Goal: Task Accomplishment & Management: Use online tool/utility

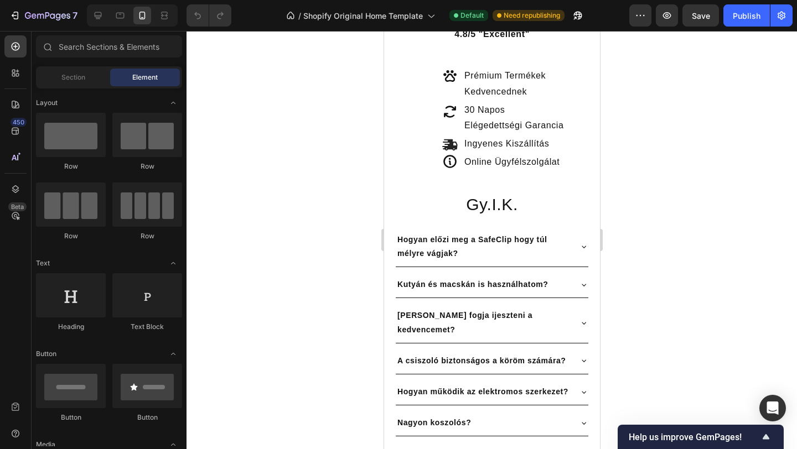
scroll to position [257, 0]
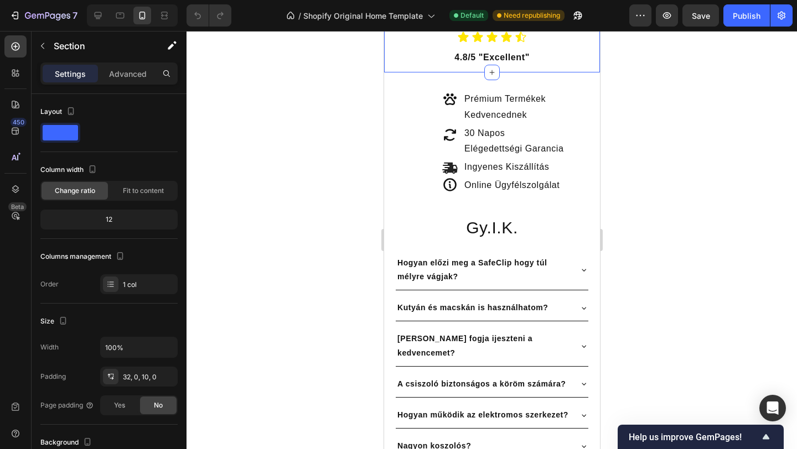
click at [442, 73] on div "Icon Icon Icon Icon Icon Icon List 4.8/5 "Excellent" Text Block Section 2" at bounding box center [492, 42] width 216 height 59
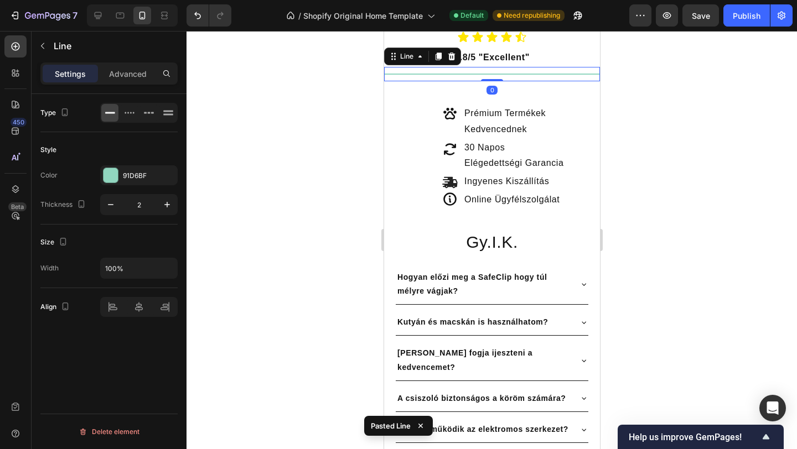
click at [718, 245] on div at bounding box center [492, 240] width 610 height 418
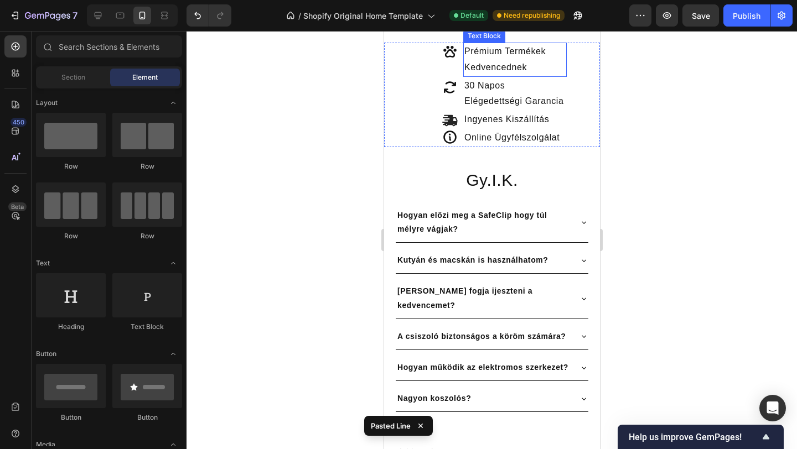
scroll to position [326, 0]
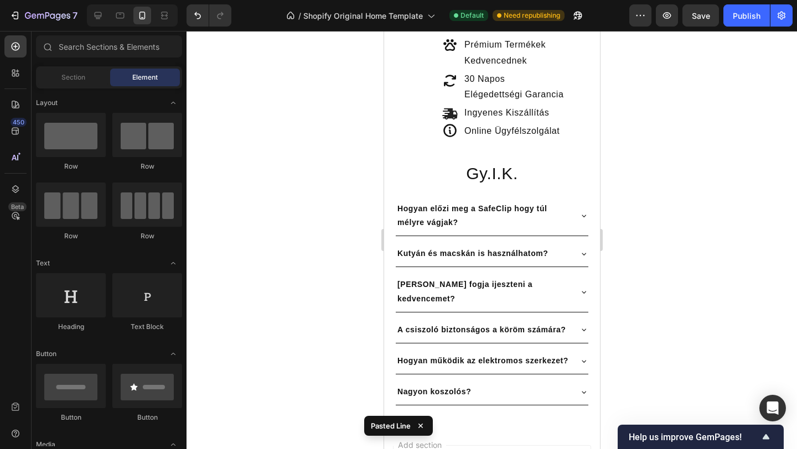
click at [423, 13] on div "Title Line" at bounding box center [492, 5] width 216 height 14
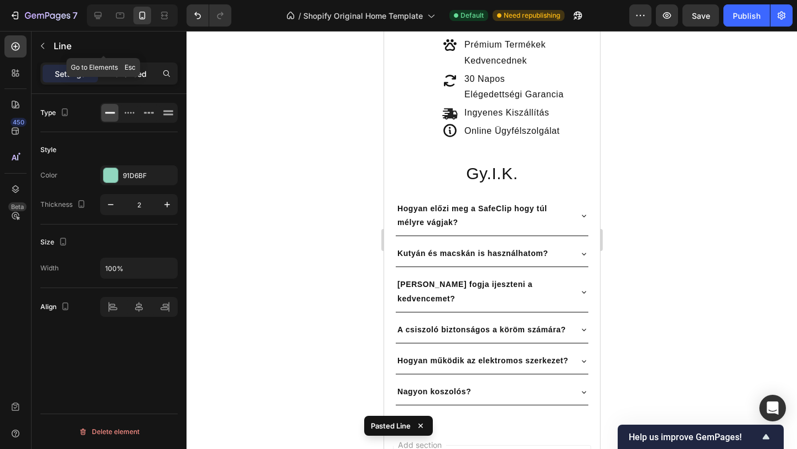
click at [127, 68] on p "Advanced" at bounding box center [128, 74] width 38 height 12
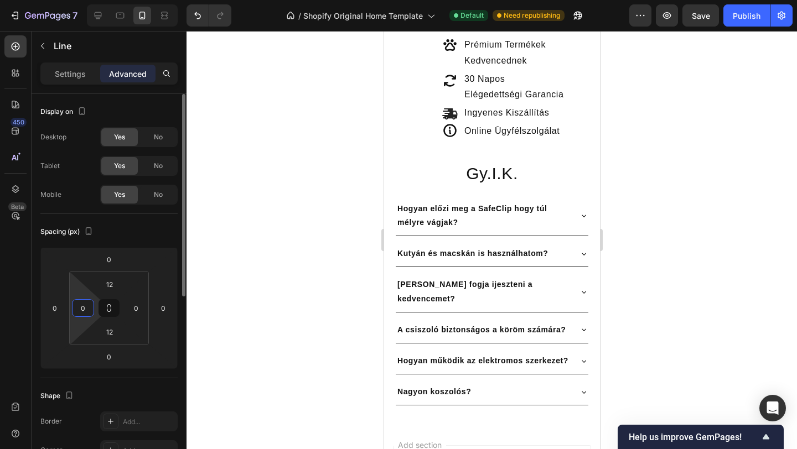
click at [81, 312] on input "0" at bounding box center [83, 308] width 17 height 17
type input "20"
click at [133, 307] on input "0" at bounding box center [136, 308] width 17 height 17
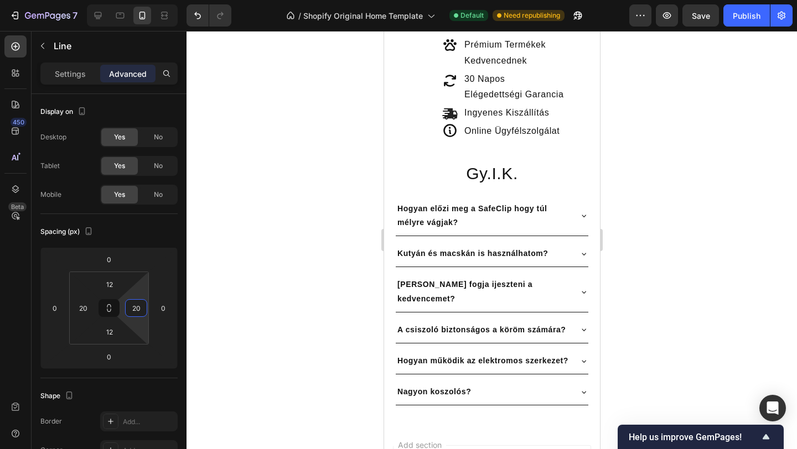
type input "20"
click at [266, 247] on div at bounding box center [492, 240] width 610 height 418
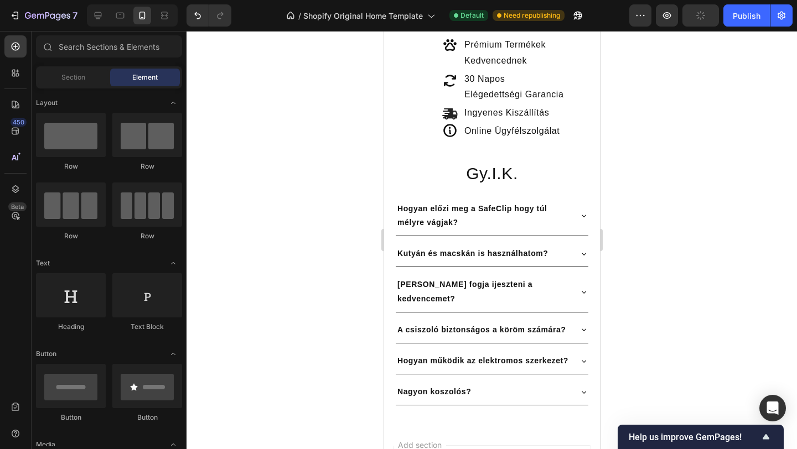
click at [260, 223] on div at bounding box center [492, 240] width 610 height 418
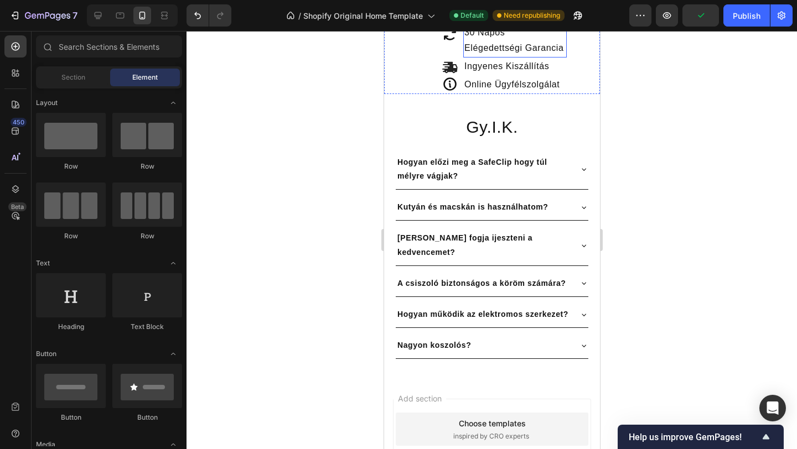
scroll to position [374, 0]
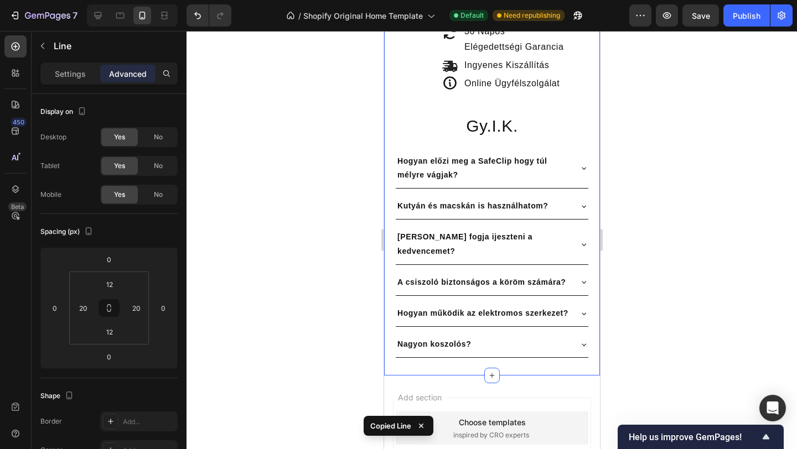
click at [427, 255] on div "Icon Icon Icon Icon Prémium Termékek Kedvencednek Text Block 30 Napos Elégedett…" at bounding box center [492, 173] width 216 height 370
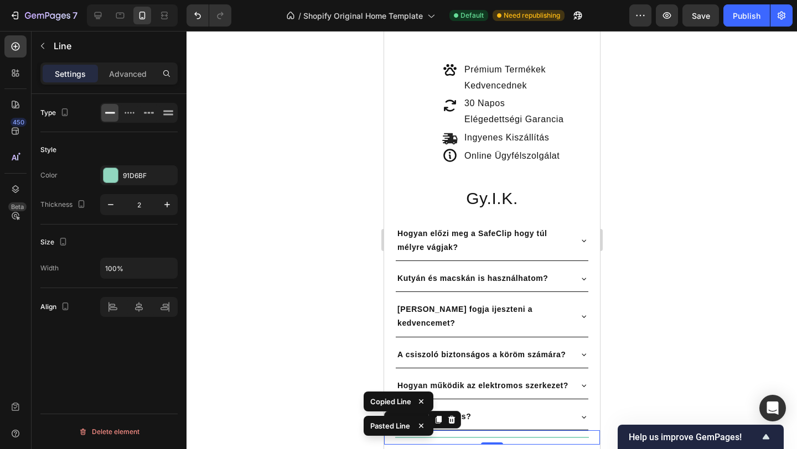
scroll to position [449, 0]
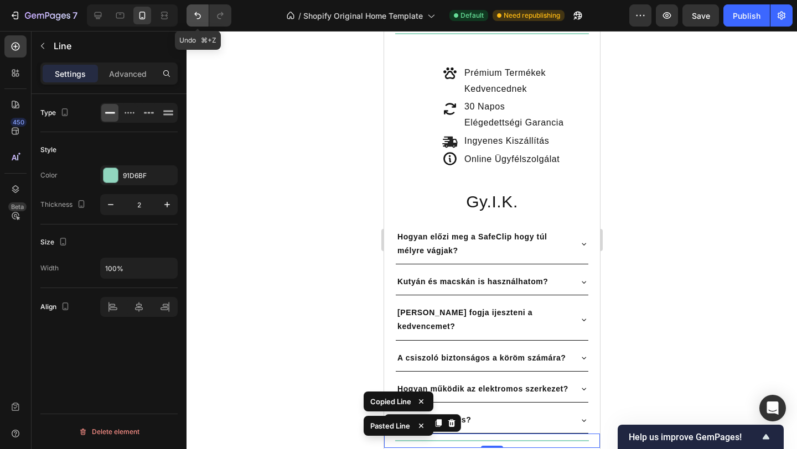
click at [192, 19] on icon "Undo/Redo" at bounding box center [197, 15] width 11 height 11
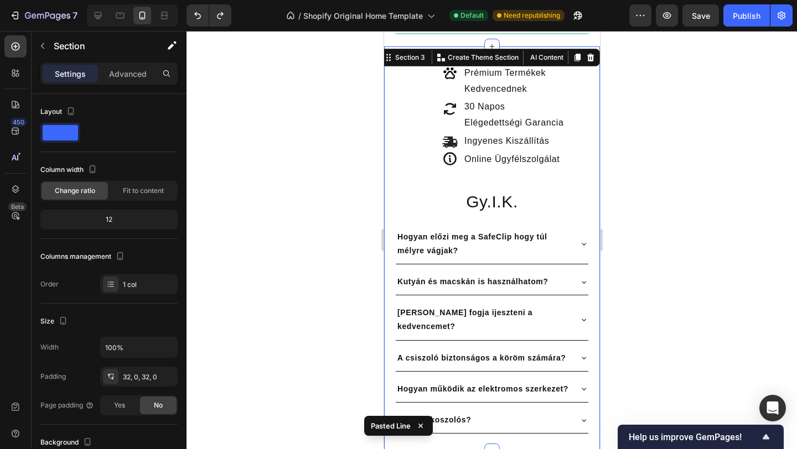
click at [455, 184] on div "Icon Icon Icon Icon Prémium Termékek Kedvencednek Text Block 30 Napos Elégedett…" at bounding box center [492, 249] width 216 height 370
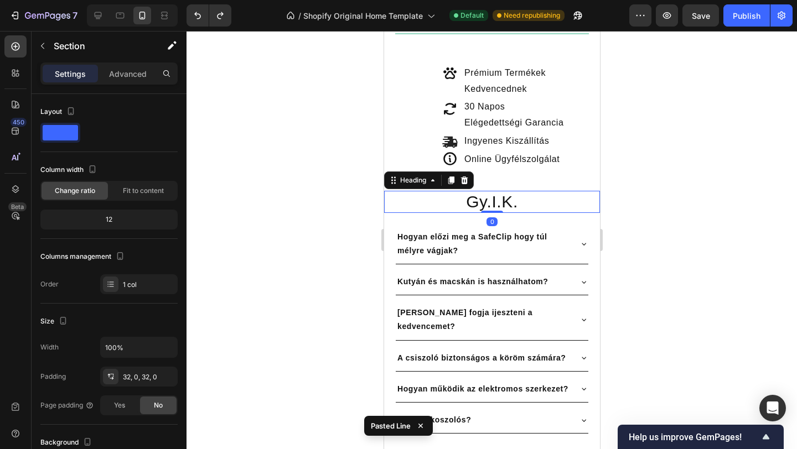
click at [458, 200] on h2 "Gy.I.K." at bounding box center [492, 202] width 216 height 22
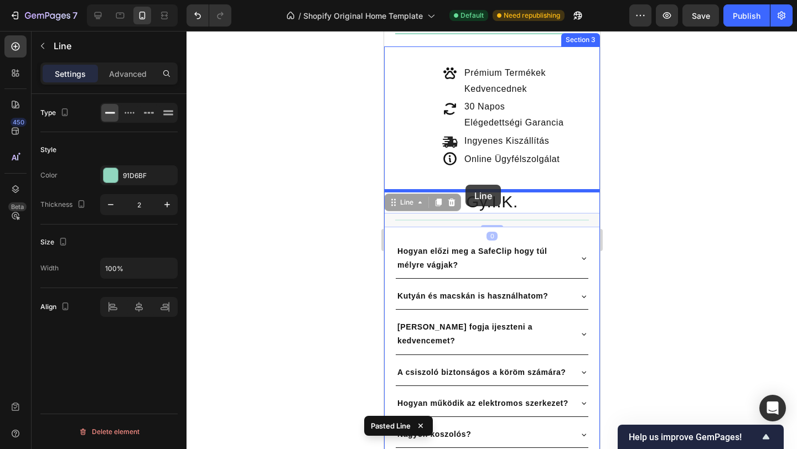
drag, startPoint x: 462, startPoint y: 220, endPoint x: 465, endPoint y: 185, distance: 35.6
click at [465, 185] on div "iPhone 13 Pro ( 390 px) iPhone 13 Mini iPhone 13 Pro iPhone 11 Pro Max iPhone 1…" at bounding box center [492, 128] width 216 height 1092
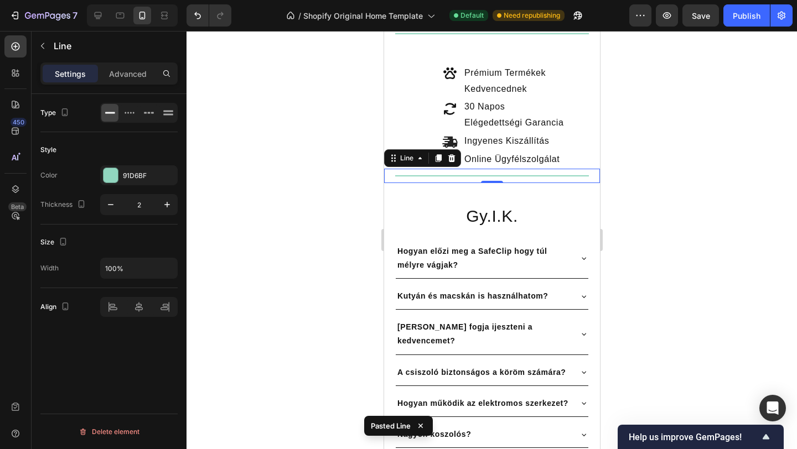
click at [673, 168] on div at bounding box center [492, 240] width 610 height 418
click at [545, 177] on div "Title Line" at bounding box center [492, 176] width 216 height 14
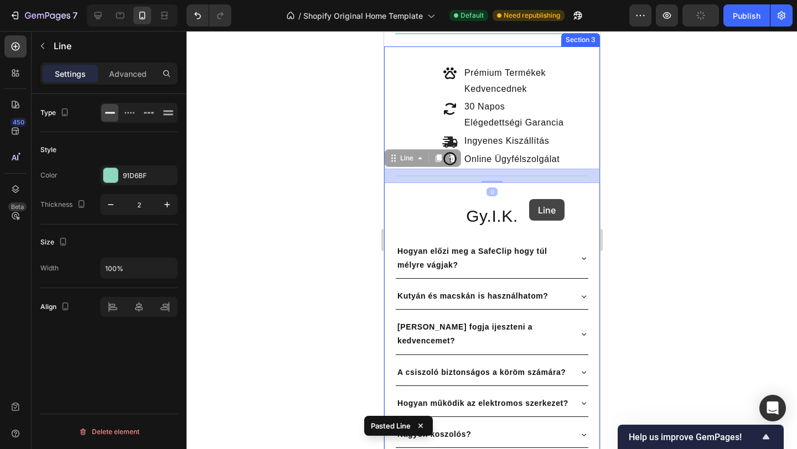
drag, startPoint x: 530, startPoint y: 175, endPoint x: 529, endPoint y: 197, distance: 21.6
click at [529, 197] on div "iPhone 13 Pro ( 390 px) iPhone 13 Mini iPhone 13 Pro iPhone 11 Pro Max iPhone 1…" at bounding box center [492, 128] width 216 height 1092
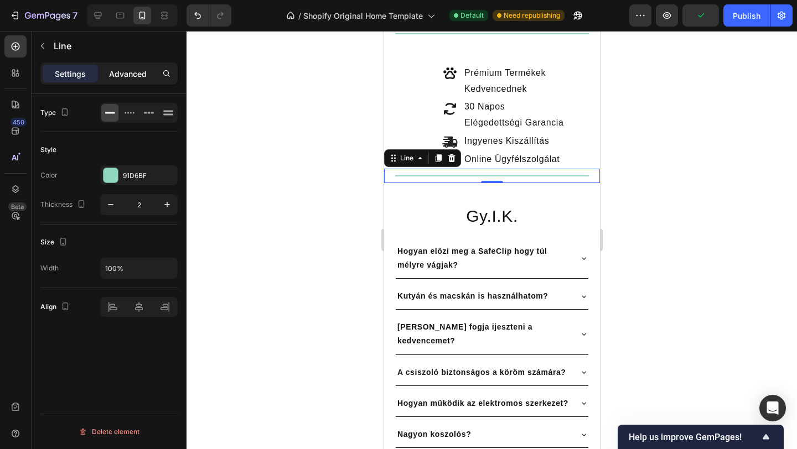
click at [130, 75] on p "Advanced" at bounding box center [128, 74] width 38 height 12
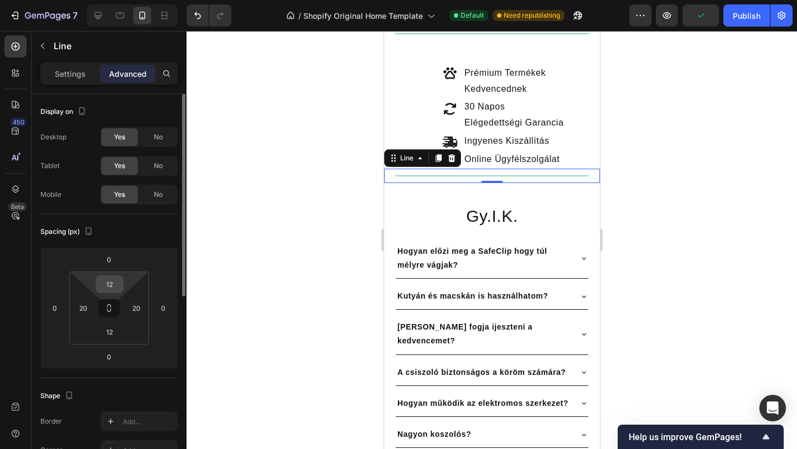
click at [117, 284] on input "12" at bounding box center [110, 284] width 22 height 17
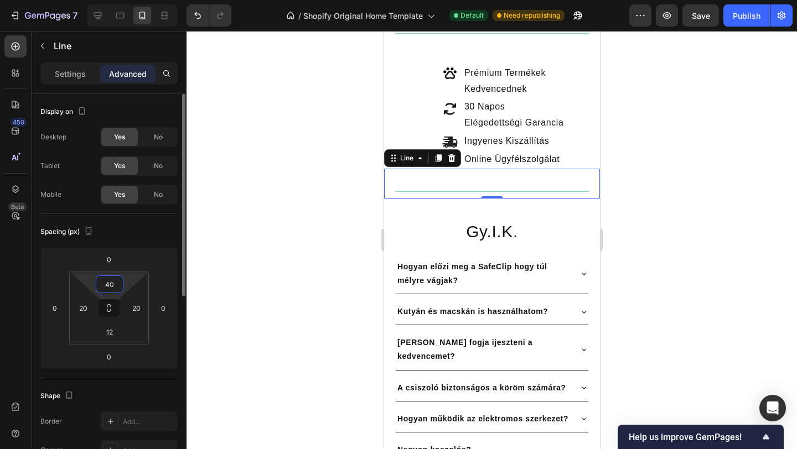
type input "4"
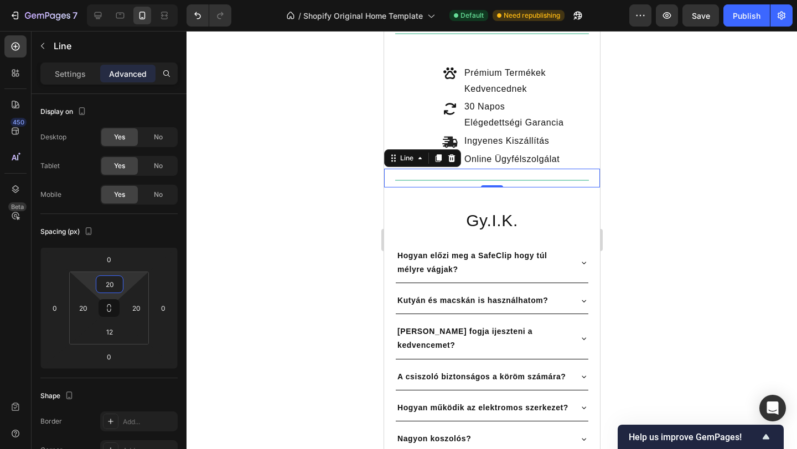
type input "20"
click at [694, 231] on div at bounding box center [492, 240] width 610 height 418
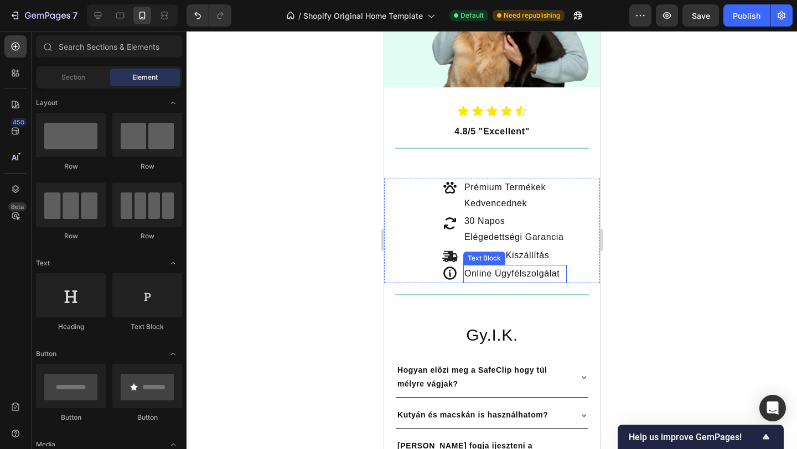
scroll to position [330, 0]
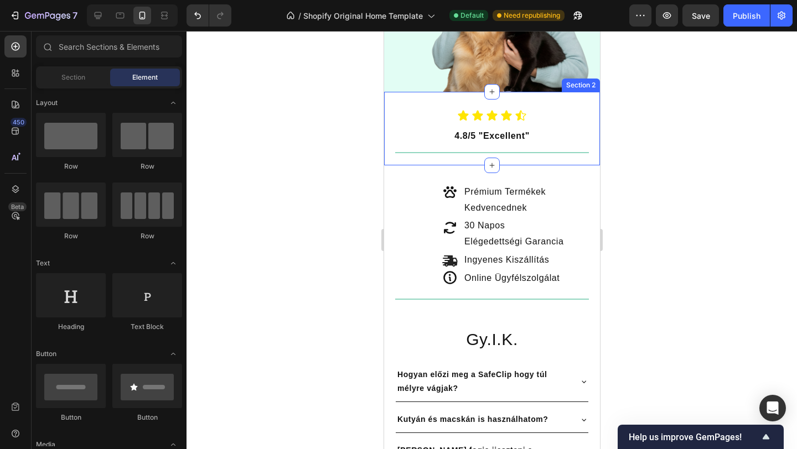
click at [465, 160] on div "Icon Icon Icon Icon Icon Icon List 4.8/5 "Excellent" Text Block Title Line Sect…" at bounding box center [492, 129] width 216 height 74
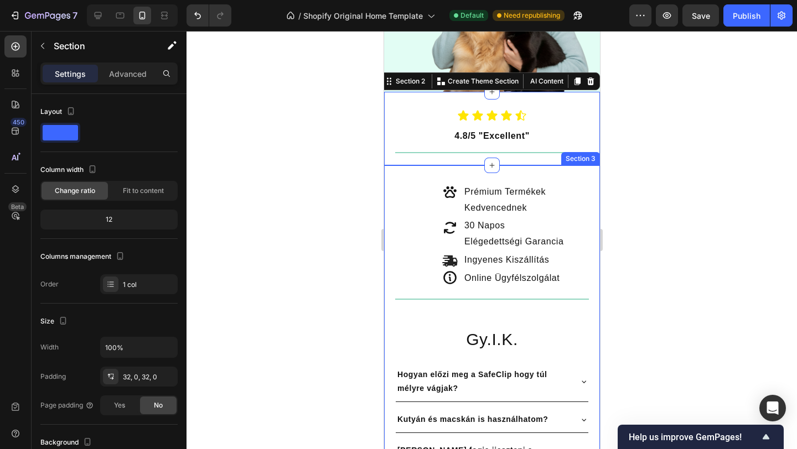
click at [519, 176] on div "Icon Icon Icon Icon Prémium Termékek Kedvencednek Text Block 30 Napos Elégedett…" at bounding box center [492, 377] width 216 height 424
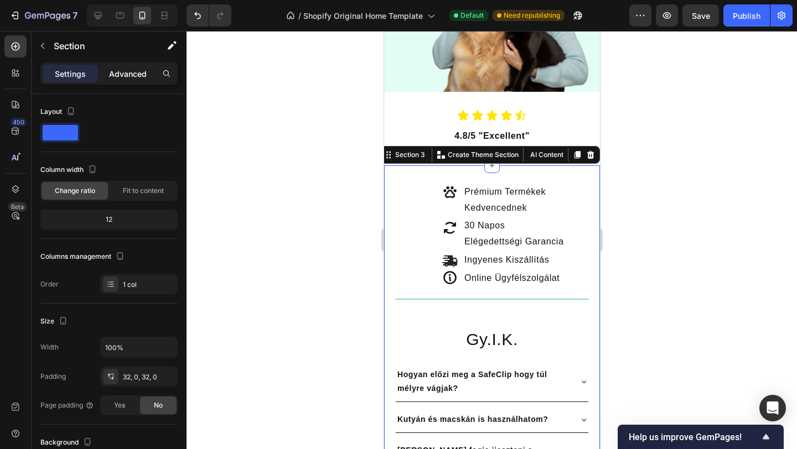
click at [123, 73] on p "Advanced" at bounding box center [128, 74] width 38 height 12
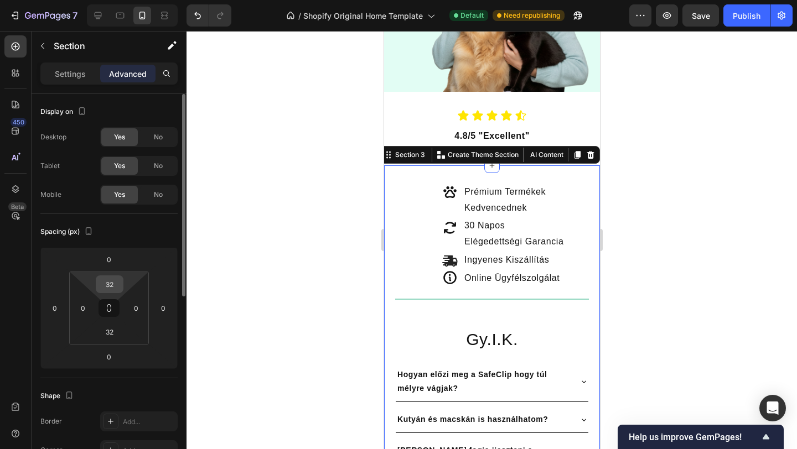
click at [118, 289] on input "32" at bounding box center [110, 284] width 22 height 17
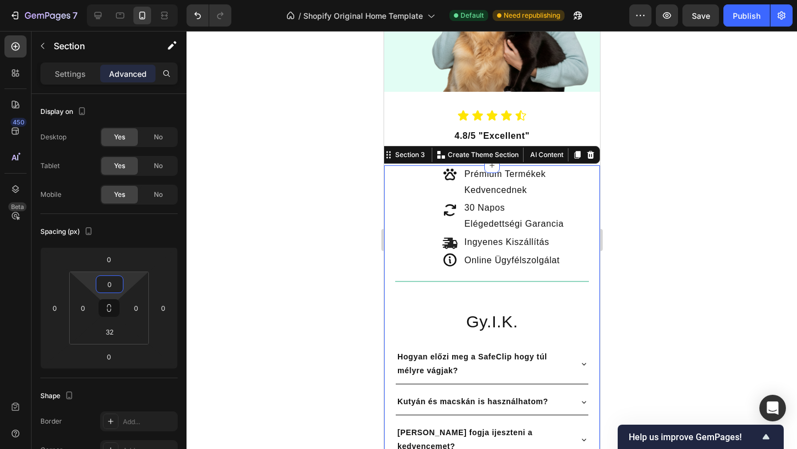
type input "0"
click at [278, 233] on div at bounding box center [492, 240] width 610 height 418
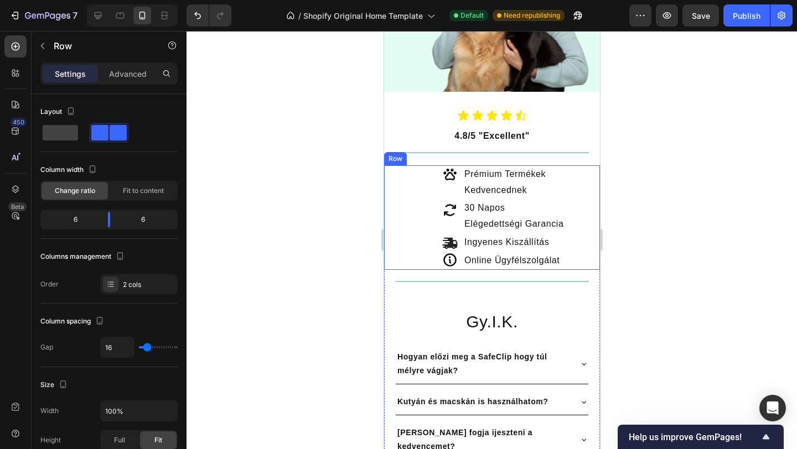
click at [577, 177] on div "Prémium Termékek Kedvencednek Text Block 30 Napos Elégedettségi Garancia Text B…" at bounding box center [547, 217] width 103 height 105
click at [126, 76] on p "Advanced" at bounding box center [128, 74] width 38 height 12
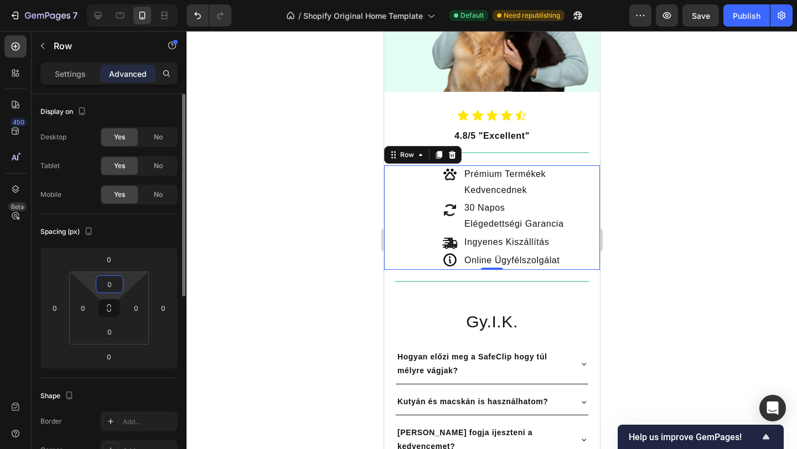
click at [116, 289] on input "0" at bounding box center [110, 284] width 22 height 17
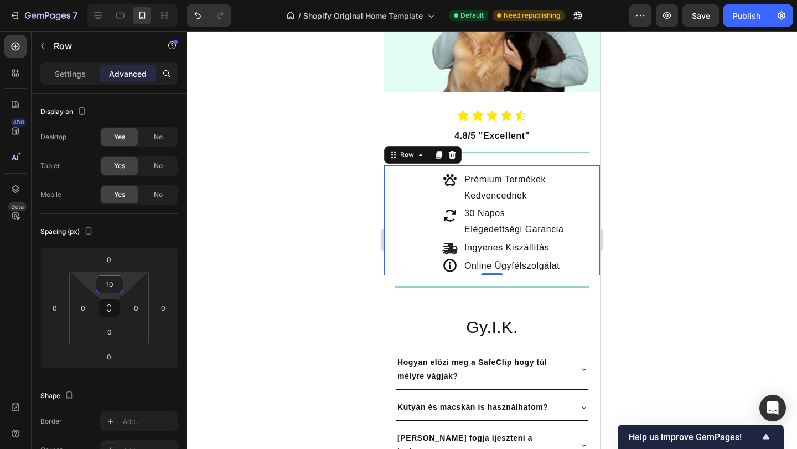
type input "10"
click at [275, 194] on div at bounding box center [492, 240] width 610 height 418
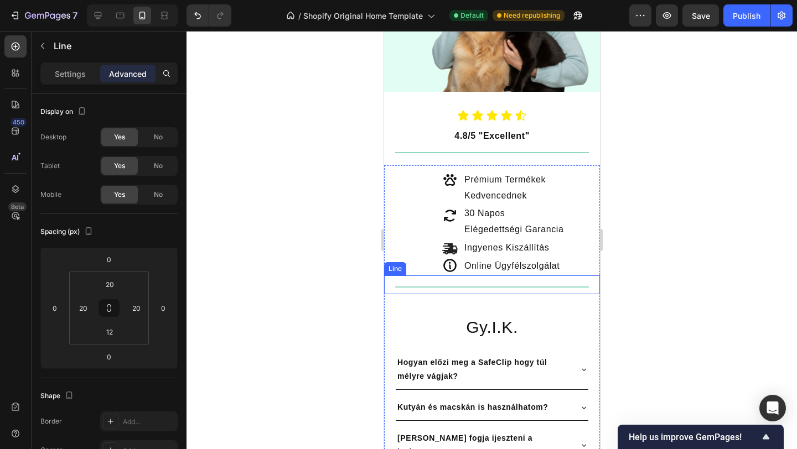
click at [560, 287] on div at bounding box center [492, 287] width 194 height 1
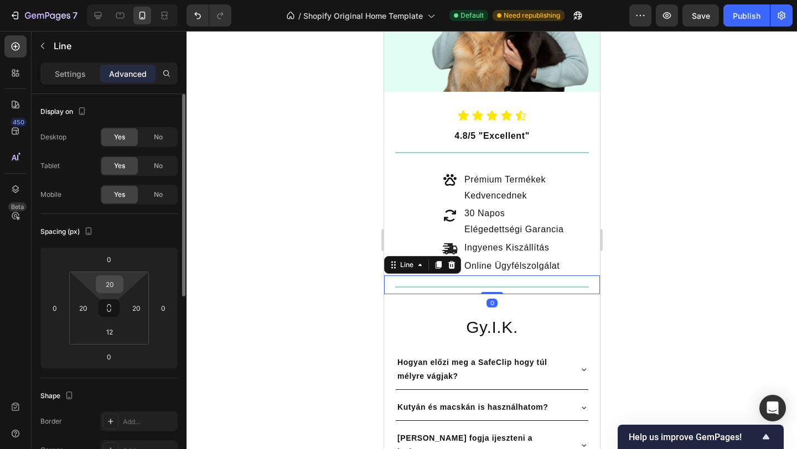
click at [116, 291] on input "20" at bounding box center [110, 284] width 22 height 17
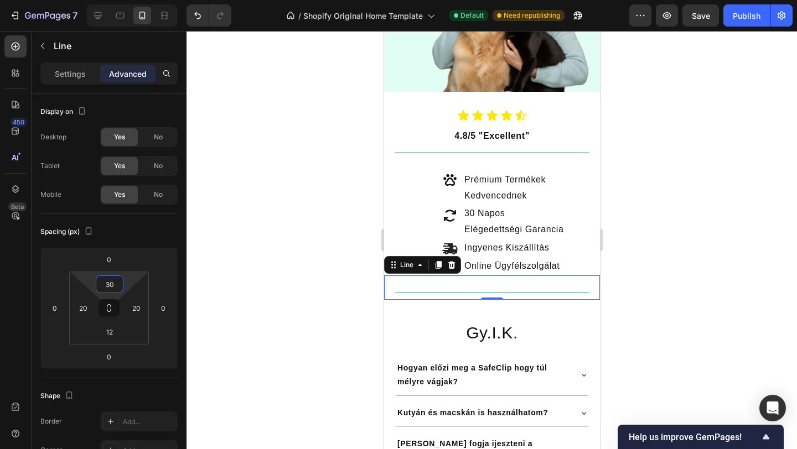
type input "30"
click at [250, 195] on div at bounding box center [492, 240] width 610 height 418
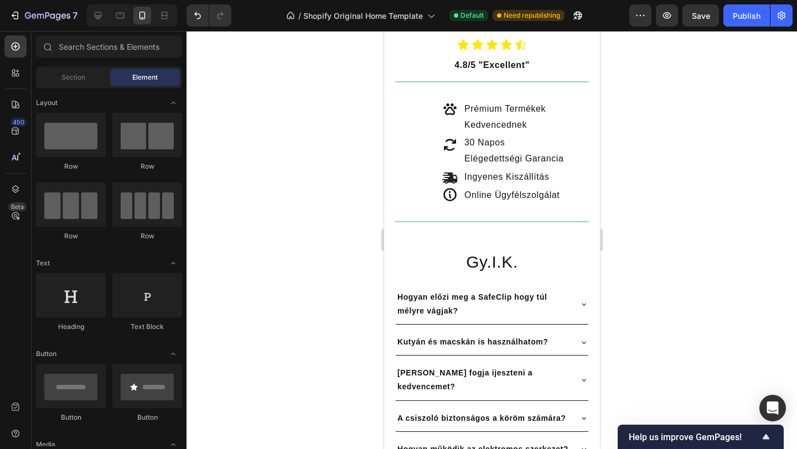
scroll to position [379, 0]
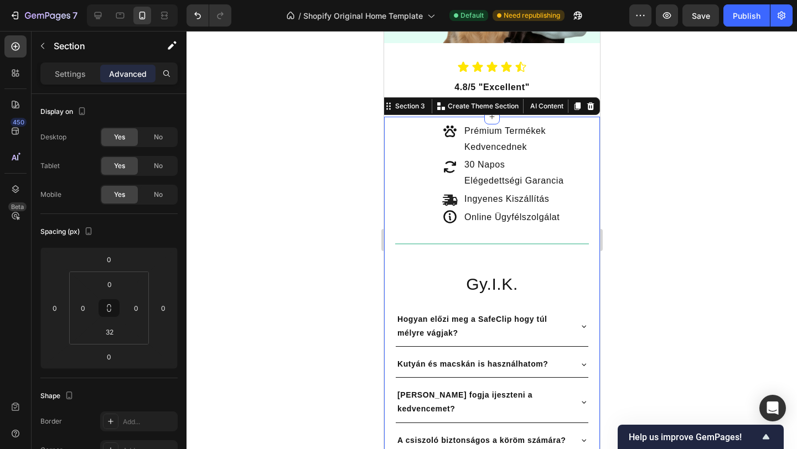
click at [450, 261] on div "Icon Icon Icon Icon Prémium Termékek Kedvencednek Text Block 30 Napos Elégedett…" at bounding box center [492, 317] width 216 height 400
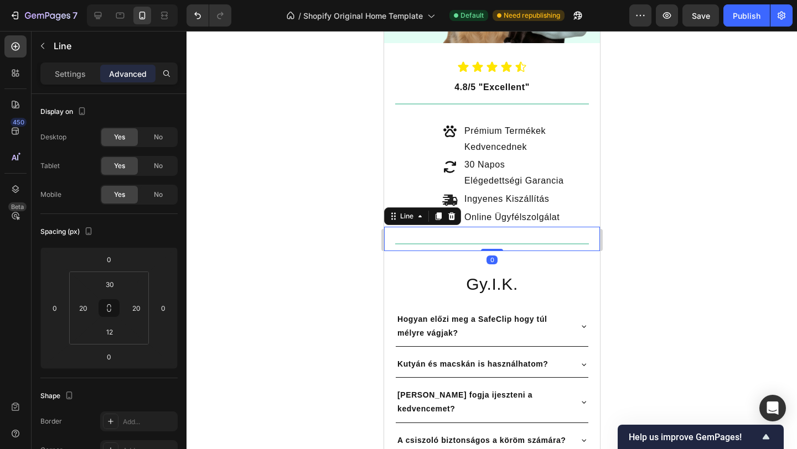
click at [522, 247] on div "Title Line 0" at bounding box center [492, 239] width 216 height 24
click at [453, 220] on icon at bounding box center [451, 217] width 7 height 8
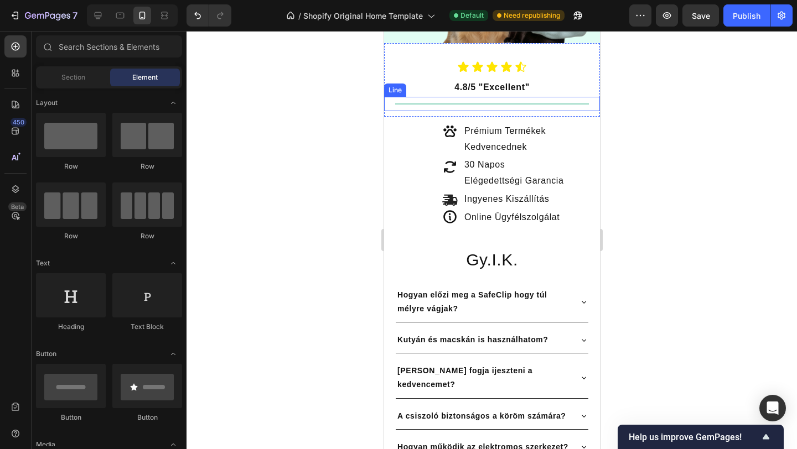
click at [531, 105] on div "Title Line" at bounding box center [492, 104] width 216 height 14
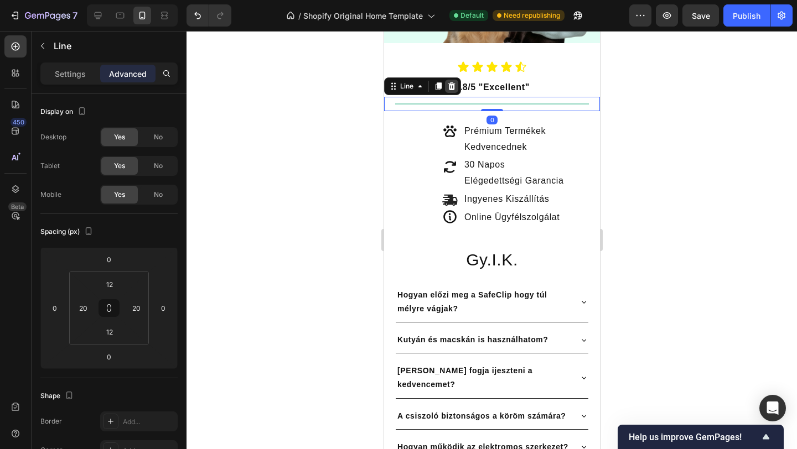
click at [453, 87] on icon at bounding box center [451, 86] width 7 height 8
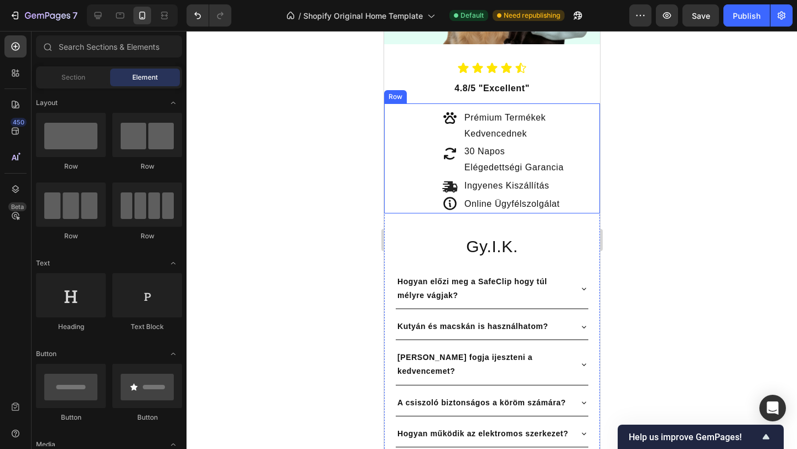
scroll to position [379, 0]
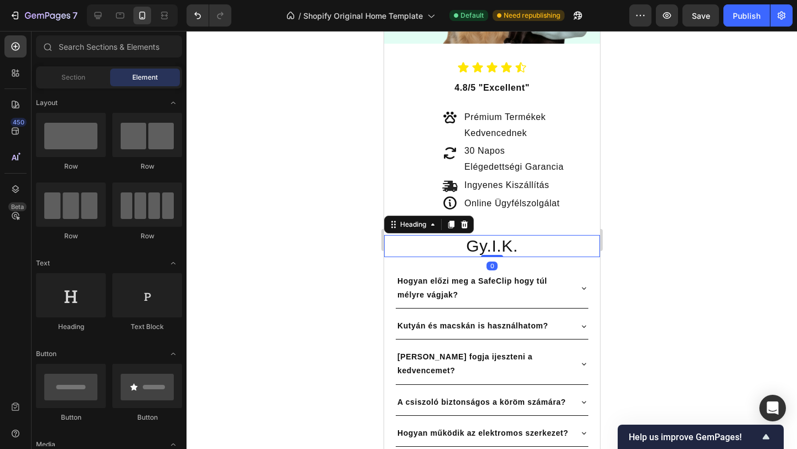
click at [416, 245] on h2 "Gy.I.K." at bounding box center [492, 246] width 216 height 22
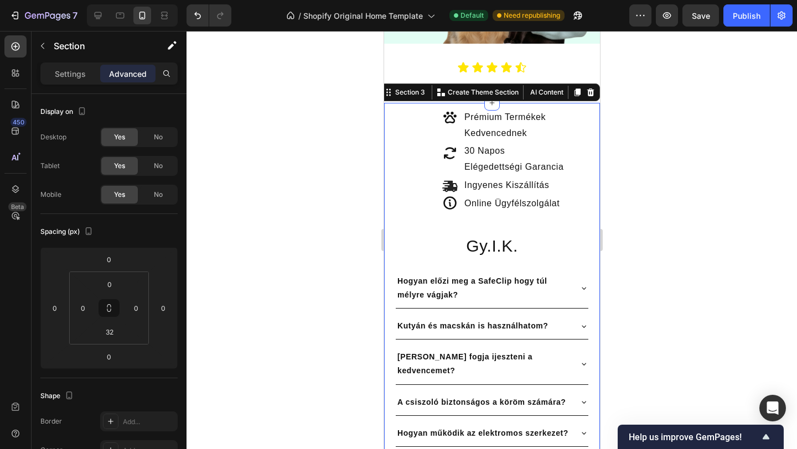
click at [523, 219] on div "Icon Icon Icon Icon Prémium Termékek Kedvencednek Text Block 30 Napos Elégedett…" at bounding box center [492, 290] width 216 height 375
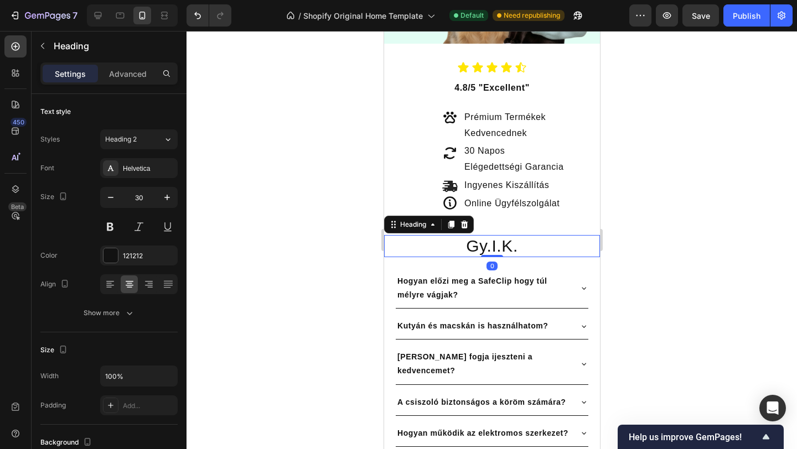
click at [491, 244] on h2 "Gy.I.K." at bounding box center [492, 246] width 216 height 22
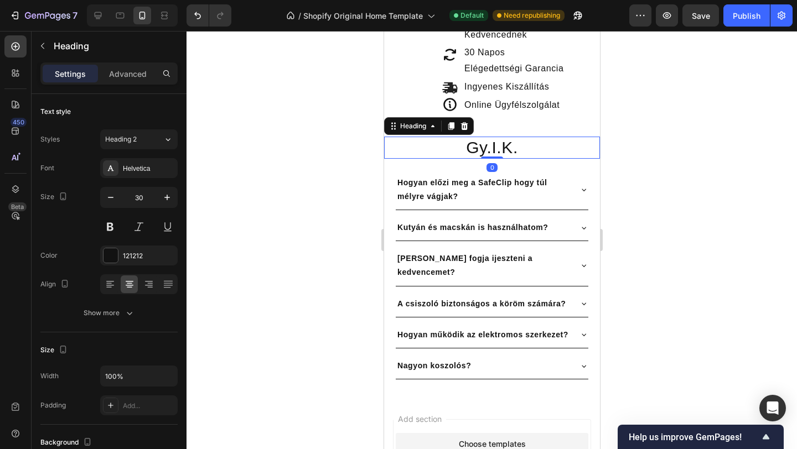
scroll to position [490, 0]
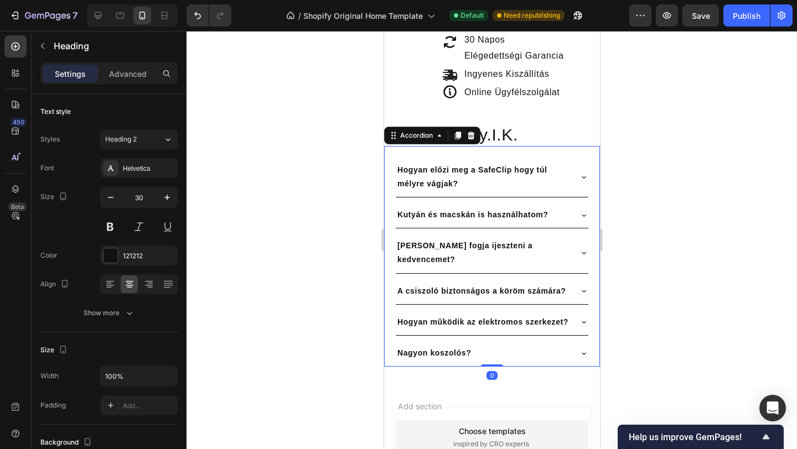
click at [433, 154] on div "Hogyan előzi meg a SafeClip hogy túl mélyre vágjak? Kutyán és macskán is haszná…" at bounding box center [492, 256] width 216 height 221
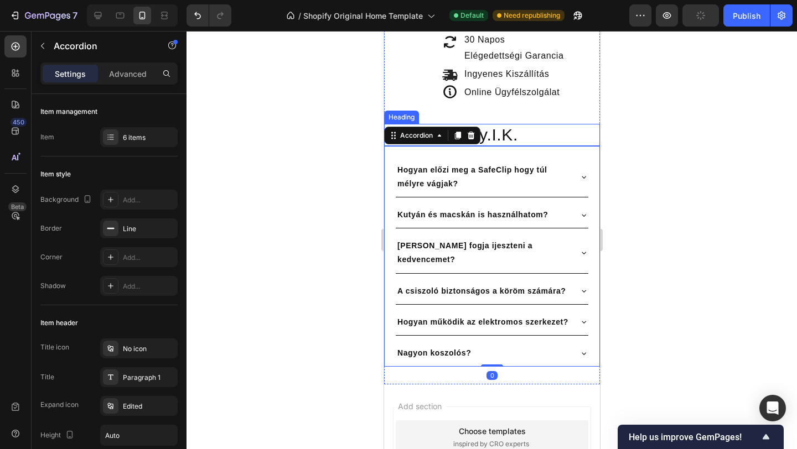
click at [524, 128] on h2 "Gy.I.K." at bounding box center [492, 135] width 216 height 22
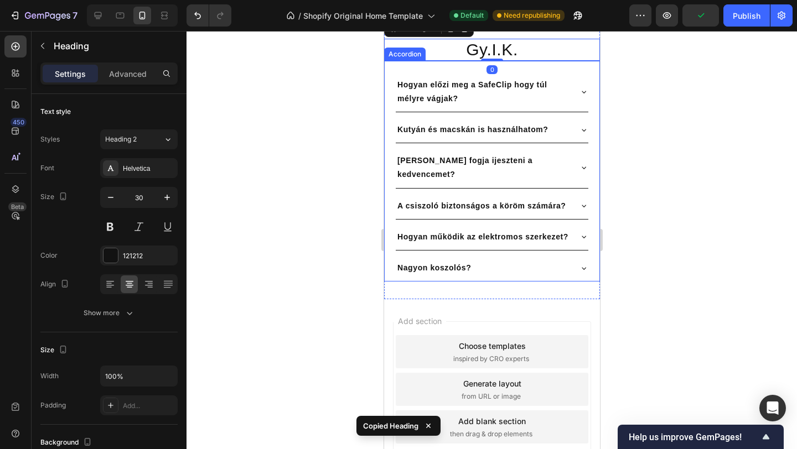
scroll to position [619, 0]
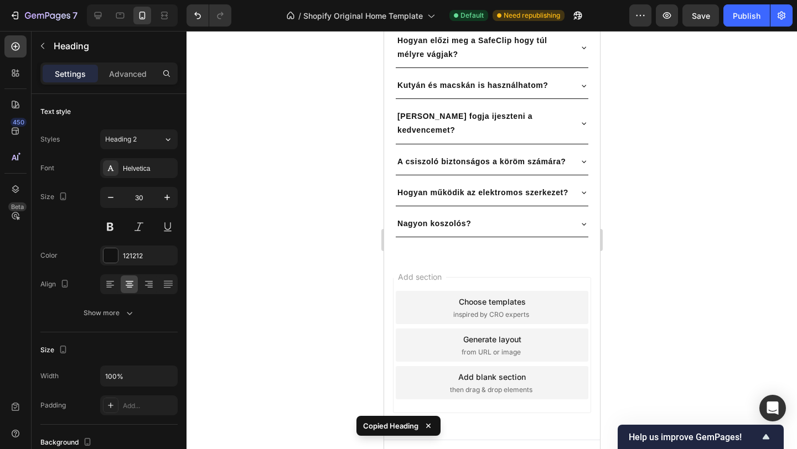
click at [509, 255] on div "Add section Choose templates inspired by CRO experts Generate layout from URL o…" at bounding box center [492, 347] width 216 height 185
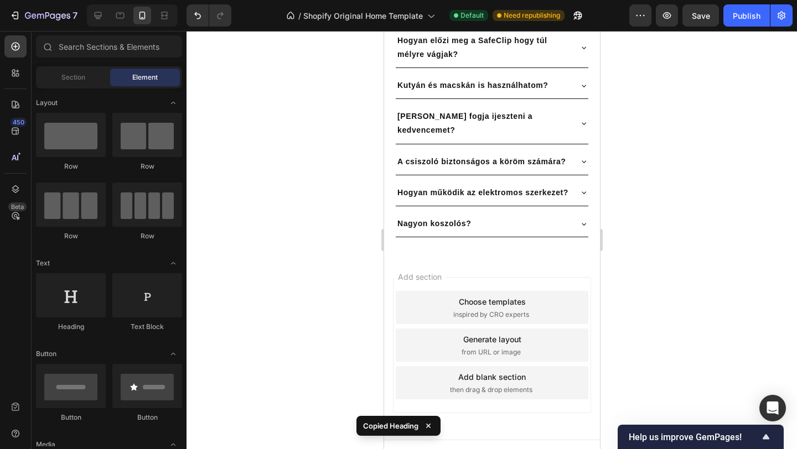
click at [512, 371] on div "Add blank section" at bounding box center [492, 377] width 68 height 12
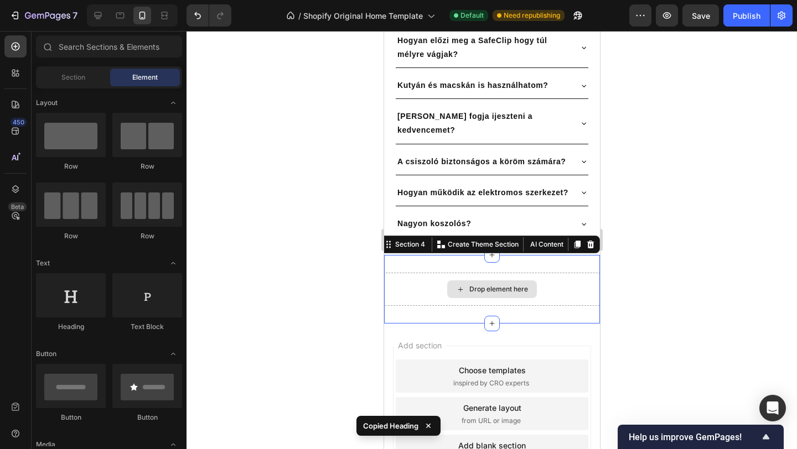
click at [550, 273] on div "Drop element here" at bounding box center [492, 289] width 216 height 33
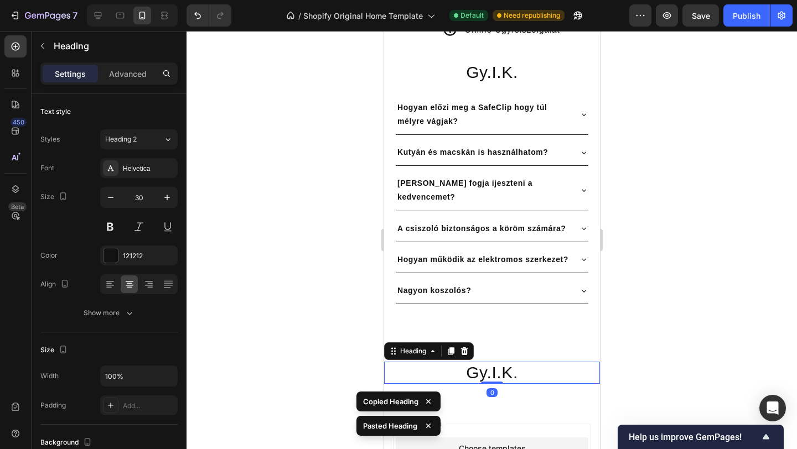
scroll to position [436, 0]
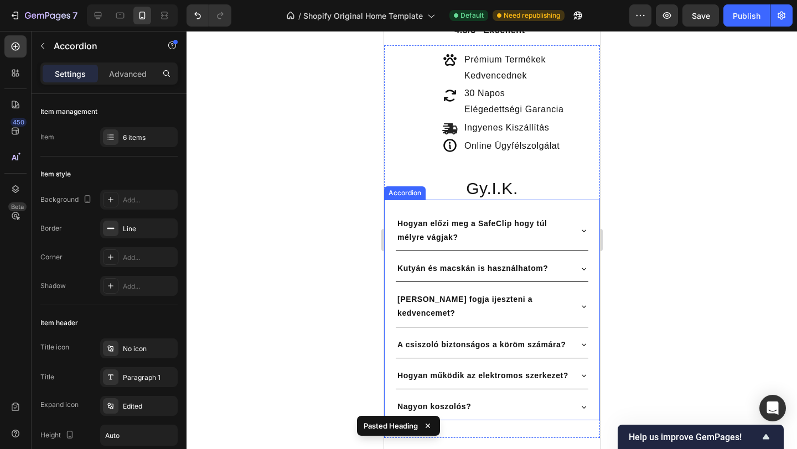
click at [567, 208] on div "Hogyan előzi meg a SafeClip hogy túl mélyre vágjak? Kutyán és macskán is haszná…" at bounding box center [492, 310] width 216 height 221
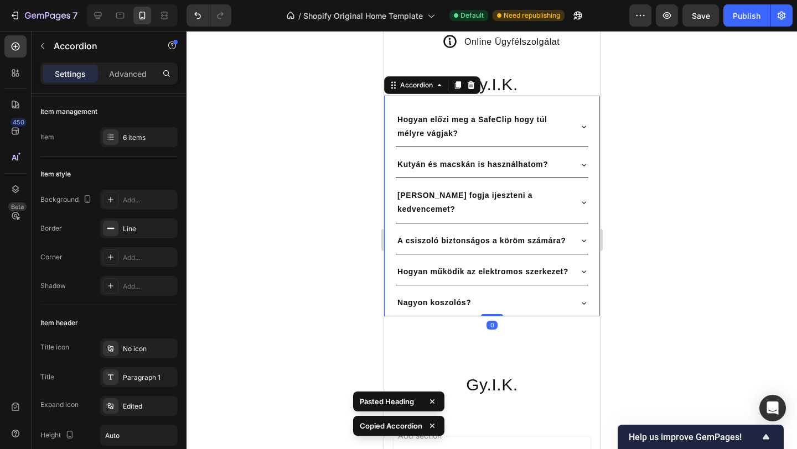
scroll to position [699, 0]
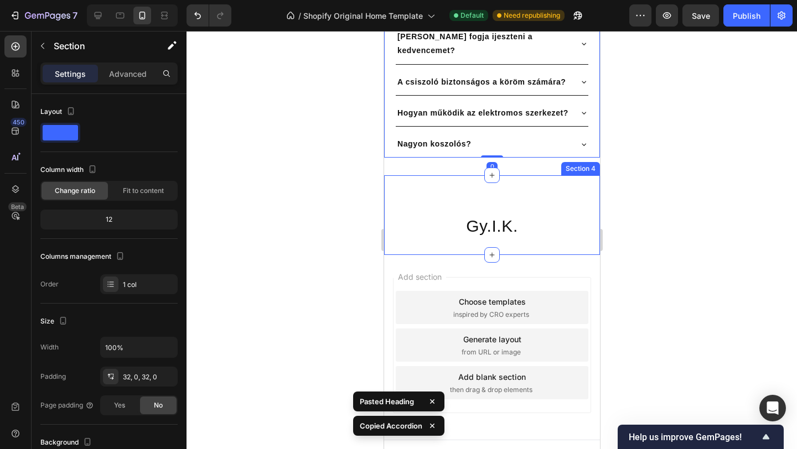
click at [531, 225] on div "Gy.I.K. Heading Section 4" at bounding box center [492, 215] width 216 height 80
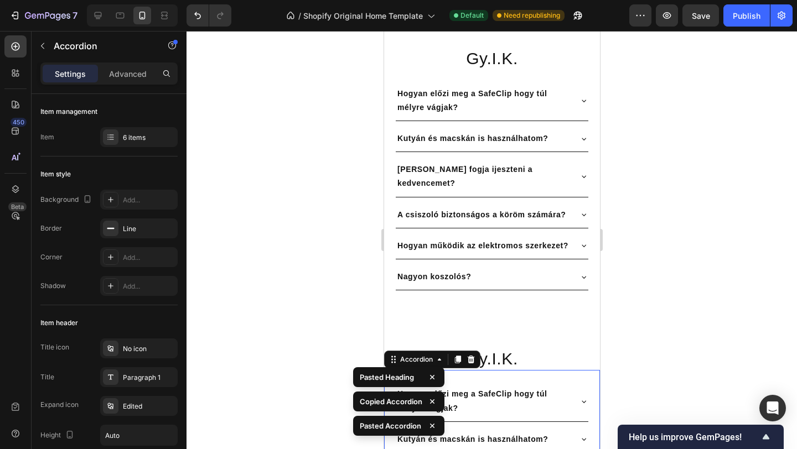
scroll to position [517, 0]
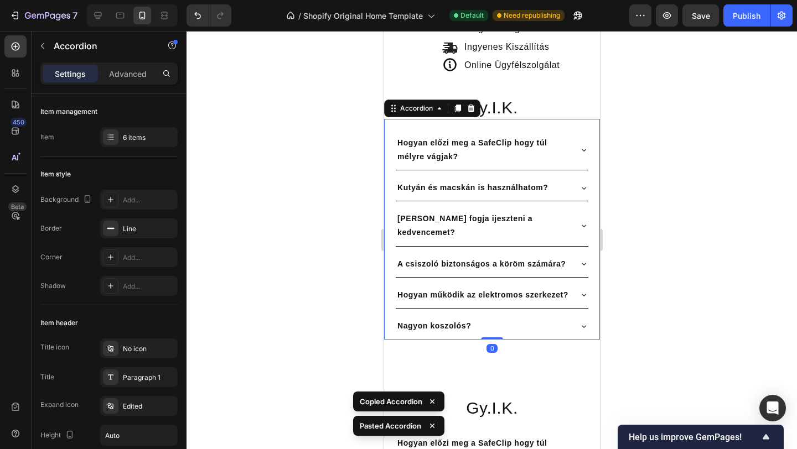
click at [545, 128] on div "Hogyan előzi meg a SafeClip hogy túl mélyre vágjak? Kutyán és macskán is haszná…" at bounding box center [492, 229] width 216 height 221
click at [468, 106] on icon at bounding box center [470, 109] width 7 height 8
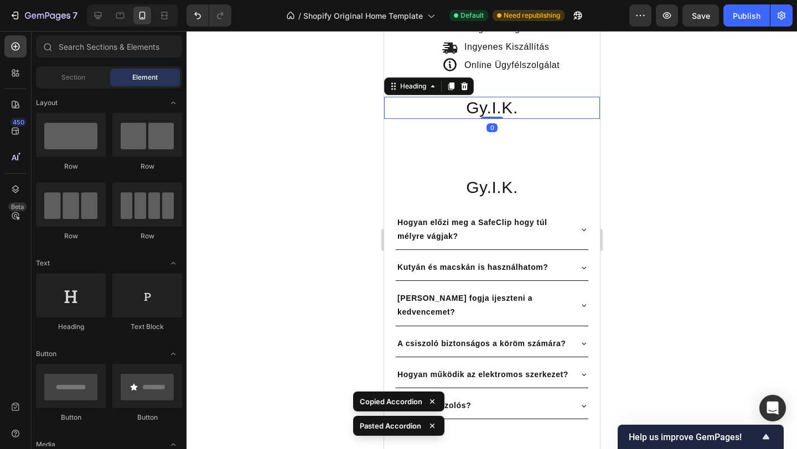
click at [542, 102] on h2 "Gy.I.K." at bounding box center [492, 108] width 216 height 22
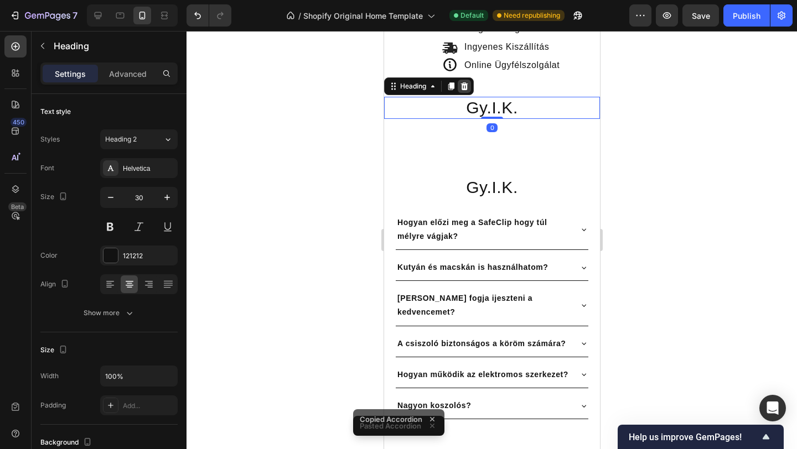
click at [464, 82] on icon at bounding box center [463, 86] width 9 height 9
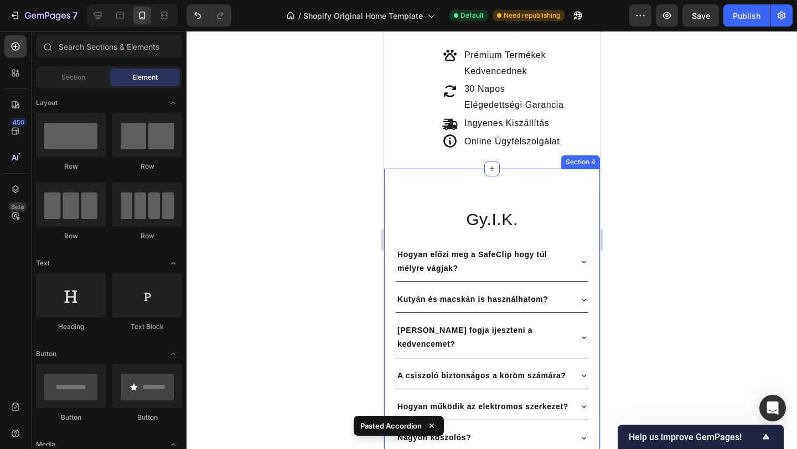
scroll to position [429, 0]
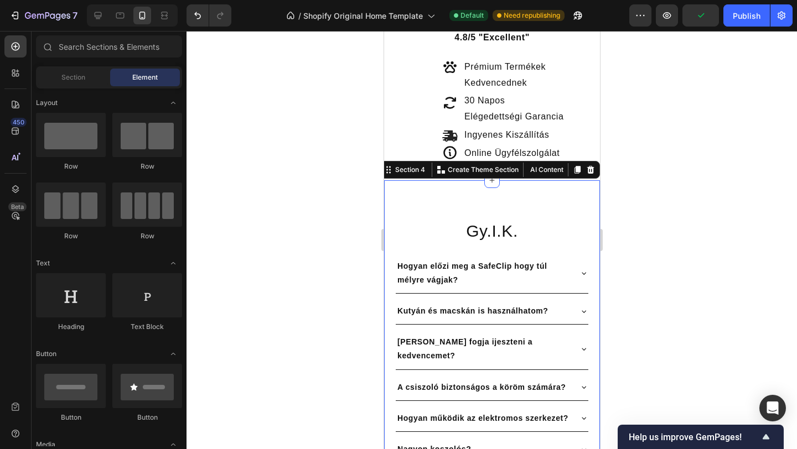
click at [406, 188] on div "Gy.I.K. Heading [PERSON_NAME] előzi meg a SafeClip hogy túl mélyre vágjak? Kuty…" at bounding box center [492, 330] width 216 height 301
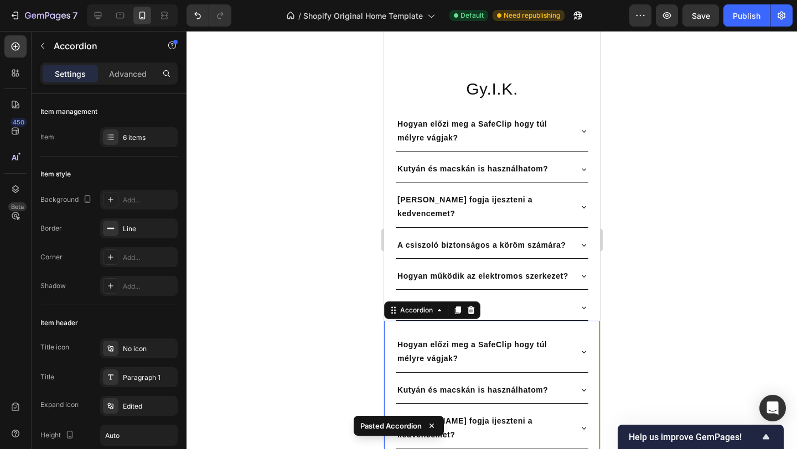
scroll to position [568, 0]
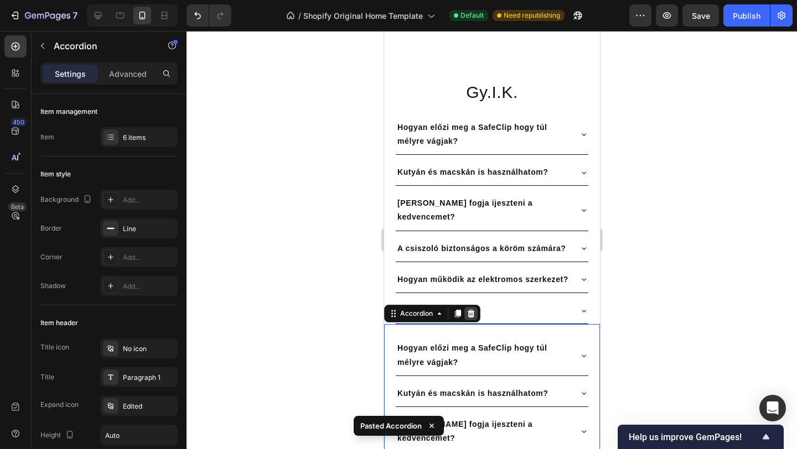
click at [473, 307] on div at bounding box center [470, 313] width 13 height 13
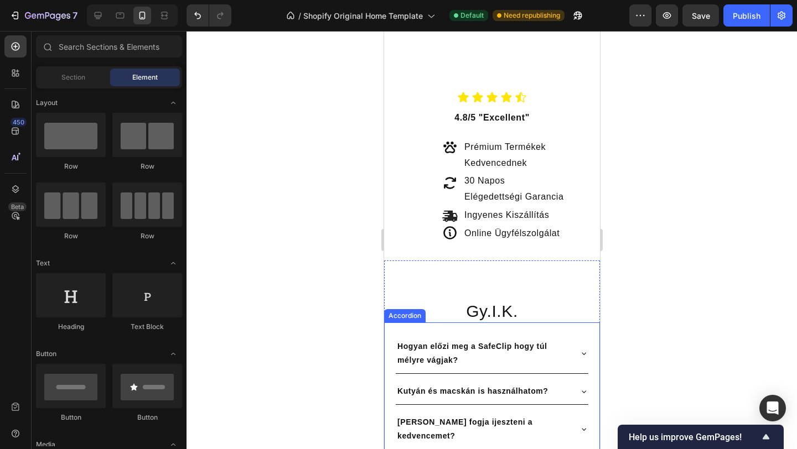
scroll to position [325, 0]
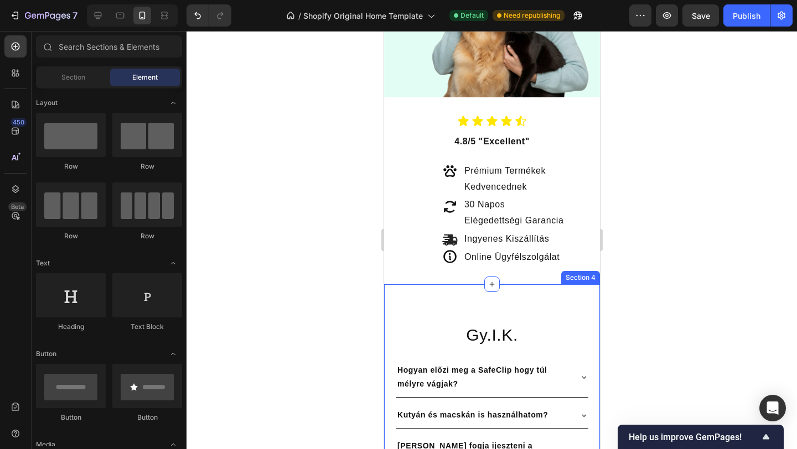
click at [556, 306] on div "Gy.I.K. Heading [PERSON_NAME] előzi meg a SafeClip hogy túl mélyre vágjak? Kuty…" at bounding box center [492, 435] width 216 height 266
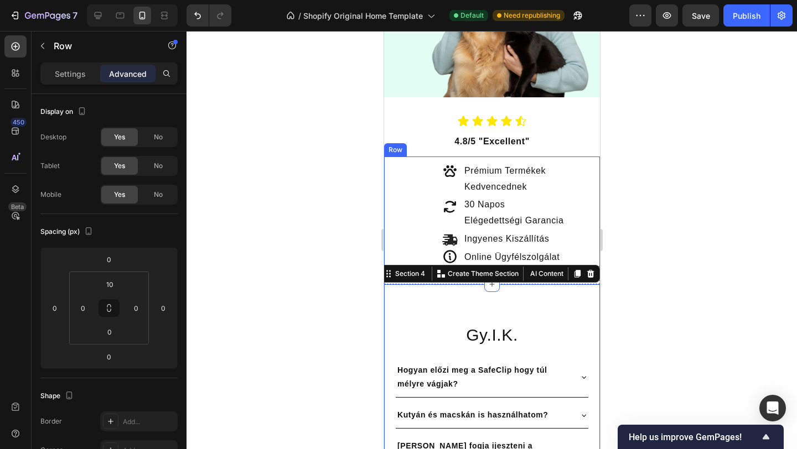
click at [586, 255] on div "Prémium Termékek Kedvencednek Text Block 30 Napos Elégedettségi Garancia Text B…" at bounding box center [547, 214] width 103 height 105
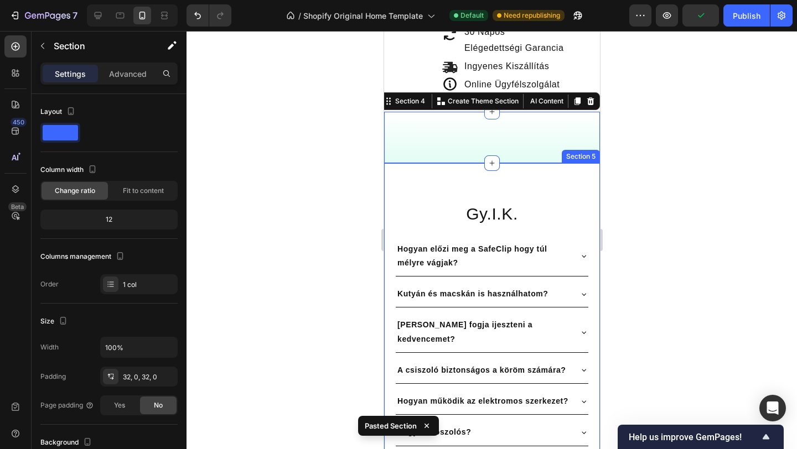
scroll to position [501, 0]
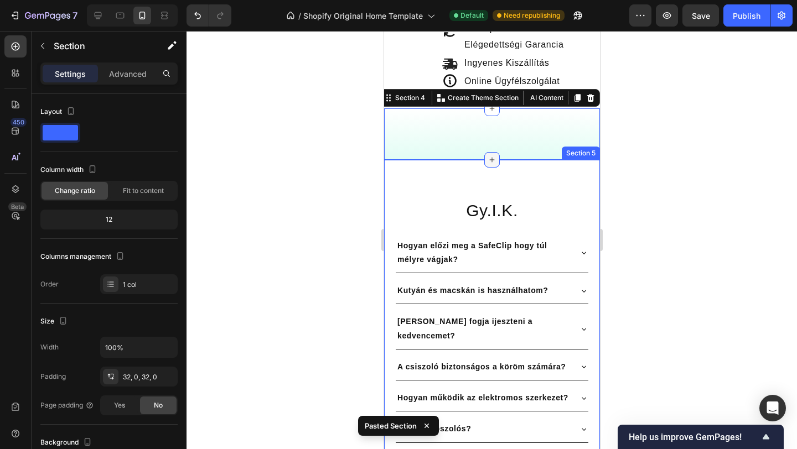
click at [489, 157] on icon at bounding box center [491, 160] width 9 height 9
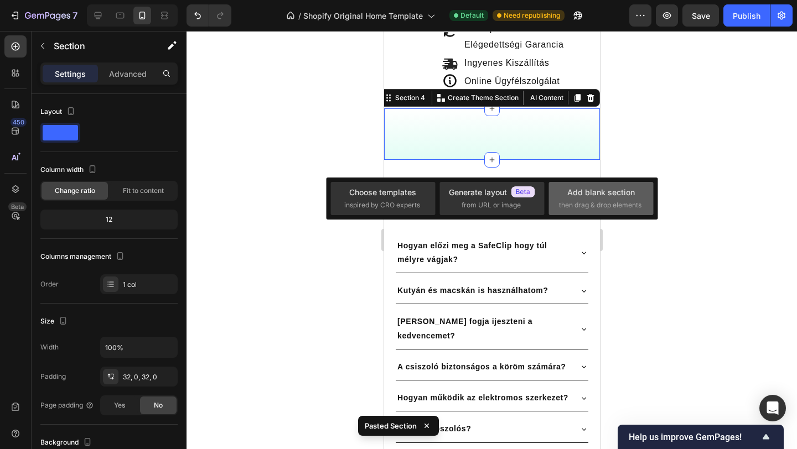
click at [600, 200] on span "then drag & drop elements" at bounding box center [600, 205] width 82 height 10
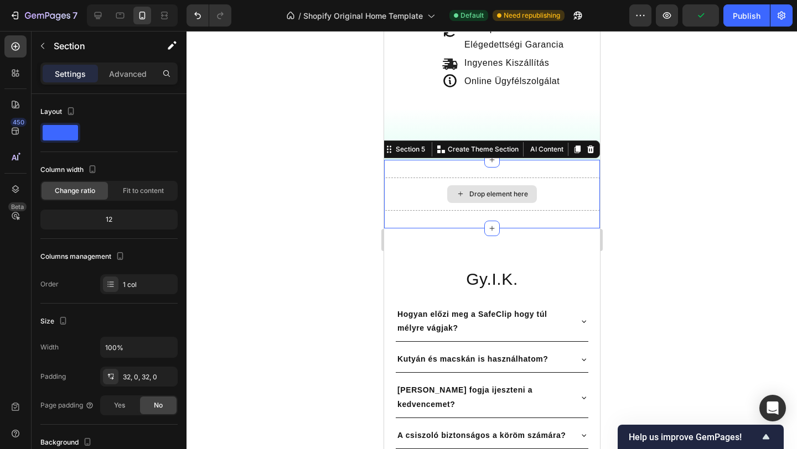
click at [413, 178] on div "Drop element here" at bounding box center [492, 194] width 216 height 33
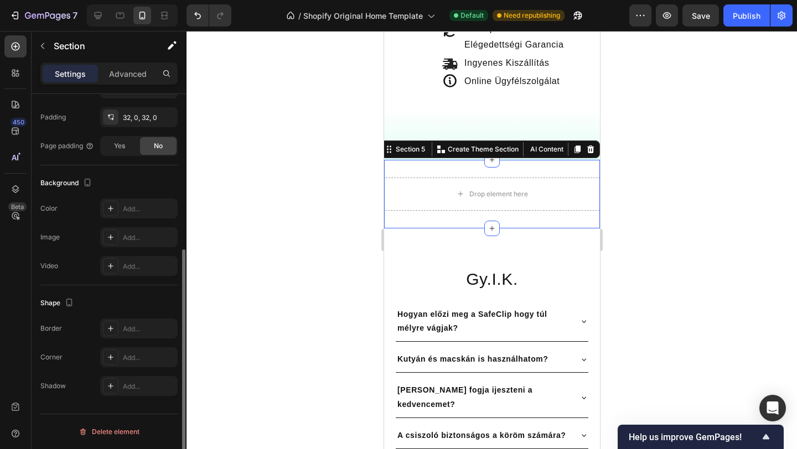
scroll to position [0, 0]
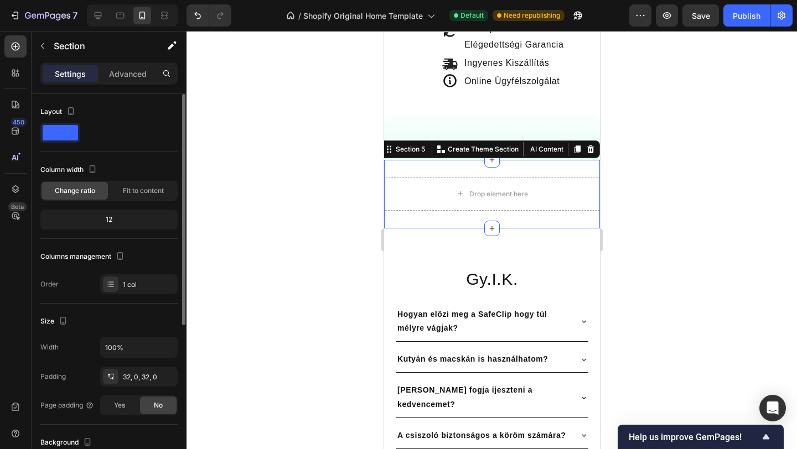
click at [450, 169] on div "Drop element here Section 5 You can create reusable sections Create Theme Secti…" at bounding box center [492, 194] width 216 height 69
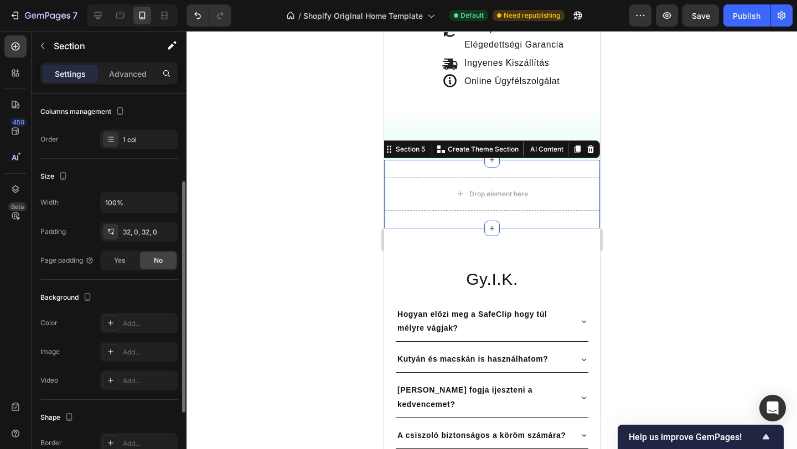
scroll to position [251, 0]
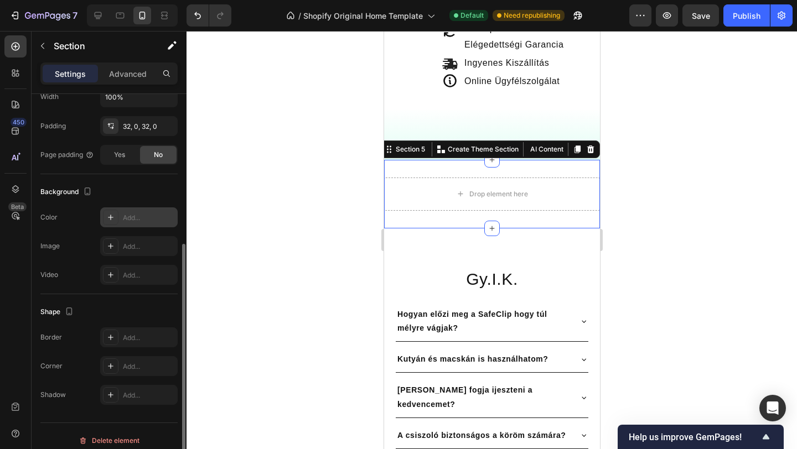
click at [101, 217] on div "Add..." at bounding box center [138, 218] width 77 height 20
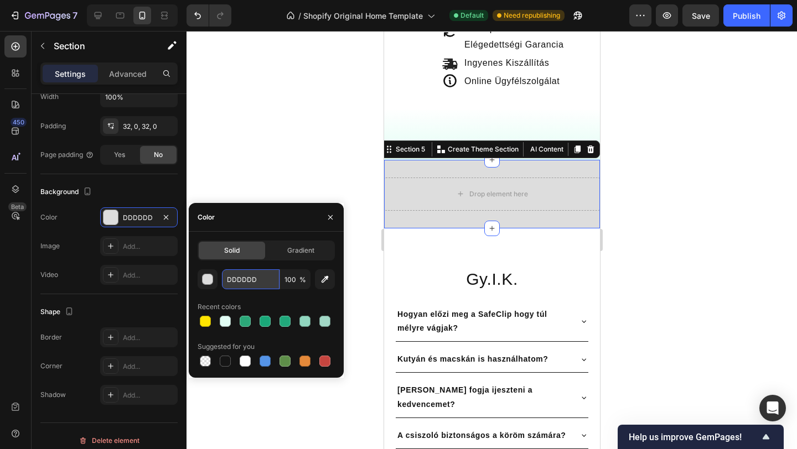
click at [247, 278] on input "DDDDDD" at bounding box center [251, 280] width 58 height 20
paste input "E2FDF4"
type input "E2FDF4"
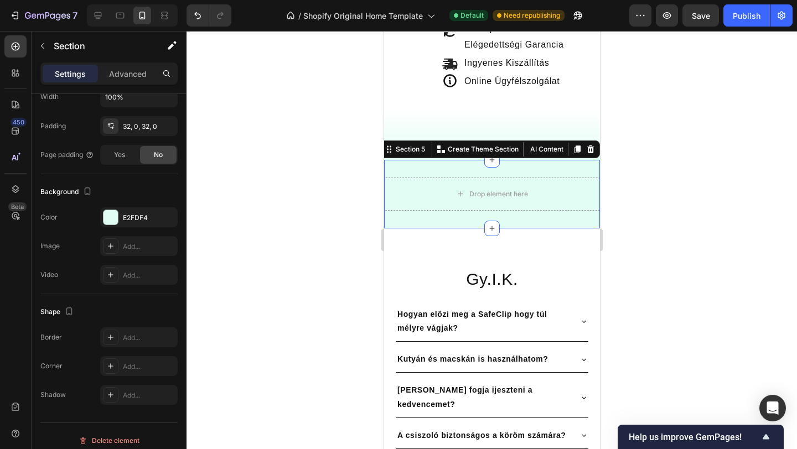
click at [271, 196] on div at bounding box center [492, 240] width 610 height 418
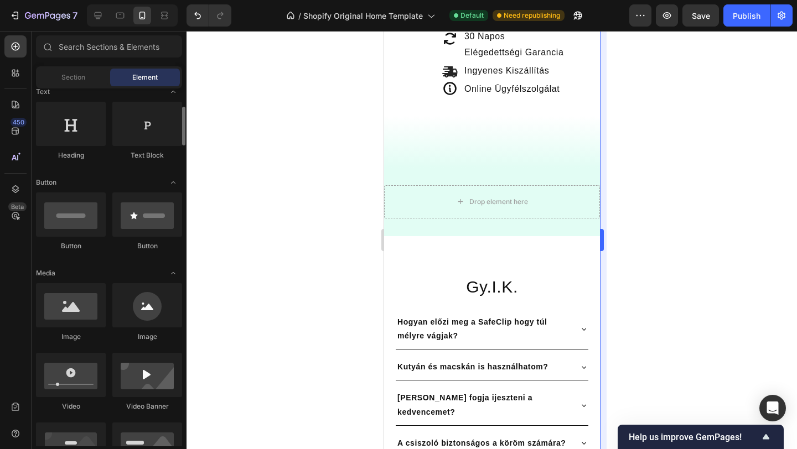
scroll to position [149, 0]
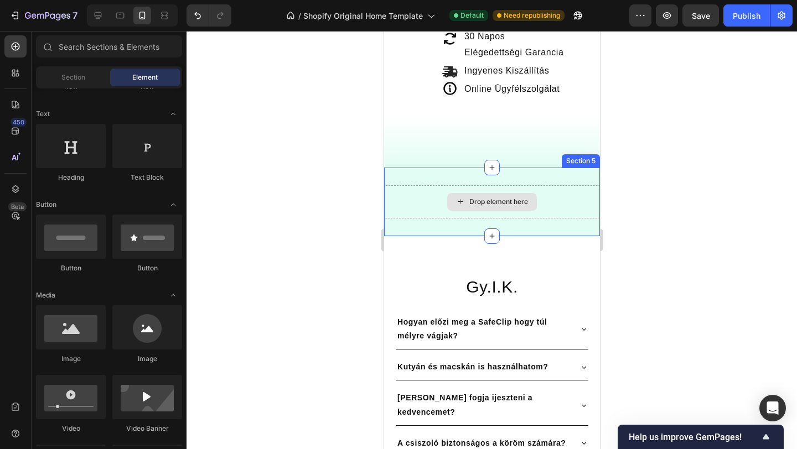
click at [460, 199] on icon at bounding box center [459, 201] width 9 height 9
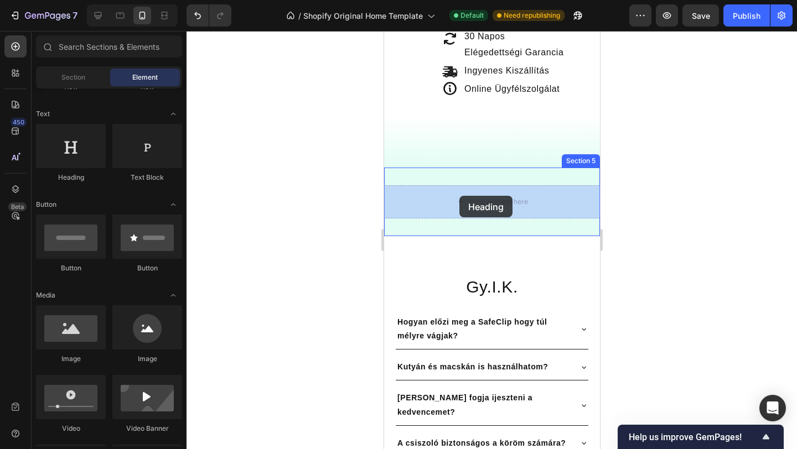
drag, startPoint x: 447, startPoint y: 180, endPoint x: 461, endPoint y: 196, distance: 21.6
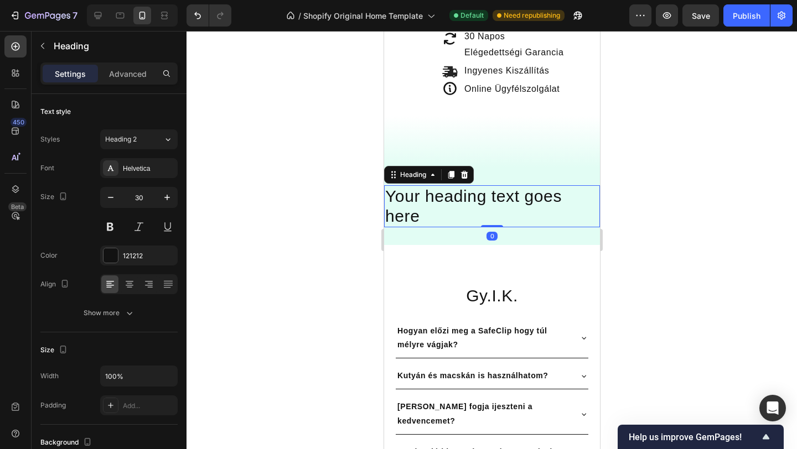
click at [457, 202] on h2 "Your heading text goes here" at bounding box center [492, 206] width 216 height 42
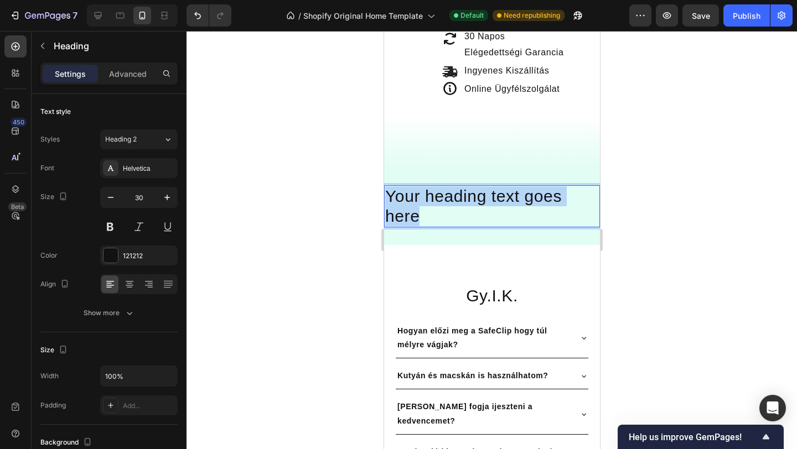
click at [457, 202] on p "Your heading text goes here" at bounding box center [492, 207] width 214 height 40
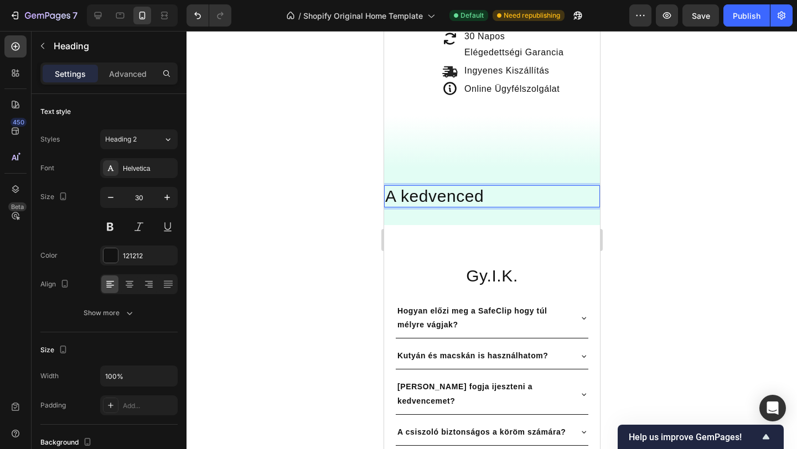
click at [412, 195] on p "A kedvenced" at bounding box center [492, 197] width 214 height 20
click at [525, 196] on p "A Kedvenced" at bounding box center [492, 197] width 214 height 20
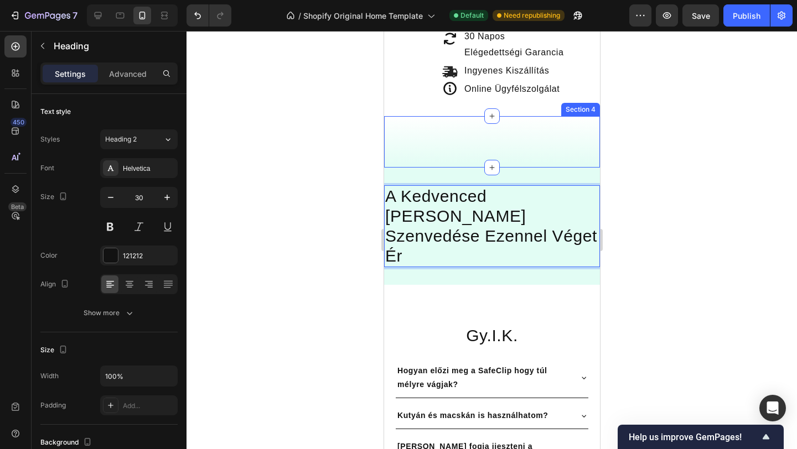
click at [293, 169] on div at bounding box center [492, 240] width 610 height 418
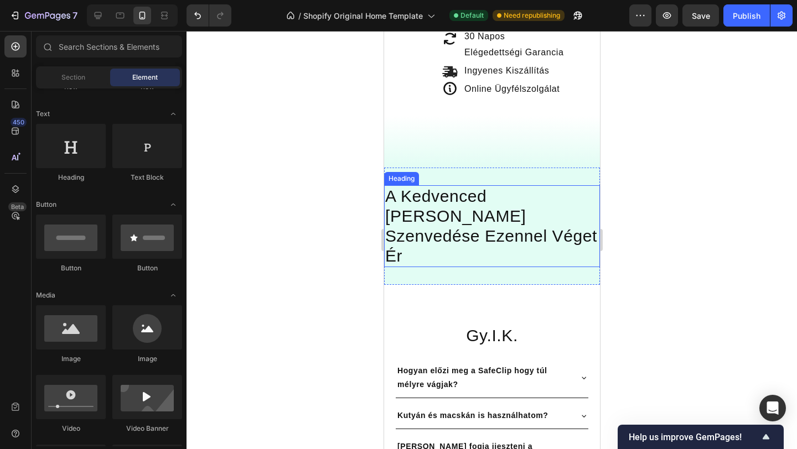
click at [437, 203] on p "A Kedvenced [PERSON_NAME] Szenvedése Ezennel Véget Ér" at bounding box center [492, 227] width 214 height 80
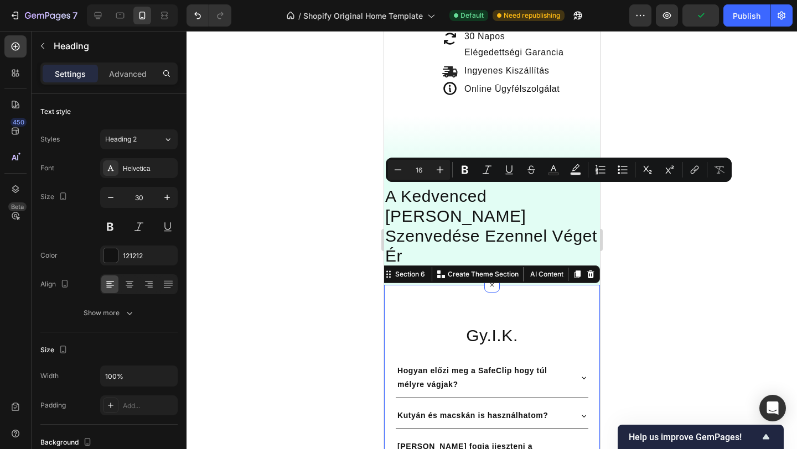
click at [476, 285] on div "Gy.I.K. Heading [PERSON_NAME] előzi meg a SafeClip hogy túl mélyre vágjak? Kuty…" at bounding box center [492, 435] width 216 height 301
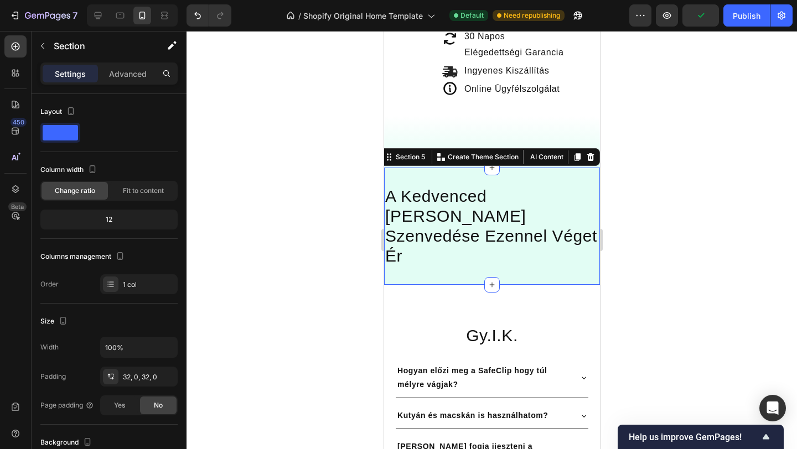
click at [451, 176] on div "A Kedvenced Csendes Szenvedése Ezennel Véget Ér Heading Section 5 You can creat…" at bounding box center [492, 226] width 216 height 117
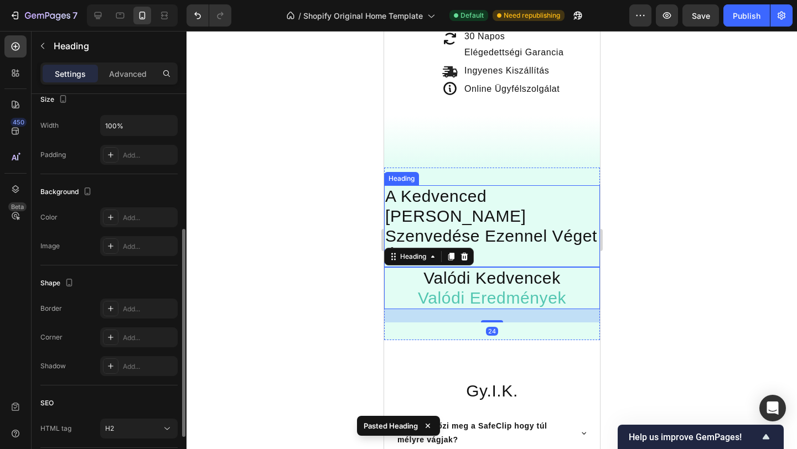
scroll to position [0, 0]
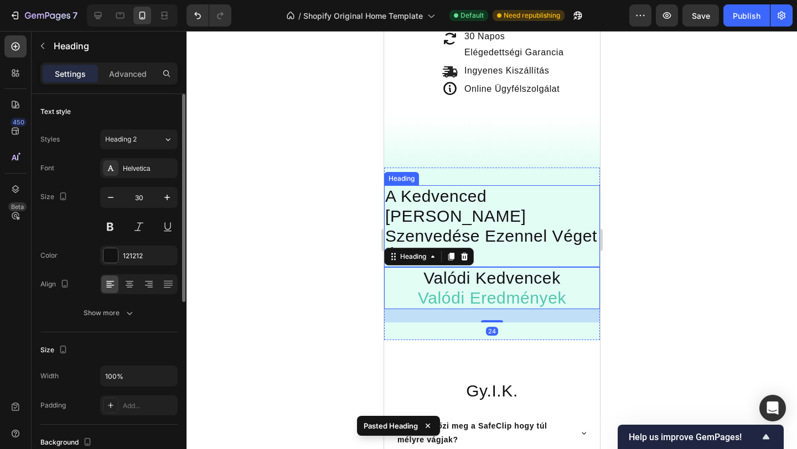
click at [505, 218] on p "A Kedvenced [PERSON_NAME] Szenvedése Ezennel Véget Ér" at bounding box center [492, 227] width 214 height 80
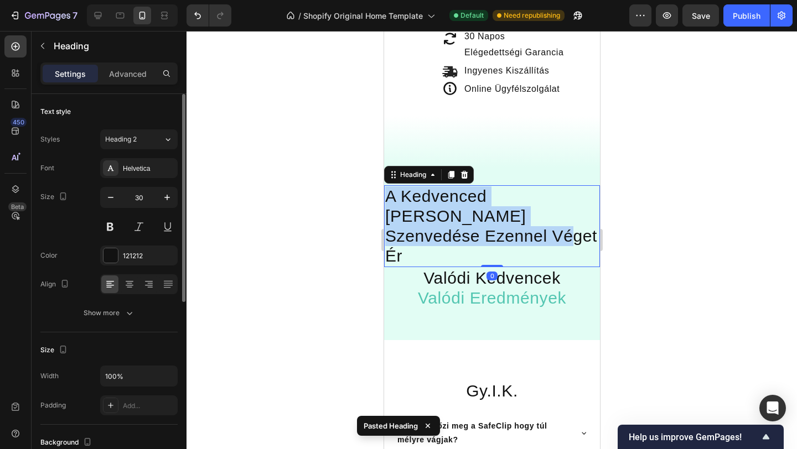
click at [505, 218] on p "A Kedvenced [PERSON_NAME] Szenvedése Ezennel Véget Ér" at bounding box center [492, 227] width 214 height 80
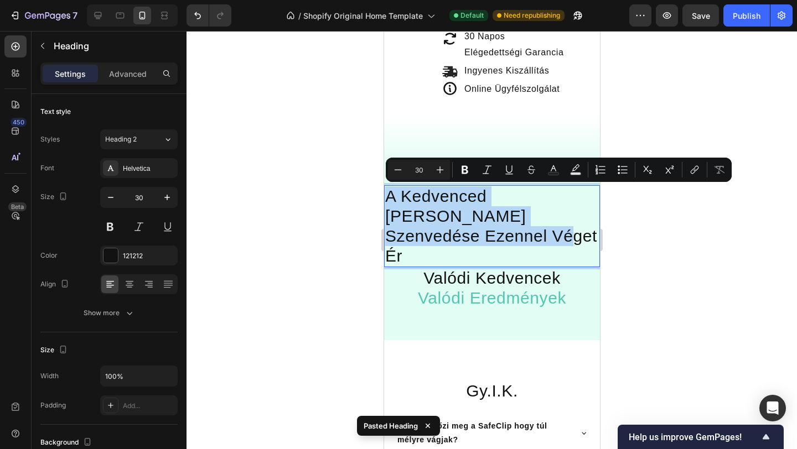
copy p "A Kedvenced [PERSON_NAME] Szenvedése Ezennel Véget Ér"
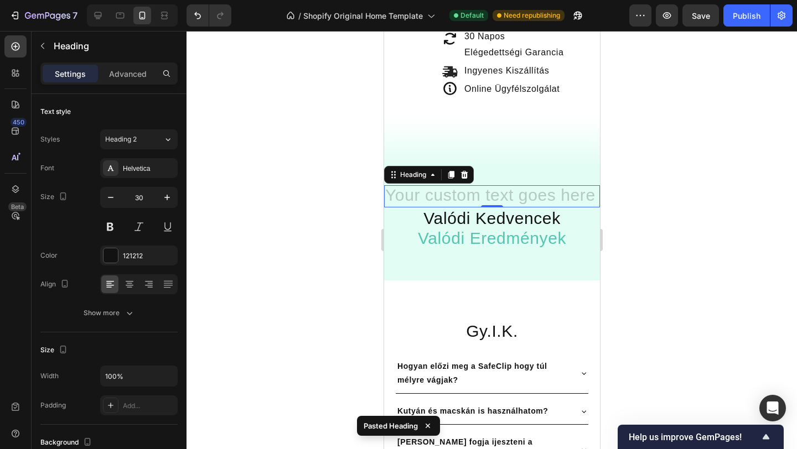
click at [241, 183] on div at bounding box center [492, 240] width 610 height 418
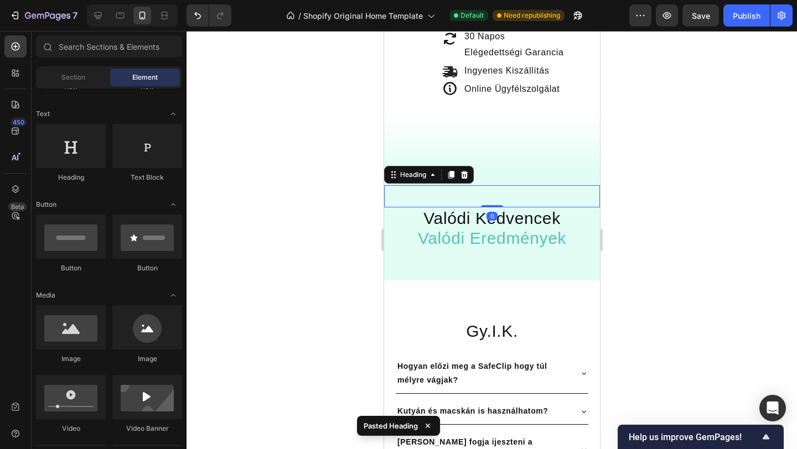
click at [452, 198] on p "Rich Text Editor. Editing area: main" at bounding box center [492, 197] width 214 height 20
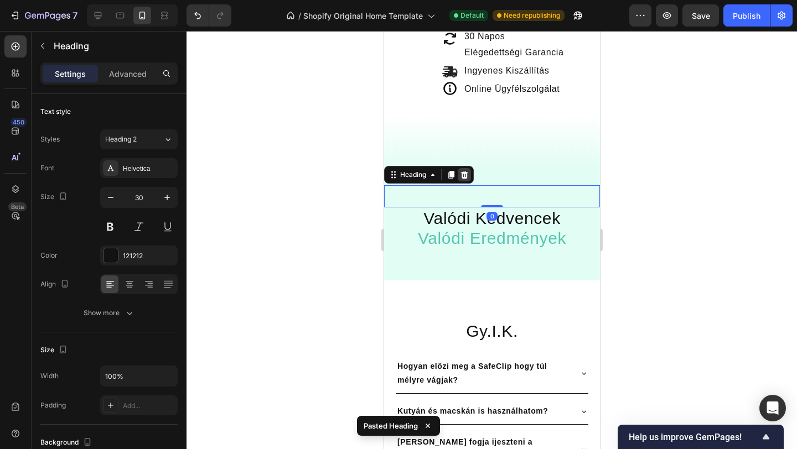
click at [463, 175] on icon at bounding box center [463, 174] width 9 height 9
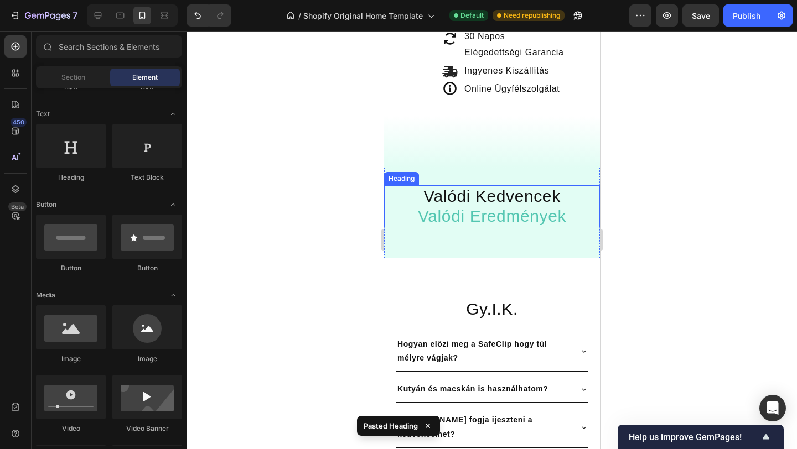
click at [463, 215] on span "Valódi Eredmények" at bounding box center [491, 216] width 148 height 18
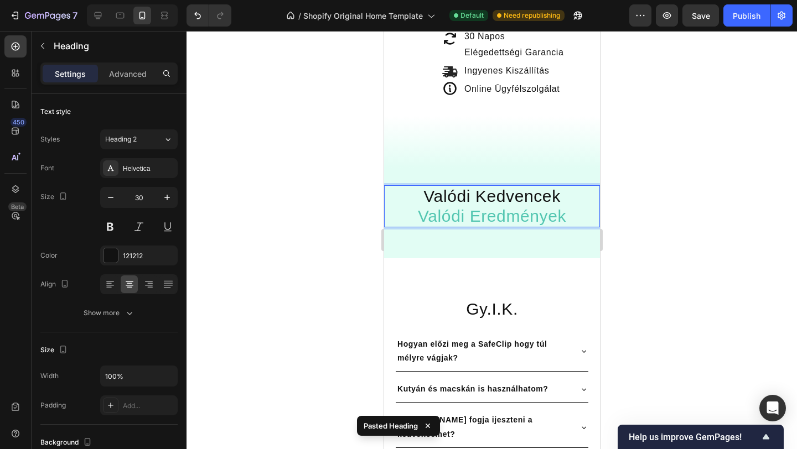
click at [463, 215] on span "Valódi Eredmények" at bounding box center [491, 216] width 148 height 18
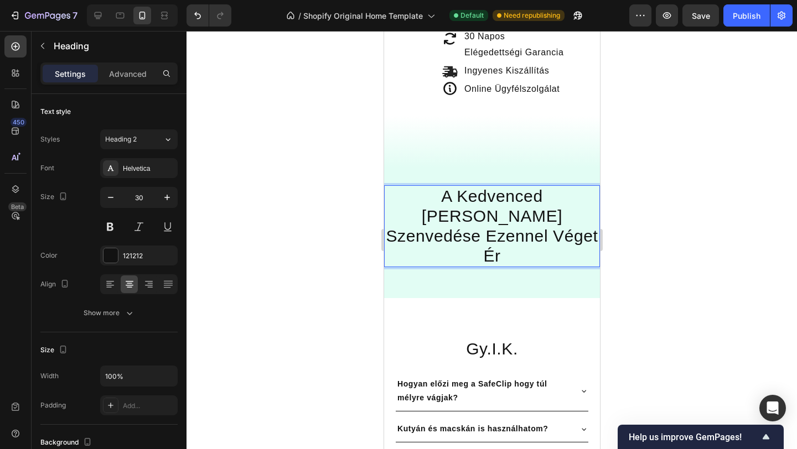
click at [450, 215] on p "A Kedvenced [PERSON_NAME] Szenvedése Ezennel Véget Ér" at bounding box center [492, 227] width 214 height 80
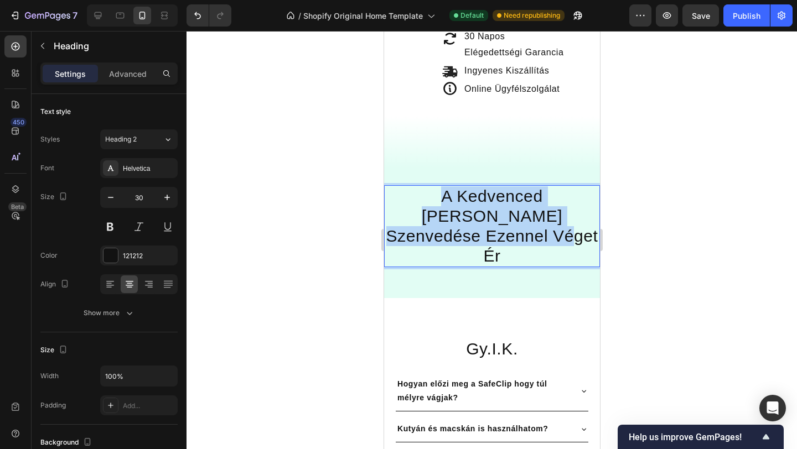
click at [450, 215] on p "A Kedvenced [PERSON_NAME] Szenvedése Ezennel Véget Ér" at bounding box center [492, 227] width 214 height 80
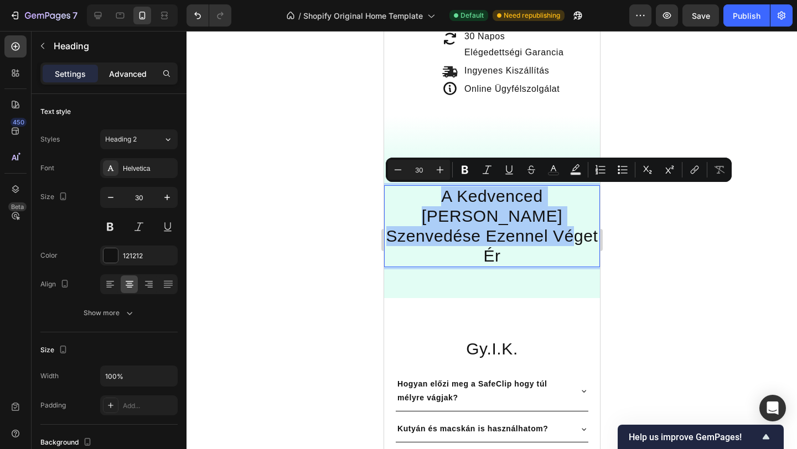
click at [121, 65] on div "Advanced" at bounding box center [127, 74] width 55 height 18
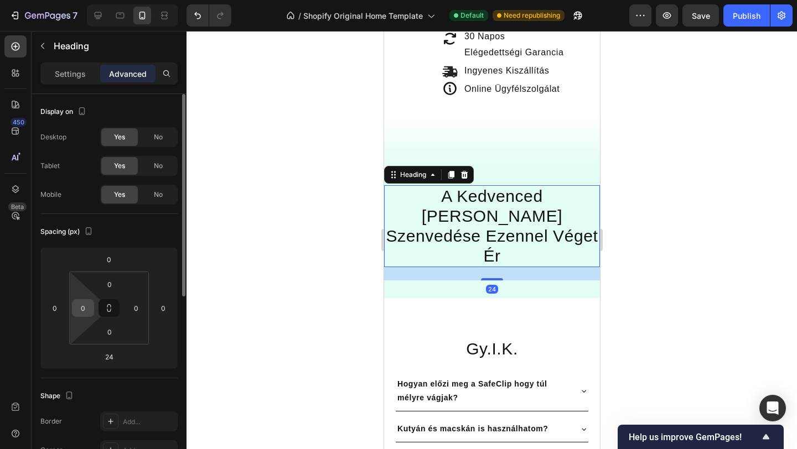
click at [89, 314] on input "0" at bounding box center [83, 308] width 17 height 17
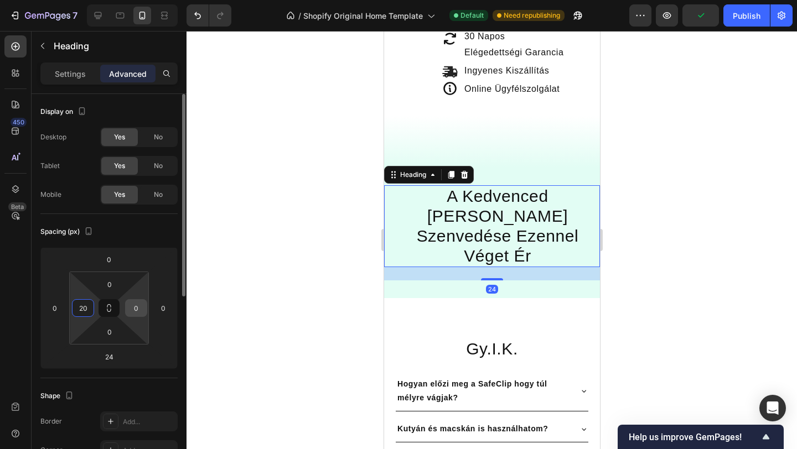
type input "20"
click at [132, 307] on input "0" at bounding box center [136, 308] width 17 height 17
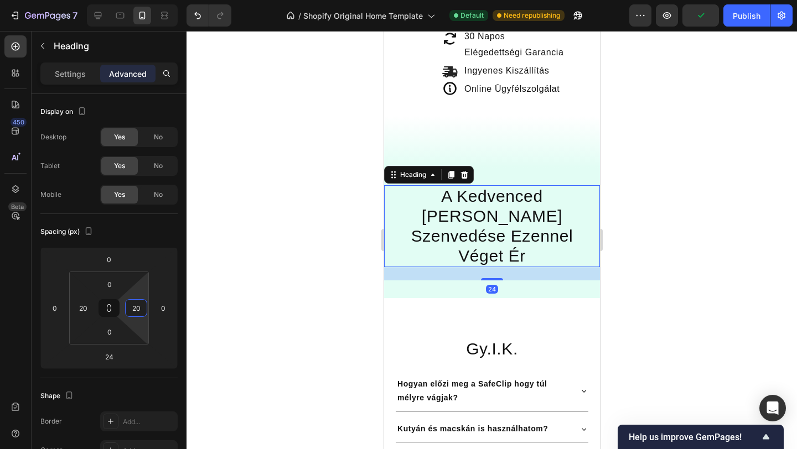
type input "20"
click at [288, 208] on div at bounding box center [492, 240] width 610 height 418
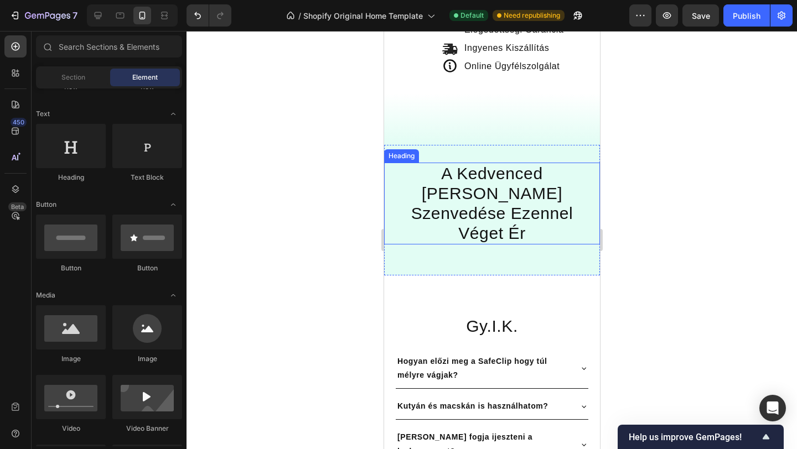
scroll to position [515, 0]
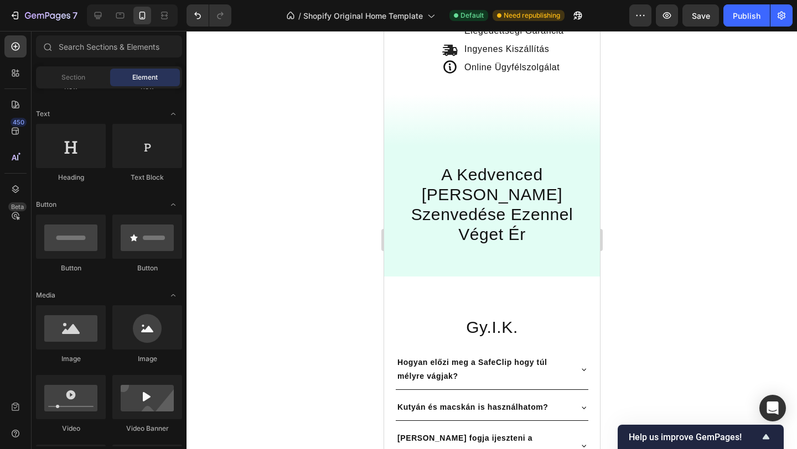
click at [305, 179] on div at bounding box center [492, 240] width 610 height 418
click at [478, 214] on p "A Kedvenced [PERSON_NAME] Szenvedése Ezennel Véget Ér" at bounding box center [491, 205] width 191 height 80
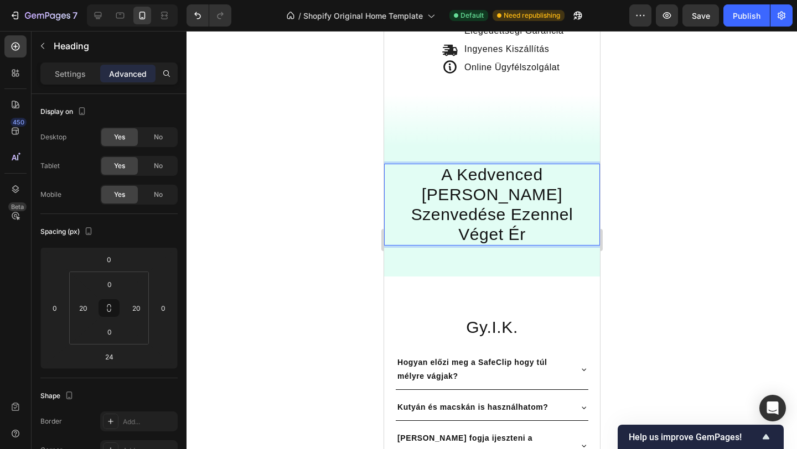
click at [462, 215] on p "A Kedvenced [PERSON_NAME] Szenvedése Ezennel Véget Ér" at bounding box center [491, 205] width 191 height 80
click at [493, 205] on p "A Kedvenced [PERSON_NAME] Szenvedése Ezennel Véget Ér" at bounding box center [491, 205] width 191 height 80
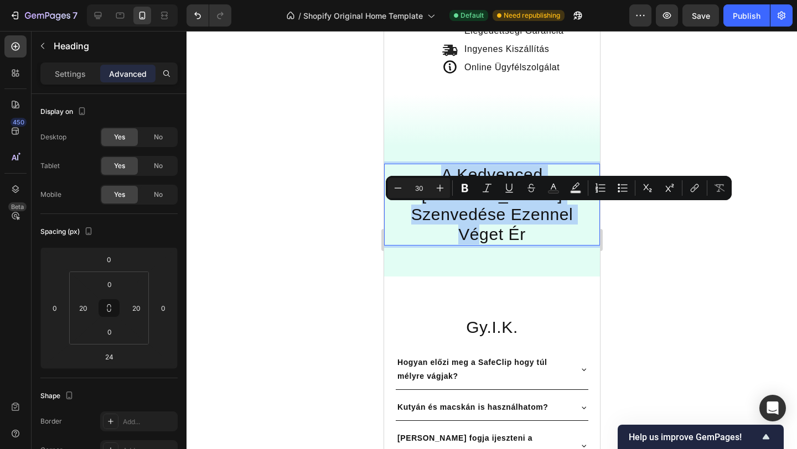
click at [493, 205] on p "A Kedvenced [PERSON_NAME] Szenvedése Ezennel Véget Ér" at bounding box center [491, 205] width 191 height 80
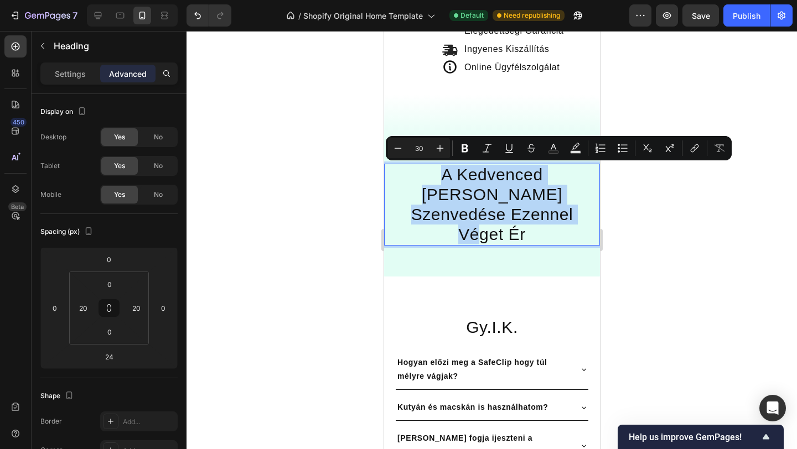
click at [494, 200] on p "A Kedvenced [PERSON_NAME] Szenvedése Ezennel Véget Ér" at bounding box center [491, 205] width 191 height 80
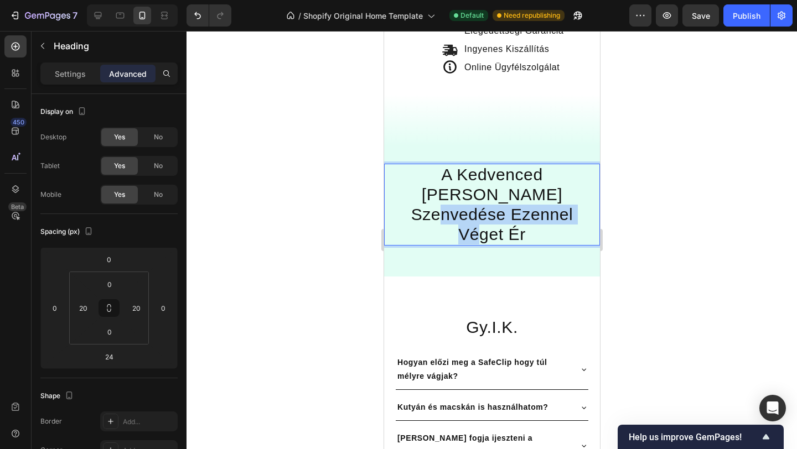
drag, startPoint x: 498, startPoint y: 195, endPoint x: 541, endPoint y: 215, distance: 47.5
click at [541, 215] on p "A Kedvenced [PERSON_NAME] Szenvedése Ezennel Véget Ér" at bounding box center [491, 205] width 191 height 80
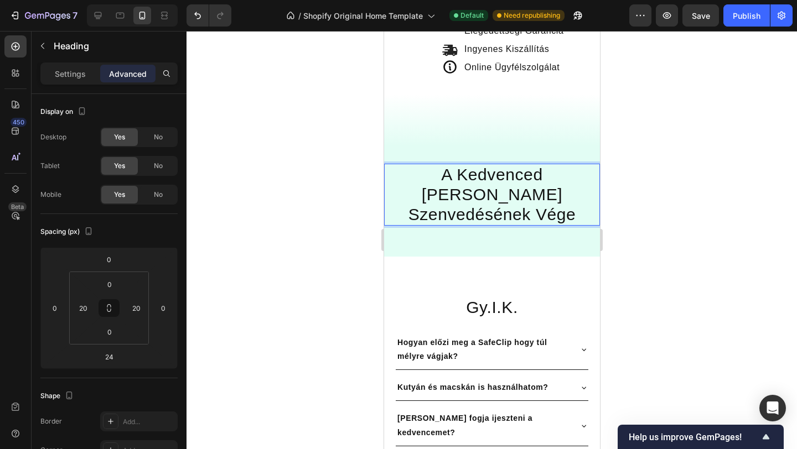
click at [672, 128] on div at bounding box center [492, 240] width 610 height 418
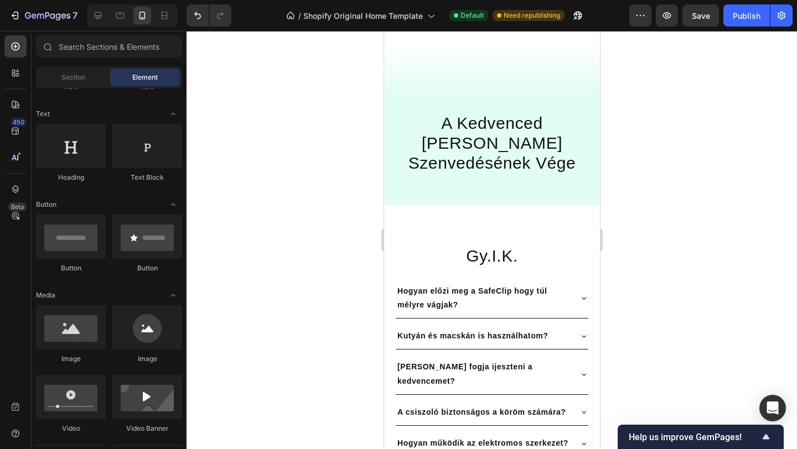
scroll to position [571, 0]
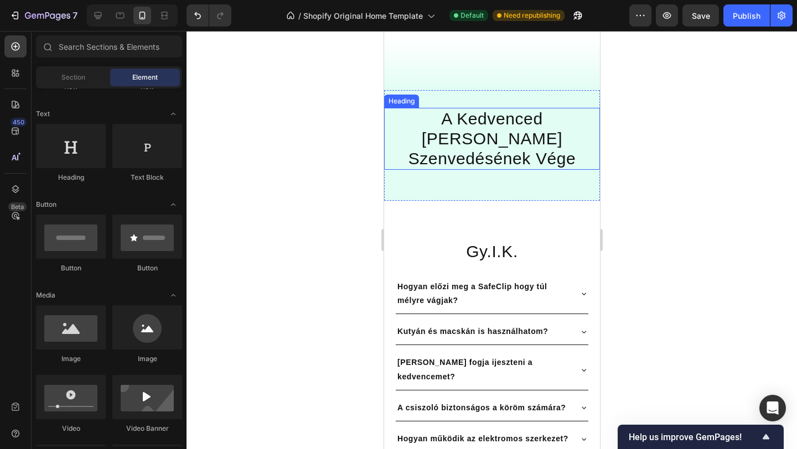
click at [451, 148] on h2 "A Kedvenced [PERSON_NAME] Szenvedésének Vége" at bounding box center [492, 139] width 194 height 62
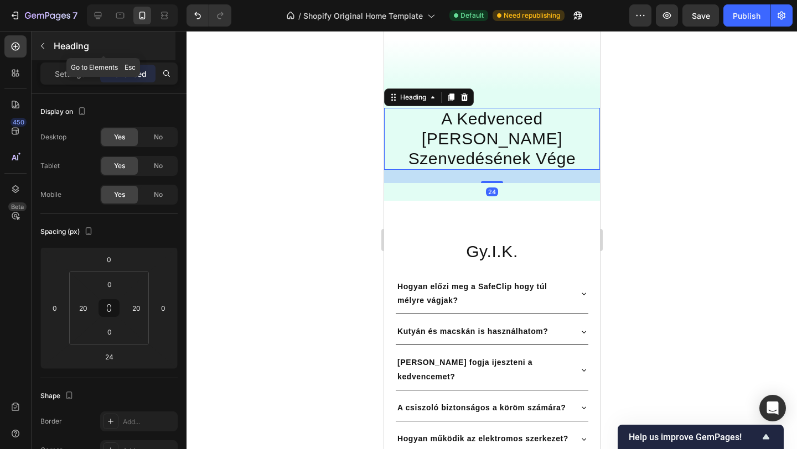
click at [48, 46] on button "button" at bounding box center [43, 46] width 18 height 18
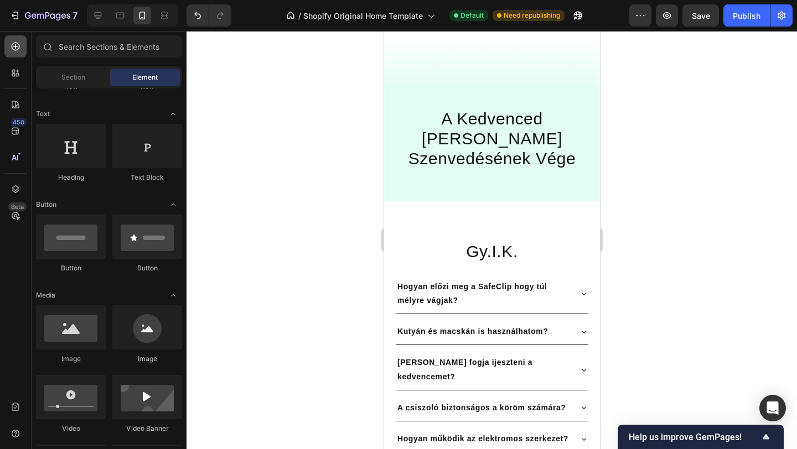
click at [8, 53] on div at bounding box center [15, 46] width 22 height 22
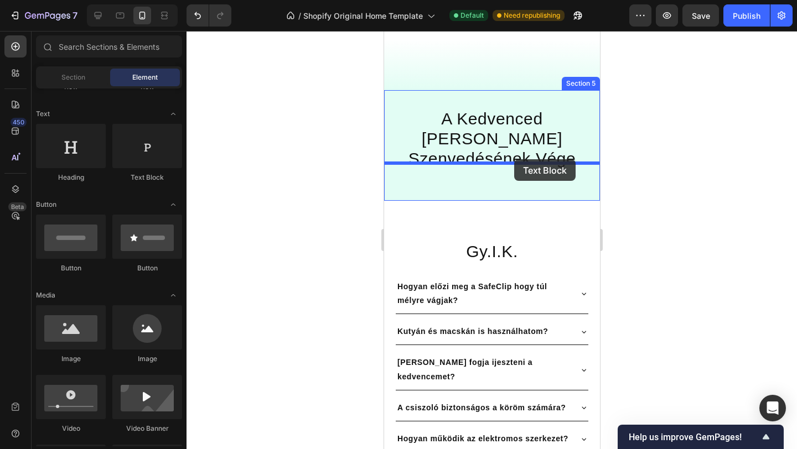
drag, startPoint x: 542, startPoint y: 177, endPoint x: 503, endPoint y: 160, distance: 42.9
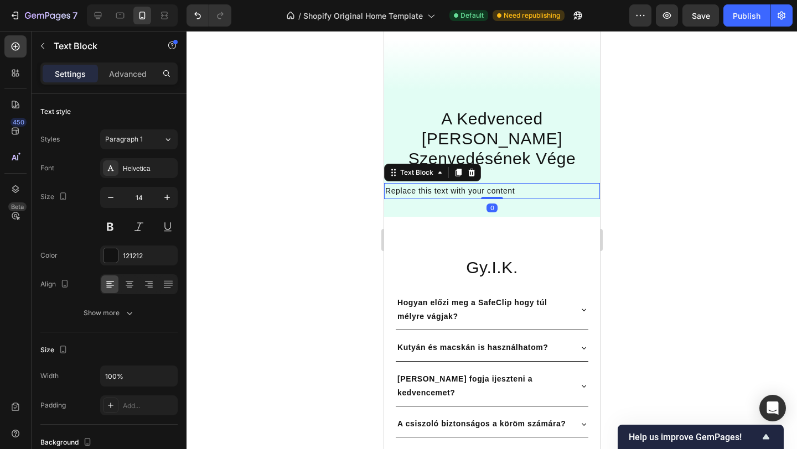
click at [437, 183] on div "Replace this text with your content" at bounding box center [492, 191] width 216 height 16
click at [437, 184] on p "Replace this text with your content" at bounding box center [492, 191] width 214 height 14
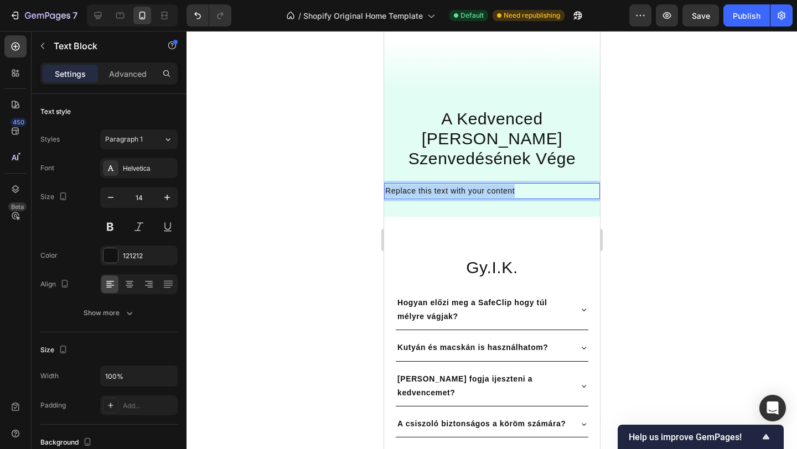
click at [437, 184] on p "Replace this text with your content" at bounding box center [492, 191] width 214 height 14
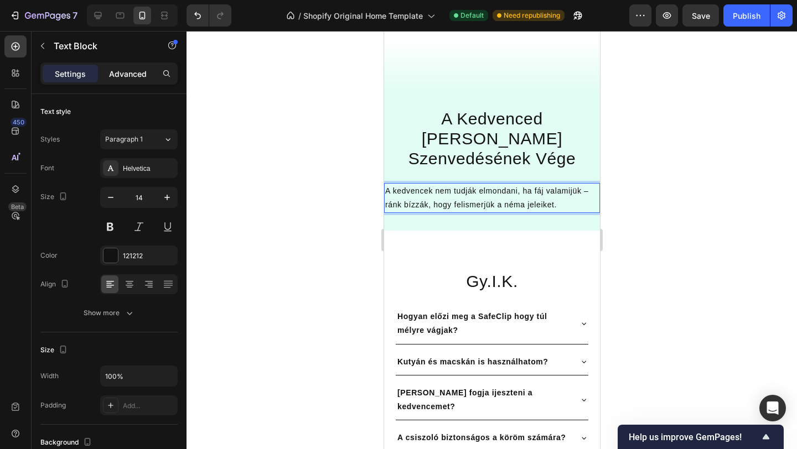
click at [130, 71] on p "Advanced" at bounding box center [128, 74] width 38 height 12
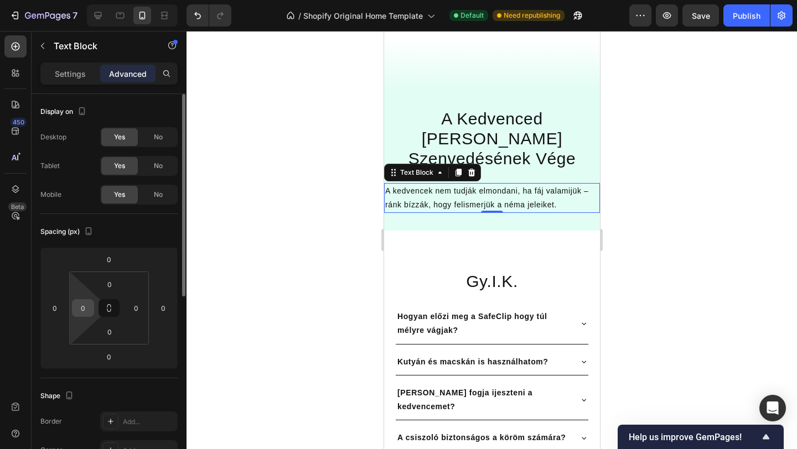
click at [84, 307] on input "0" at bounding box center [83, 308] width 17 height 17
type input "20"
click at [134, 306] on input "0" at bounding box center [136, 308] width 17 height 17
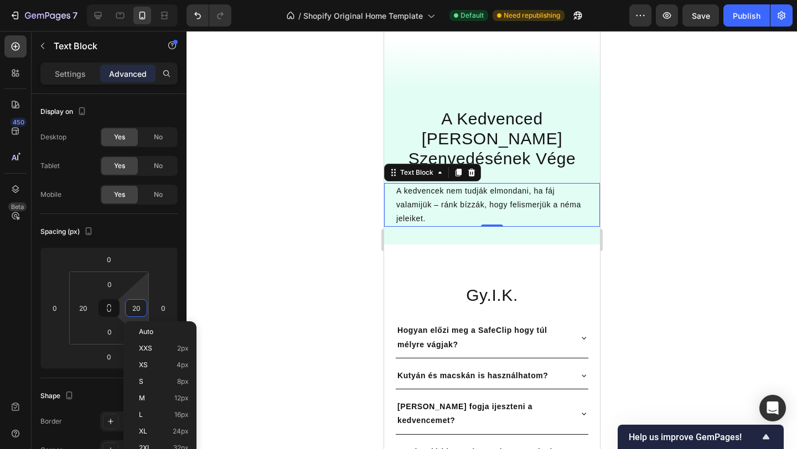
type input "20"
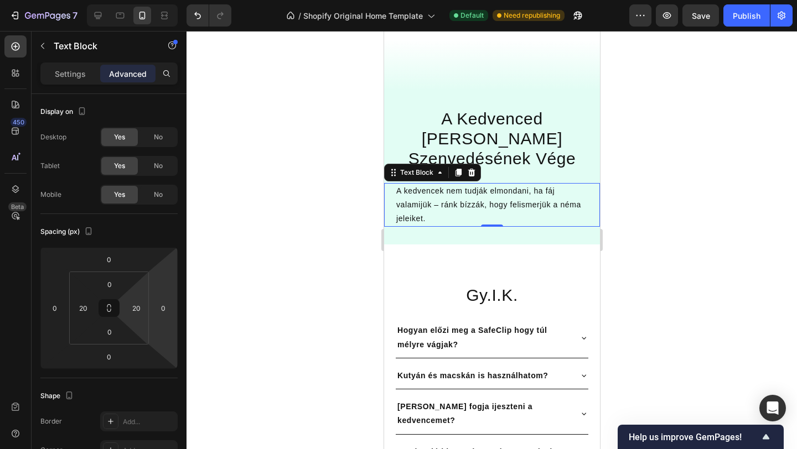
click at [248, 265] on div at bounding box center [492, 240] width 610 height 418
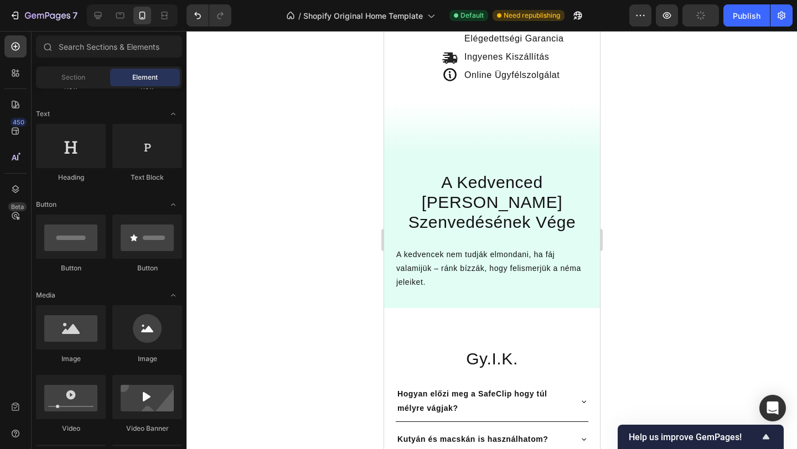
scroll to position [517, 0]
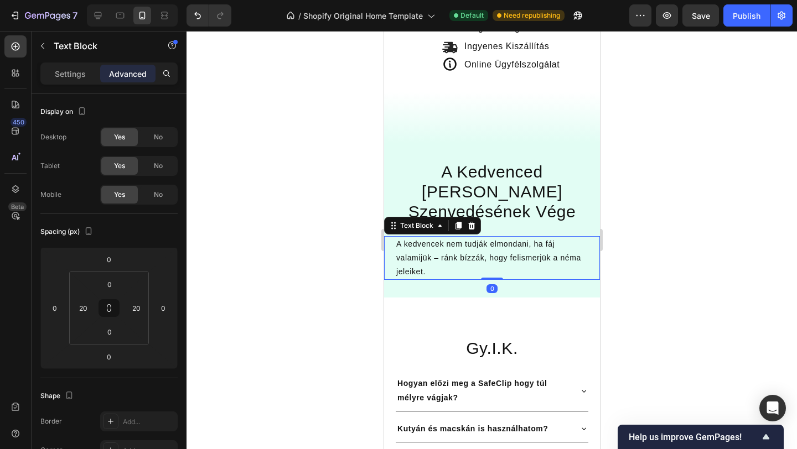
click at [437, 237] on p "A kedvencek nem tudják elmondani, ha fáj valamijük – ránk bízzák, hogy felismer…" at bounding box center [491, 258] width 191 height 42
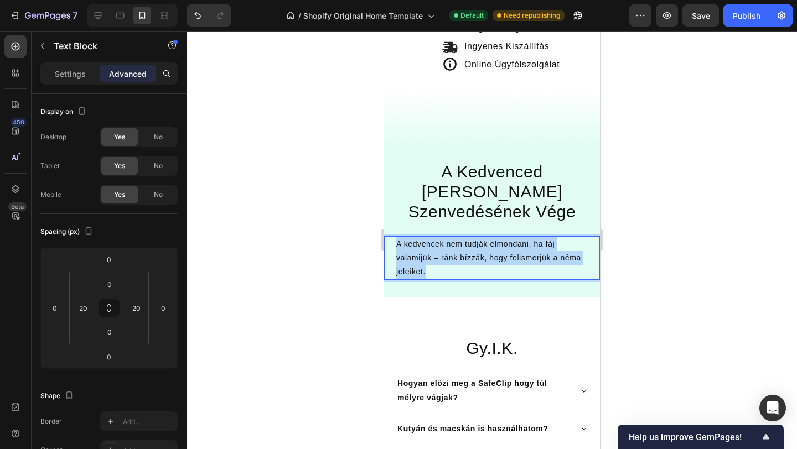
click at [437, 237] on p "A kedvencek nem tudják elmondani, ha fáj valamijük – ránk bízzák, hogy felismer…" at bounding box center [491, 258] width 191 height 42
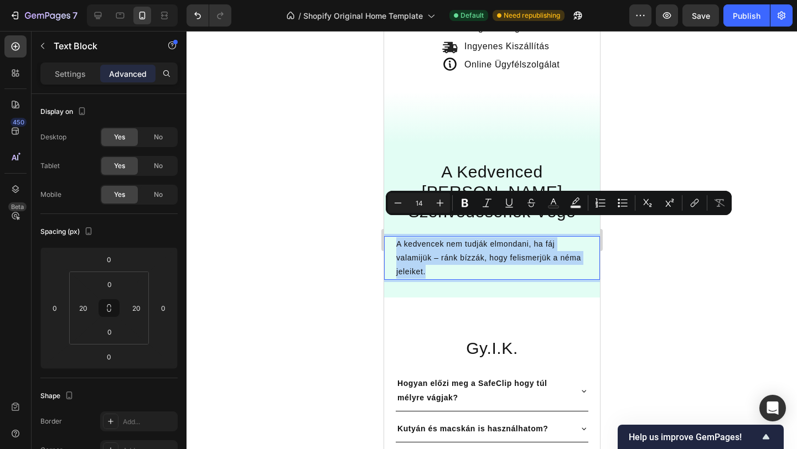
click at [437, 237] on p "A kedvencek nem tudják elmondani, ha fáj valamijük – ránk bízzák, hogy felismer…" at bounding box center [491, 258] width 191 height 42
click at [444, 206] on icon "Editor contextual toolbar" at bounding box center [439, 203] width 11 height 11
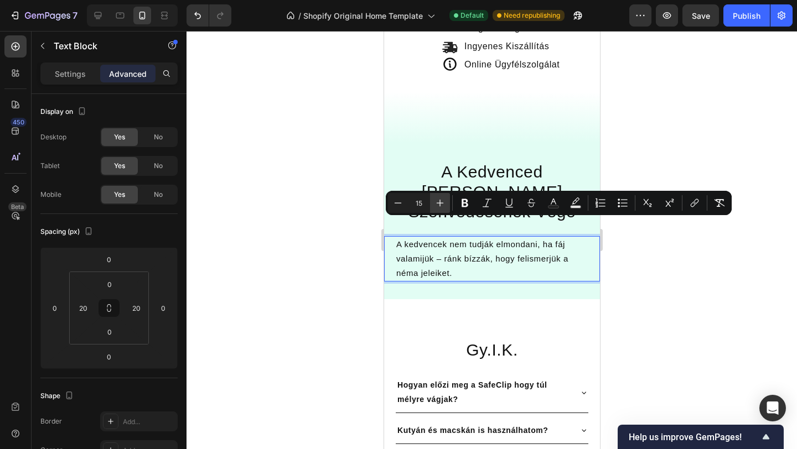
click at [444, 206] on icon "Editor contextual toolbar" at bounding box center [439, 203] width 11 height 11
type input "18"
click at [665, 138] on div at bounding box center [492, 240] width 610 height 418
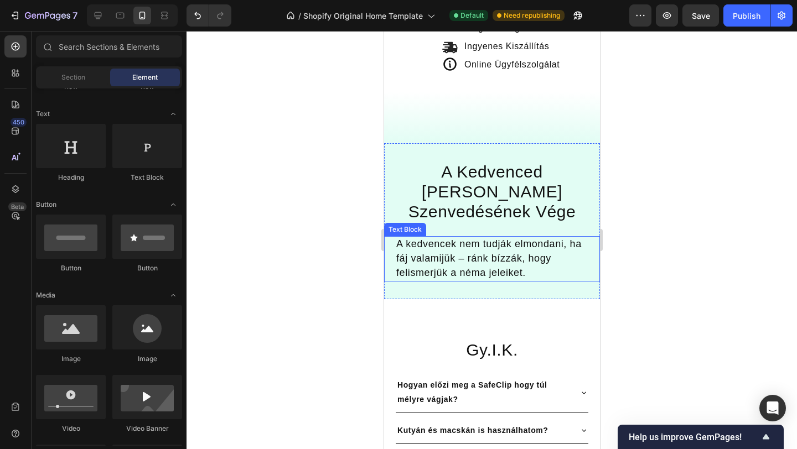
click at [534, 252] on p "A kedvencek nem tudják elmondani, ha fáj valamijük – ránk bízzák, hogy felismer…" at bounding box center [491, 259] width 191 height 44
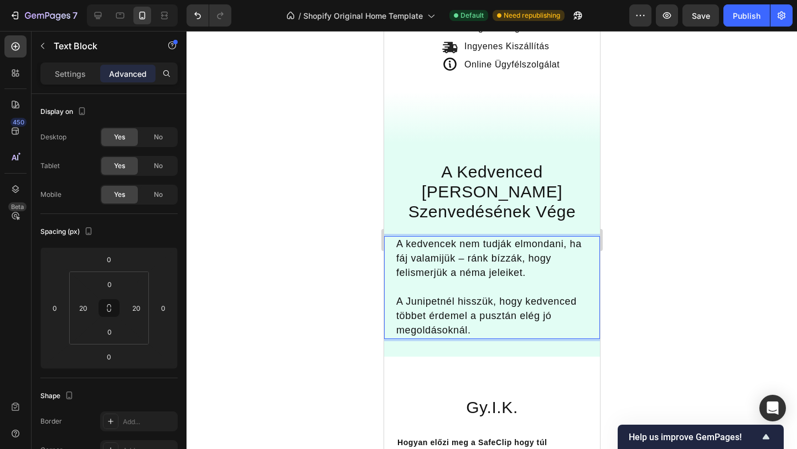
click at [452, 301] on span "A Junipetnél hisszük, hogy kedvenced többet érdemel a pusztán elég jó megoldáso…" at bounding box center [486, 316] width 180 height 40
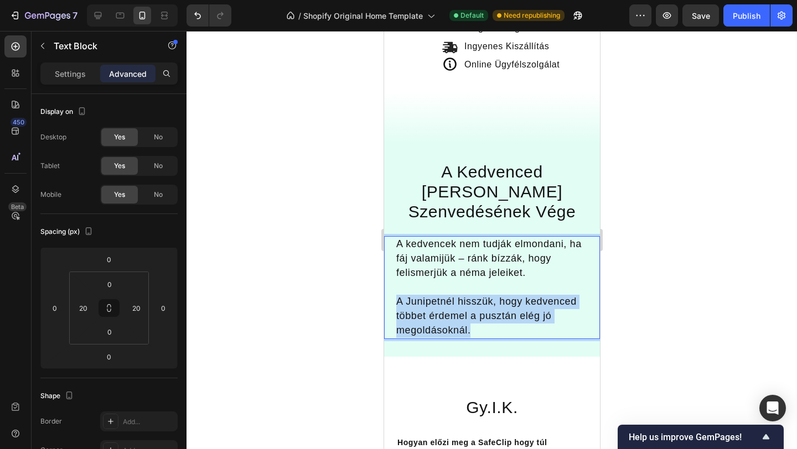
click at [452, 301] on span "A Junipetnél hisszük, hogy kedvenced többet érdemel a pusztán elég jó megoldáso…" at bounding box center [486, 316] width 180 height 40
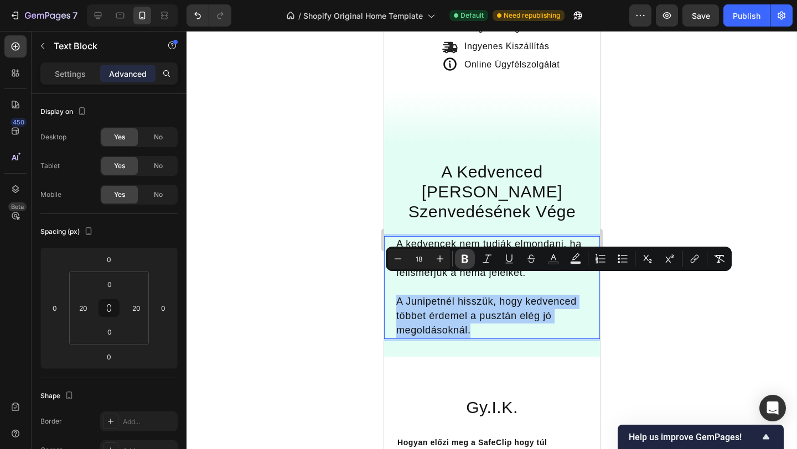
click at [463, 260] on icon "Editor contextual toolbar" at bounding box center [465, 259] width 7 height 8
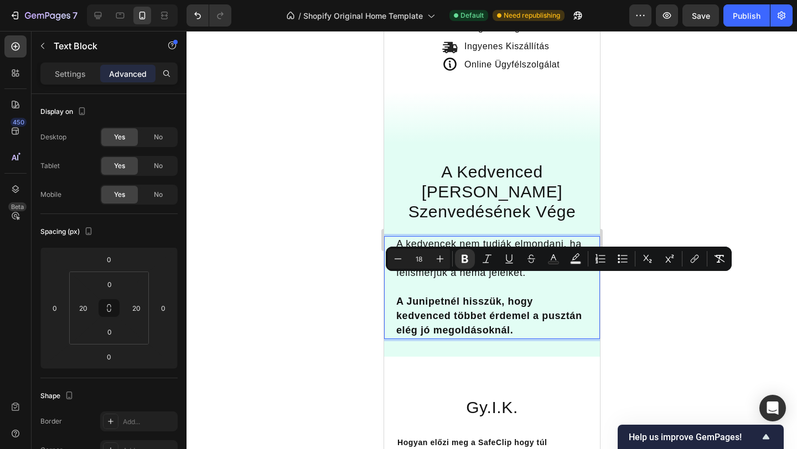
click at [535, 311] on p "A Junipetnél hisszük, hogy kedvenced többet érdemel a pusztán elég jó megoldáso…" at bounding box center [491, 317] width 191 height 44
click at [529, 310] on p "A Junipetnél hisszük, hogy kedvenced többet érdemel a pusztán elég jó megoldáso…" at bounding box center [491, 317] width 191 height 44
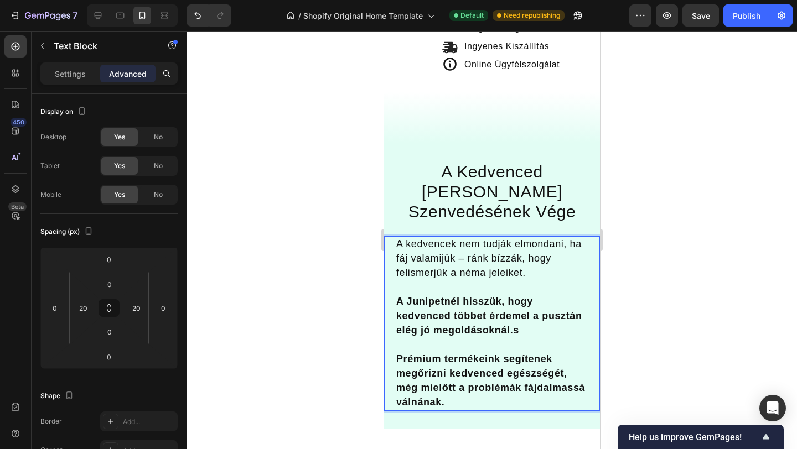
click at [512, 310] on strong "A Junipetnél hisszük, hogy kedvenced többet érdemel a pusztán elég jó megoldáso…" at bounding box center [489, 316] width 186 height 40
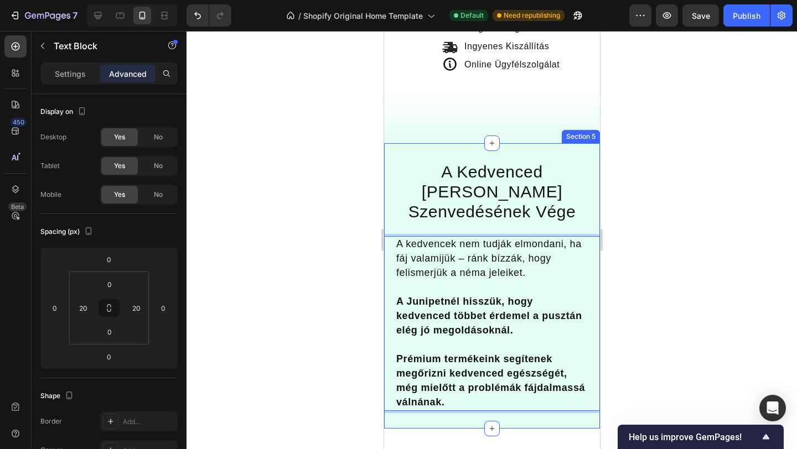
drag, startPoint x: 395, startPoint y: 335, endPoint x: 504, endPoint y: 407, distance: 130.8
click at [504, 407] on div "A Kedvenced [PERSON_NAME] Szenvedésének Vége Heading A kedvencek nem tudják elm…" at bounding box center [492, 286] width 216 height 286
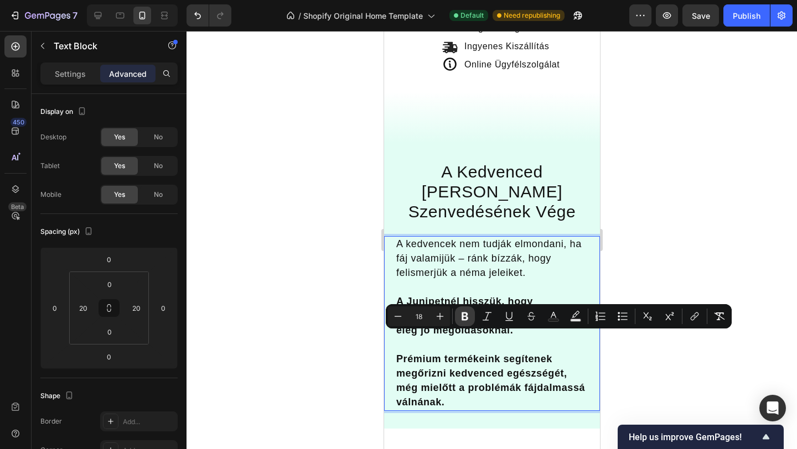
click at [460, 316] on icon "Editor contextual toolbar" at bounding box center [464, 316] width 11 height 11
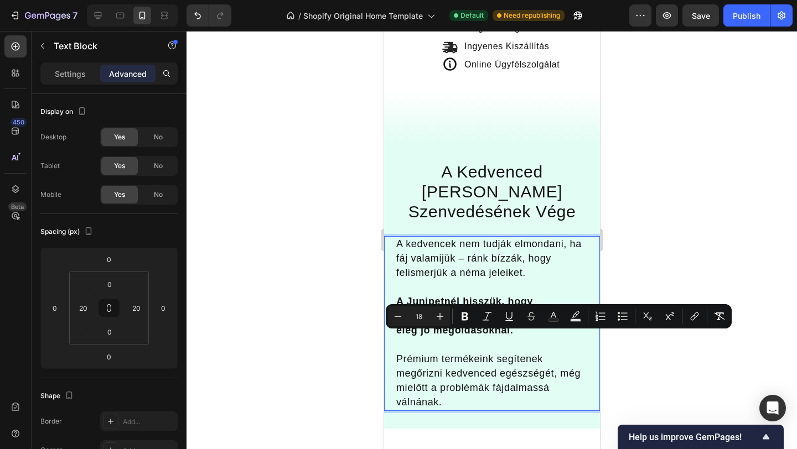
click at [475, 375] on p "Prémium termékeink segítenek megőrizni kedvenced egészségét, még mielőtt a prob…" at bounding box center [491, 382] width 191 height 58
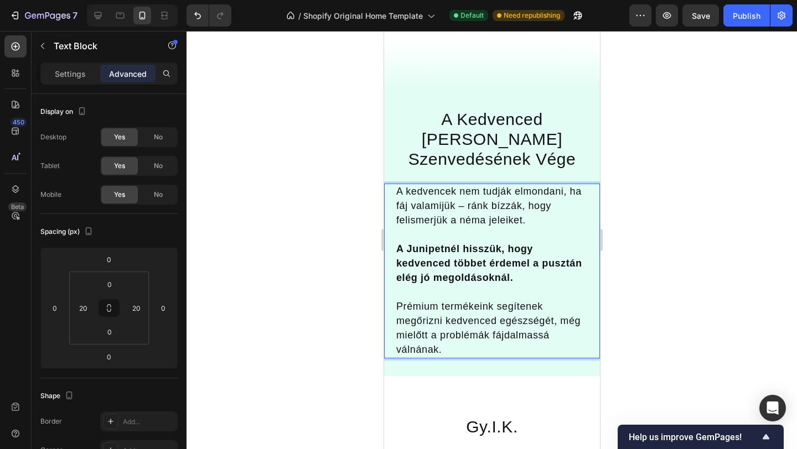
scroll to position [584, 0]
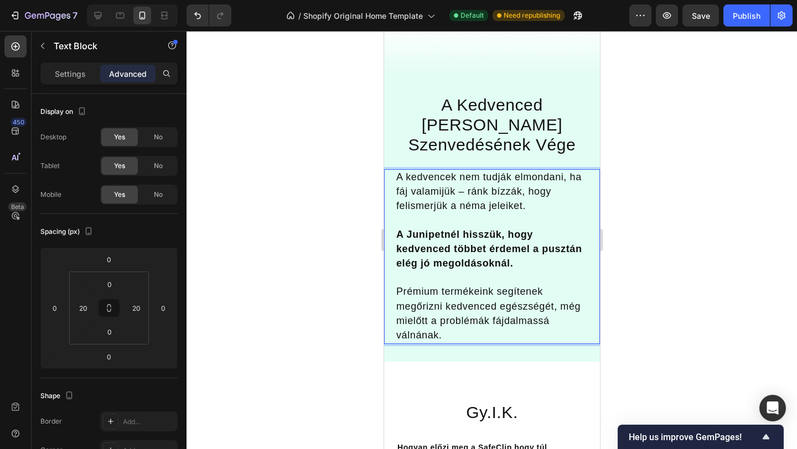
click at [665, 287] on div at bounding box center [492, 240] width 610 height 418
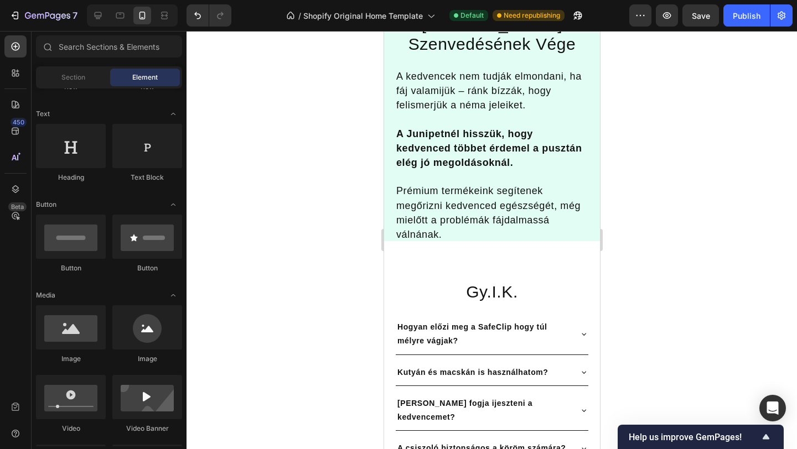
scroll to position [682, 0]
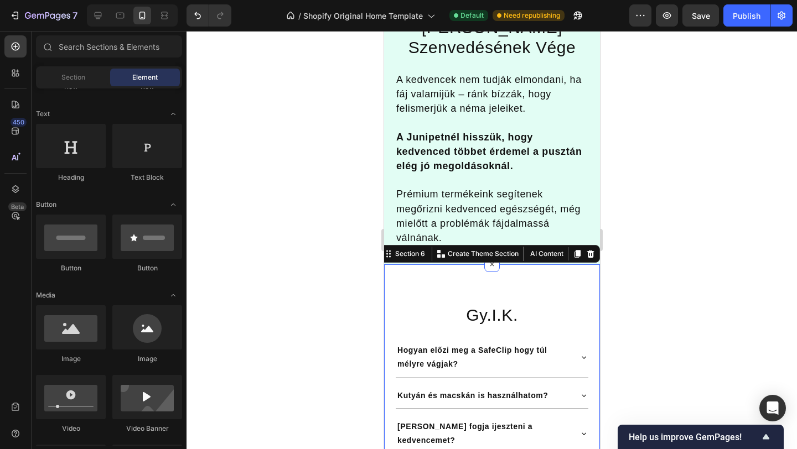
click at [493, 282] on div "Gy.I.K. Heading [PERSON_NAME] előzi meg a SafeClip hogy túl mélyre vágjak? Kuty…" at bounding box center [492, 415] width 216 height 266
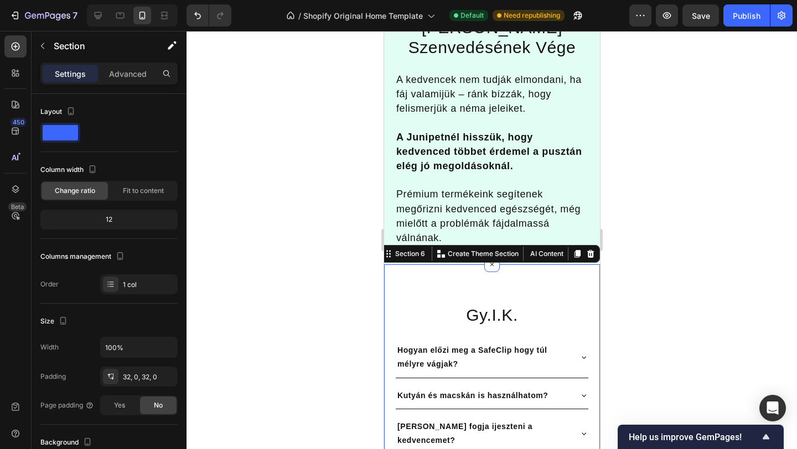
click at [451, 265] on div "Gy.I.K. Heading [PERSON_NAME] előzi meg a SafeClip hogy túl mélyre vágjak? Kuty…" at bounding box center [492, 415] width 216 height 301
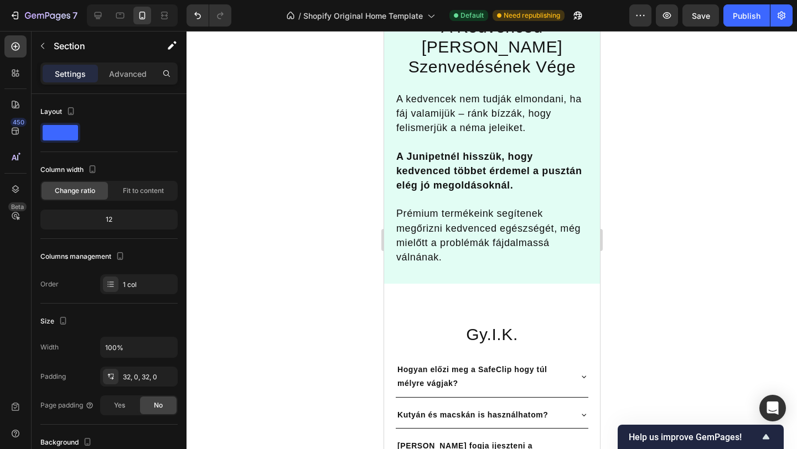
scroll to position [674, 0]
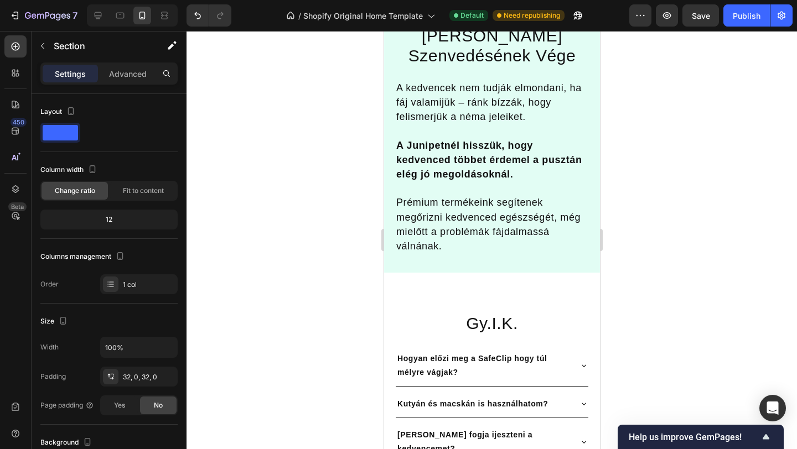
click at [452, 291] on div "Gy.I.K. Heading [PERSON_NAME] előzi meg a SafeClip hogy túl mélyre vágjak? Kuty…" at bounding box center [492, 424] width 216 height 266
click at [421, 335] on div "Hogyan előzi meg a SafeClip hogy túl mélyre vágjak? Kutyán és macskán is haszná…" at bounding box center [492, 445] width 216 height 221
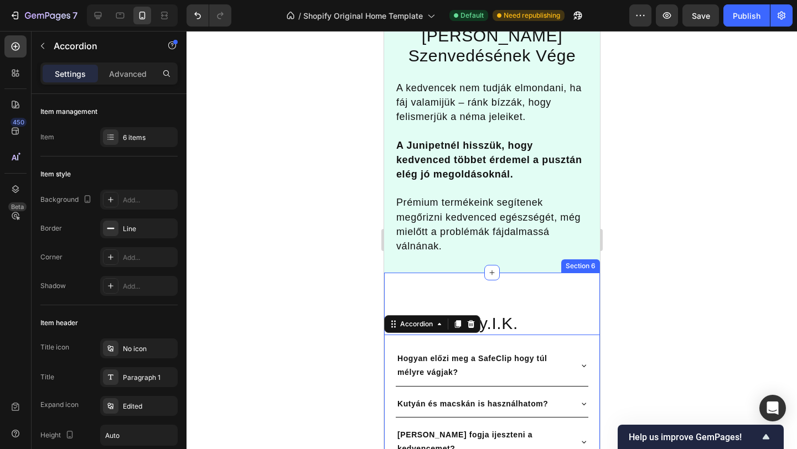
click at [411, 291] on div "Gy.I.K. Heading [PERSON_NAME] előzi meg a SafeClip hogy túl mélyre vágjak? Kuty…" at bounding box center [492, 424] width 216 height 266
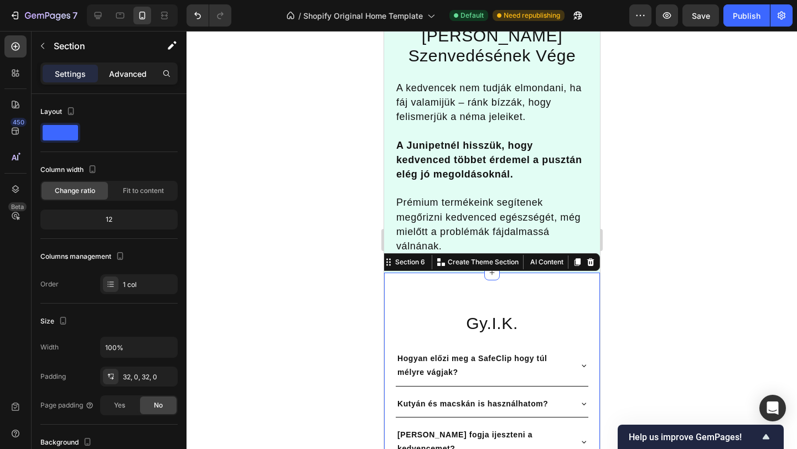
click at [125, 81] on div "Advanced" at bounding box center [127, 74] width 55 height 18
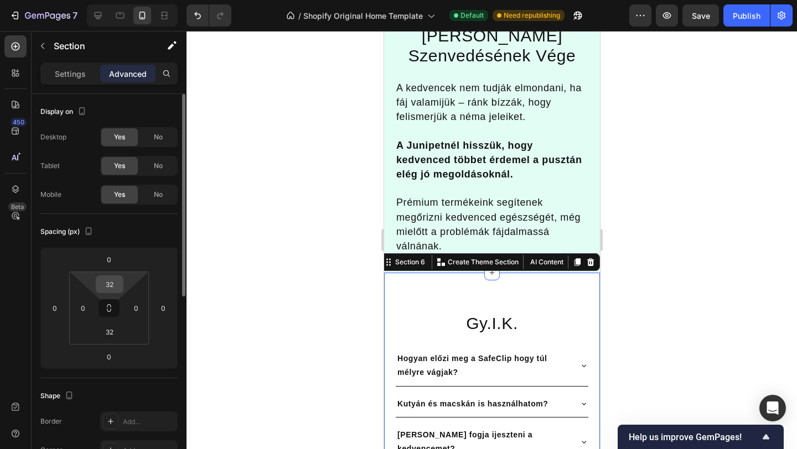
click at [115, 278] on input "32" at bounding box center [110, 284] width 22 height 17
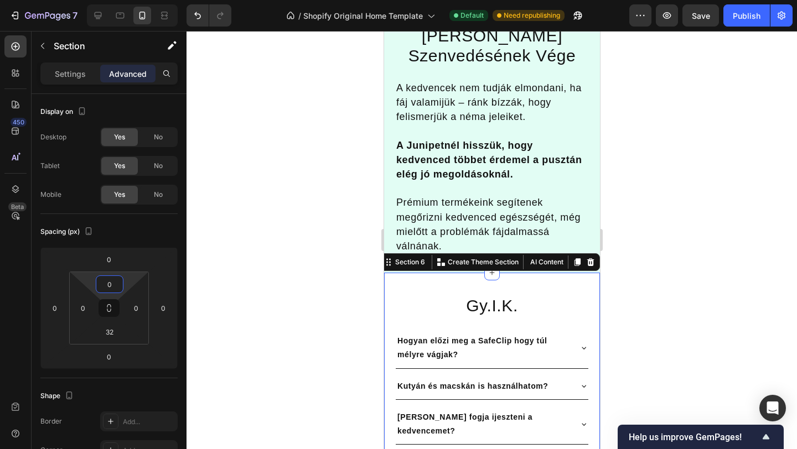
type input "0"
click at [292, 247] on div at bounding box center [492, 240] width 610 height 418
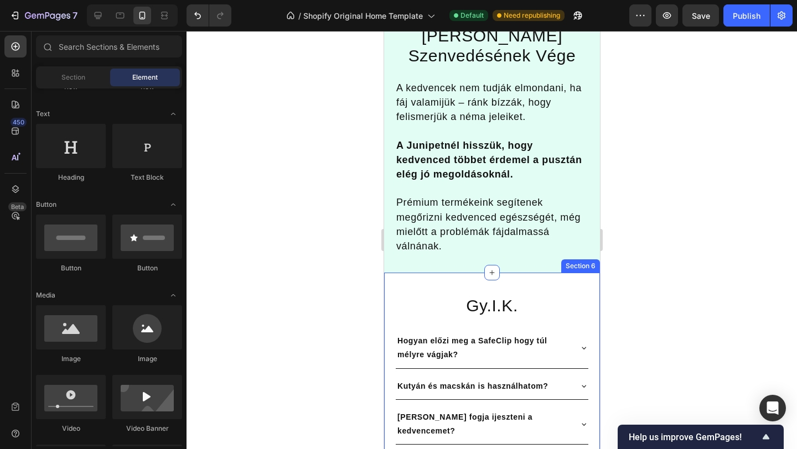
click at [449, 273] on div "Gy.I.K. Heading [PERSON_NAME] előzi meg a SafeClip hogy túl mélyre vágjak? Kuty…" at bounding box center [492, 406] width 216 height 266
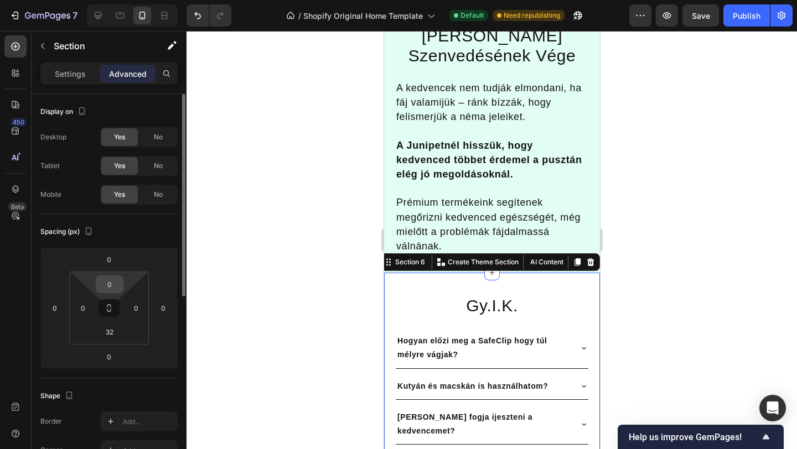
click at [117, 285] on input "0" at bounding box center [110, 284] width 22 height 17
type input "-"
type input "0"
click at [113, 264] on input "0" at bounding box center [109, 259] width 22 height 17
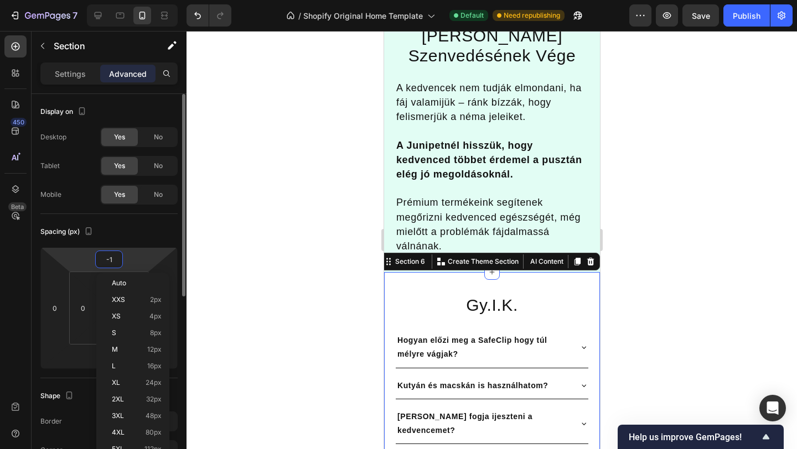
type input "-10"
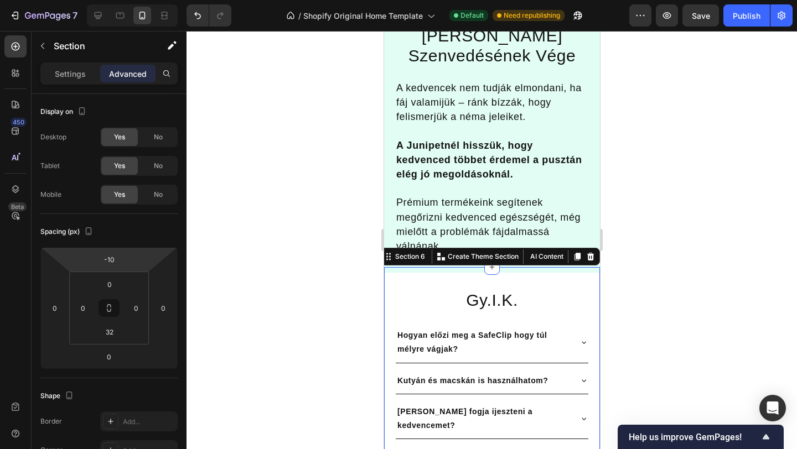
click at [313, 231] on div at bounding box center [492, 240] width 610 height 418
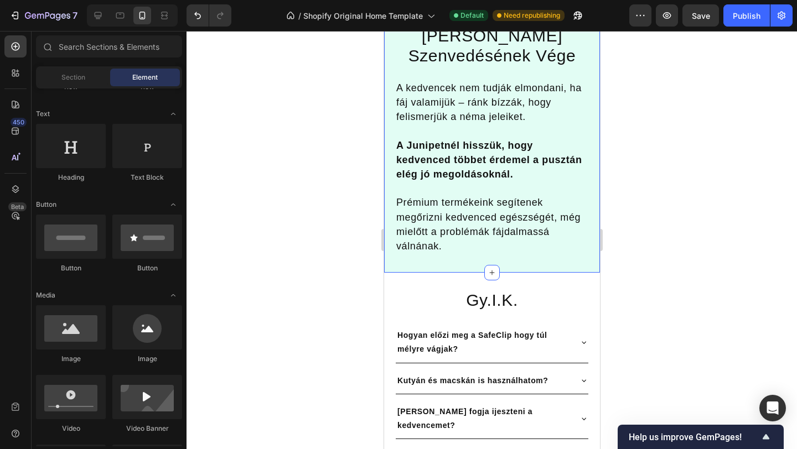
click at [687, 157] on div at bounding box center [492, 240] width 610 height 418
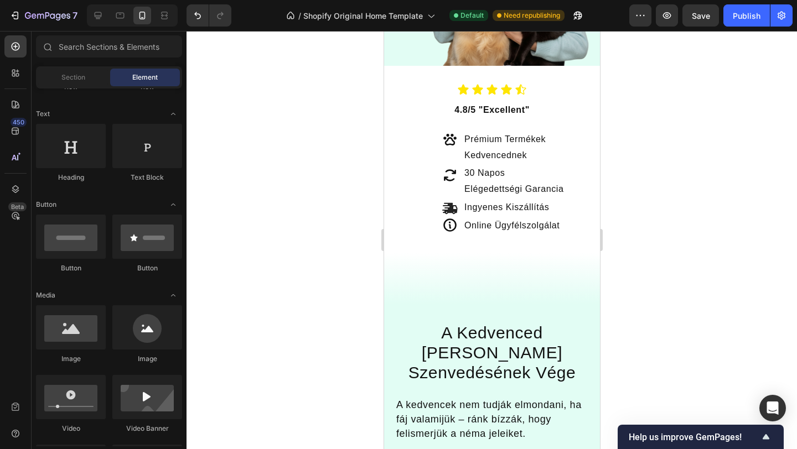
scroll to position [360, 0]
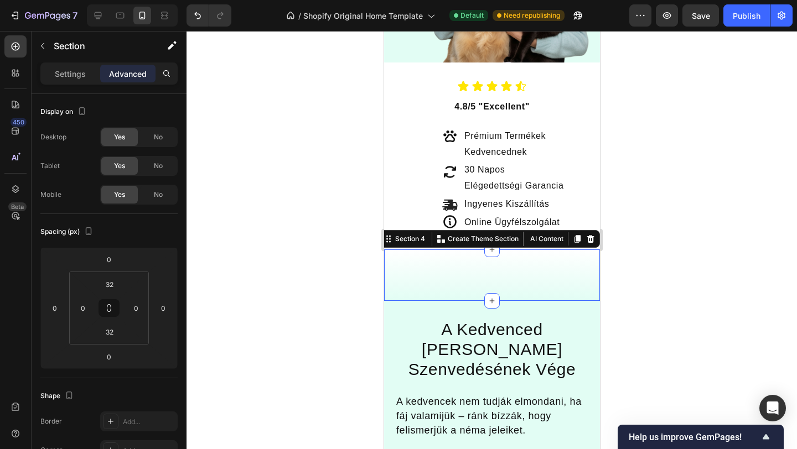
click at [444, 288] on div "blank block Text Block Section 4 You can create reusable sections Create Theme …" at bounding box center [492, 275] width 216 height 51
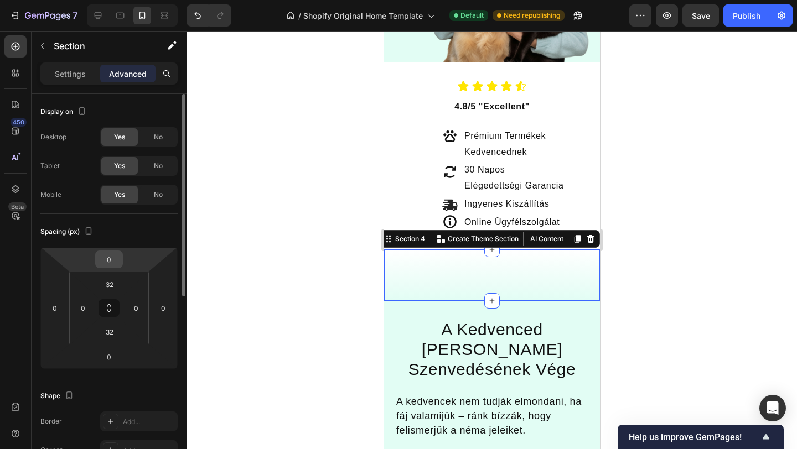
click at [115, 260] on input "0" at bounding box center [109, 259] width 22 height 17
click at [167, 0] on html "7 / Shopify Original Home Template Default Need republishing Preview Save Publi…" at bounding box center [398, 0] width 797 height 0
click at [114, 282] on input "32" at bounding box center [110, 284] width 22 height 17
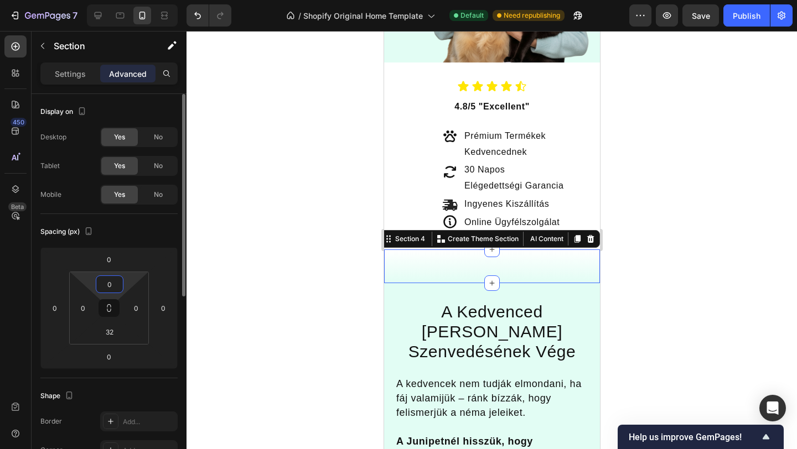
type input "0"
click at [336, 247] on div at bounding box center [492, 240] width 610 height 418
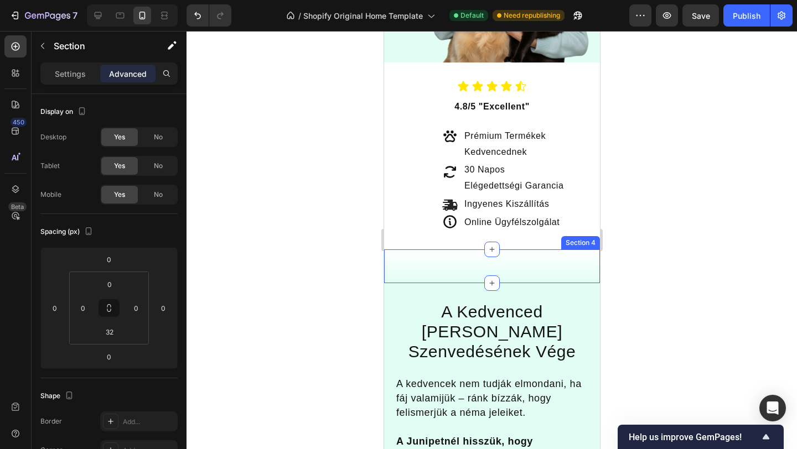
click at [479, 280] on div "blank block Text Block Section 4" at bounding box center [492, 267] width 216 height 34
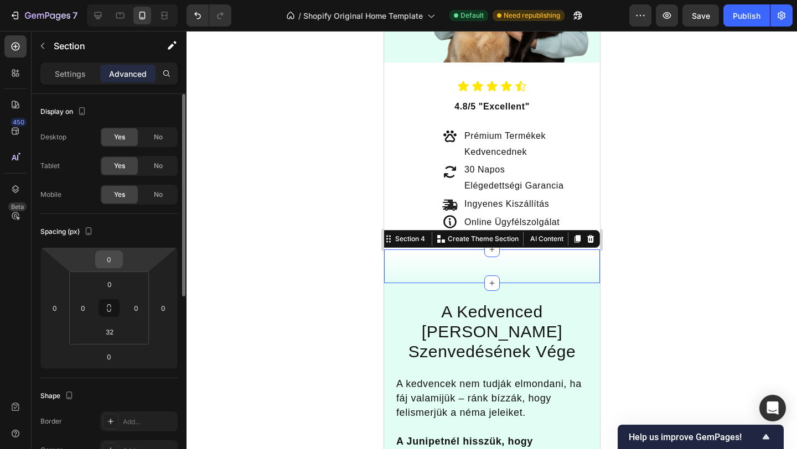
click at [115, 265] on input "0" at bounding box center [109, 259] width 22 height 17
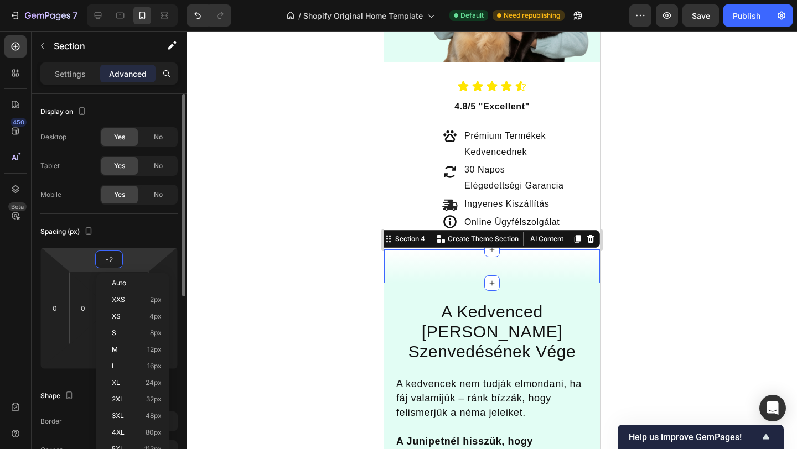
type input "-20"
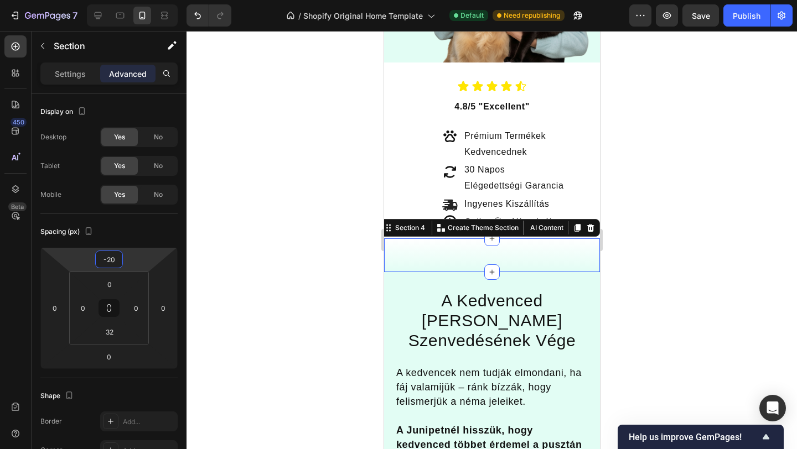
click at [288, 211] on div at bounding box center [492, 240] width 610 height 418
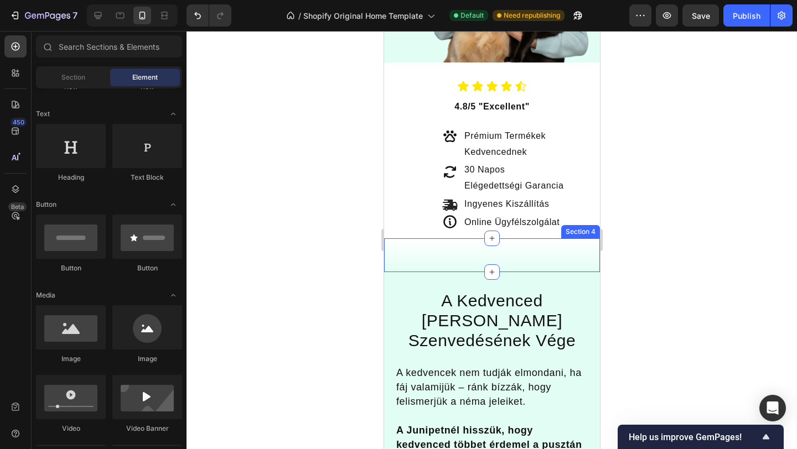
click at [461, 263] on div "blank block Text Block Section 4" at bounding box center [492, 256] width 216 height 34
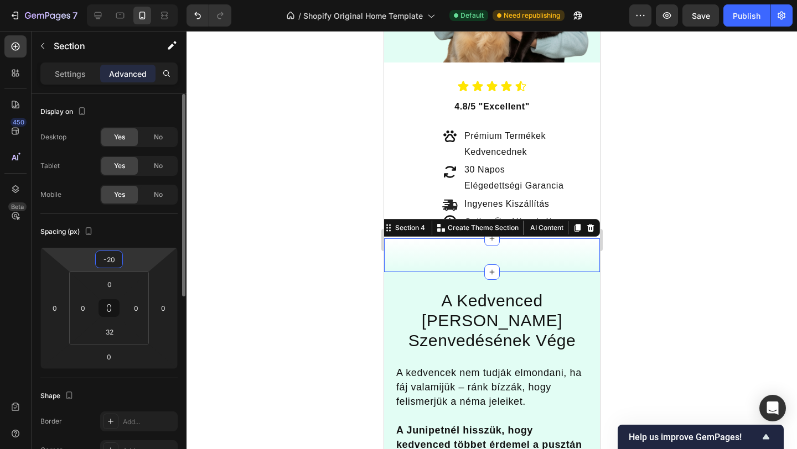
click at [108, 260] on input "-20" at bounding box center [109, 259] width 22 height 17
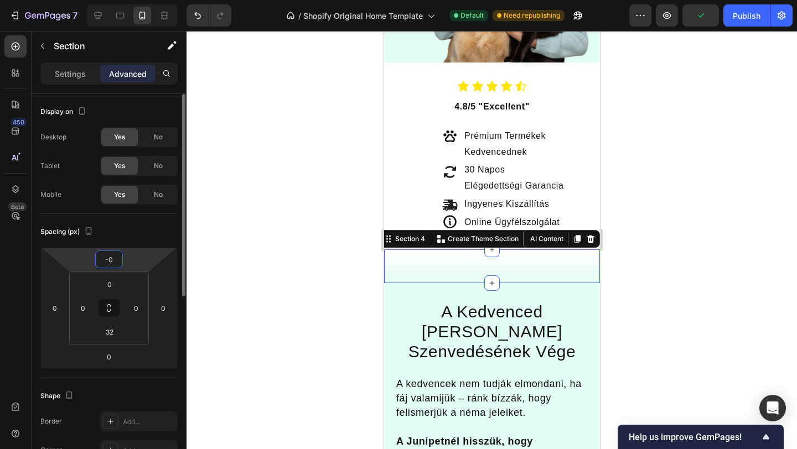
type input "-40"
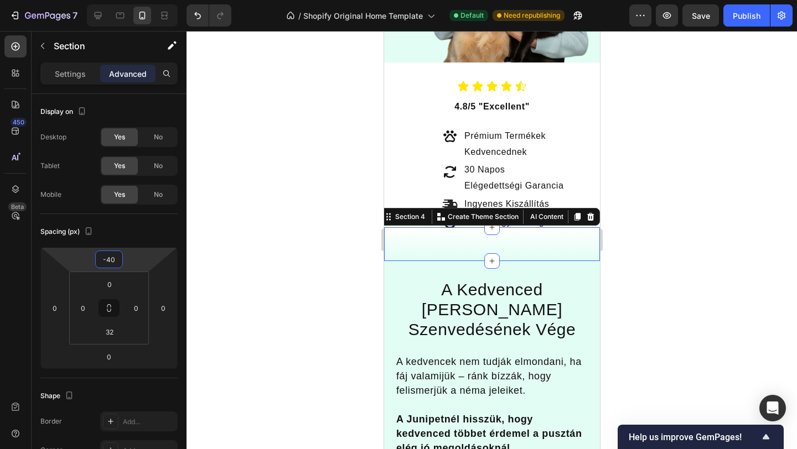
click at [685, 126] on div at bounding box center [492, 240] width 610 height 418
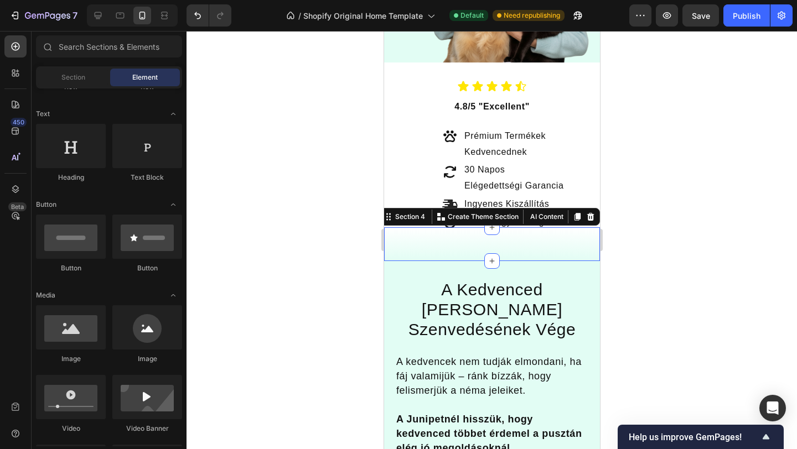
click at [424, 245] on div "blank block Text Block Section 4 You can create reusable sections Create Theme …" at bounding box center [492, 244] width 216 height 34
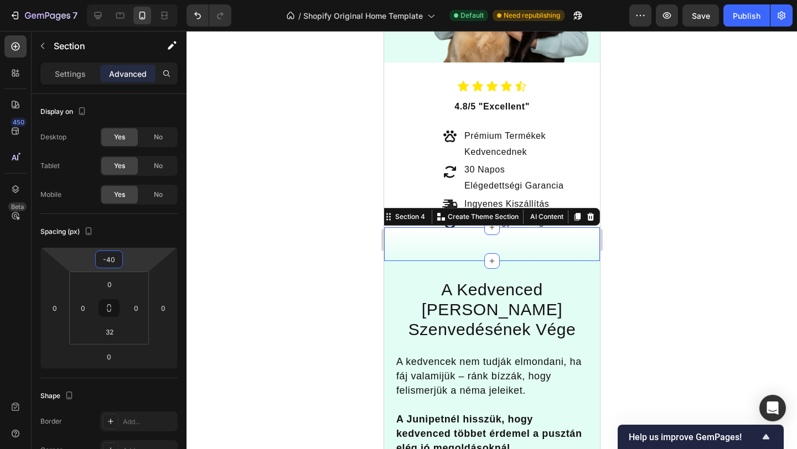
click at [123, 0] on html "7 / Shopify Original Home Template Default Need republishing Preview Save Publi…" at bounding box center [398, 0] width 797 height 0
type input "-4"
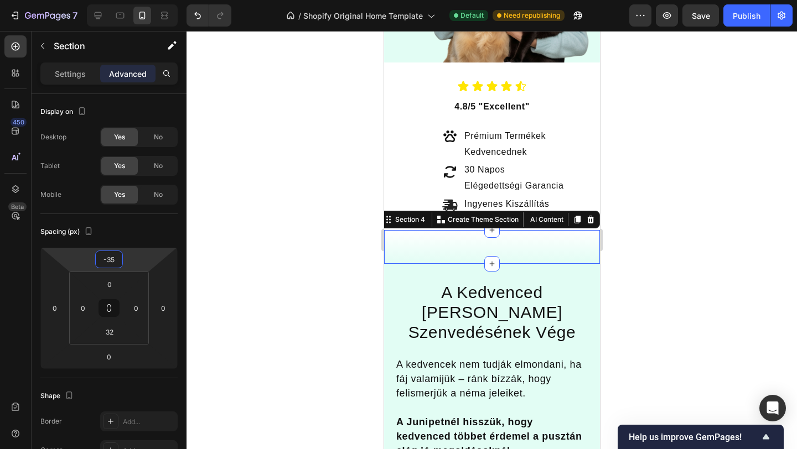
type input "-35"
click at [795, 182] on div at bounding box center [492, 240] width 610 height 418
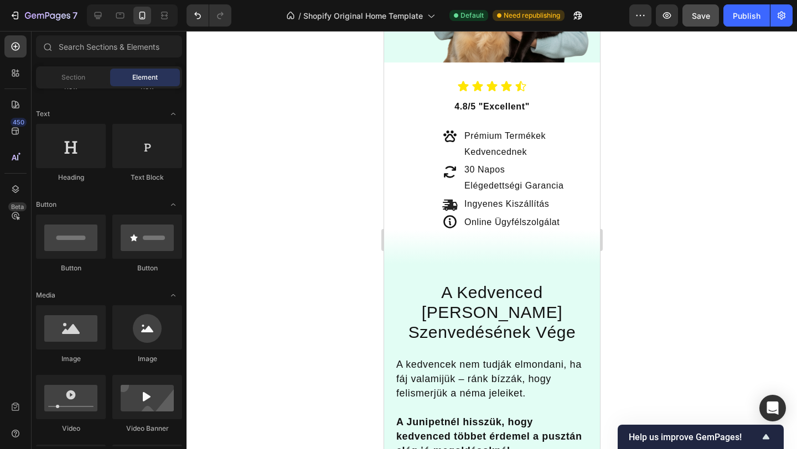
click at [703, 20] on div "Save" at bounding box center [701, 16] width 18 height 12
click at [753, 19] on div "Publish" at bounding box center [747, 16] width 28 height 12
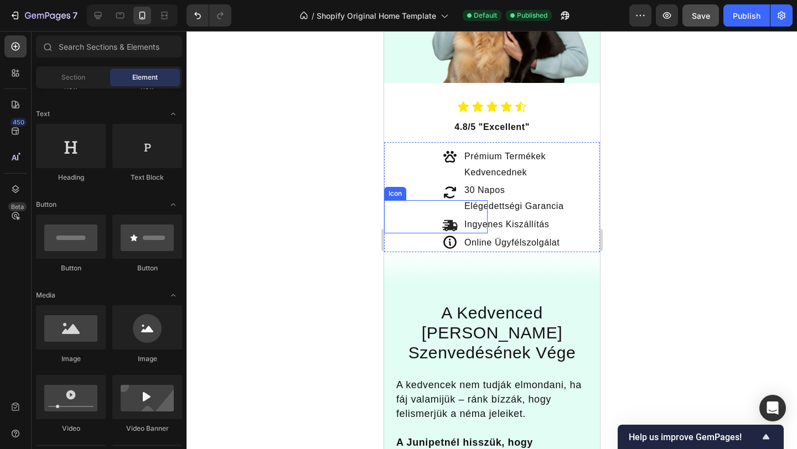
scroll to position [331, 0]
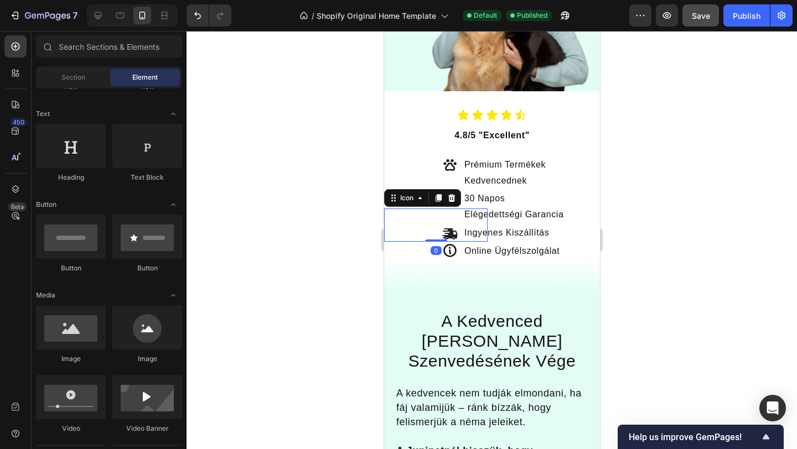
click at [445, 232] on icon at bounding box center [449, 233] width 15 height 15
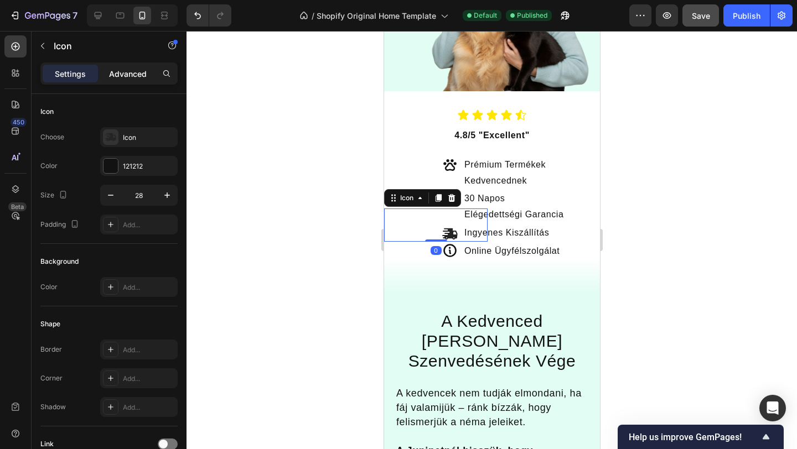
click at [126, 69] on p "Advanced" at bounding box center [128, 74] width 38 height 12
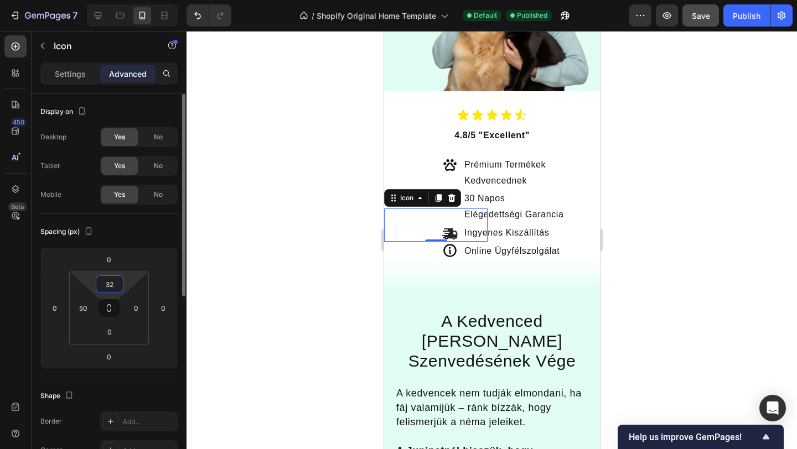
click at [110, 291] on input "32" at bounding box center [110, 284] width 22 height 17
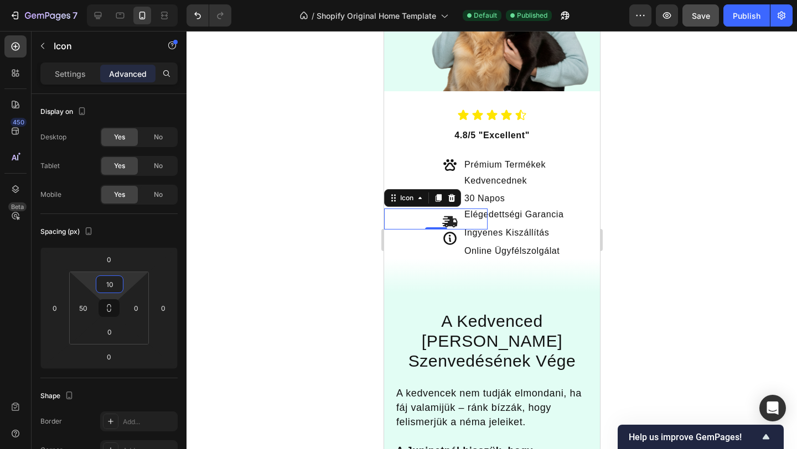
type input "10"
click at [288, 220] on div at bounding box center [492, 240] width 610 height 418
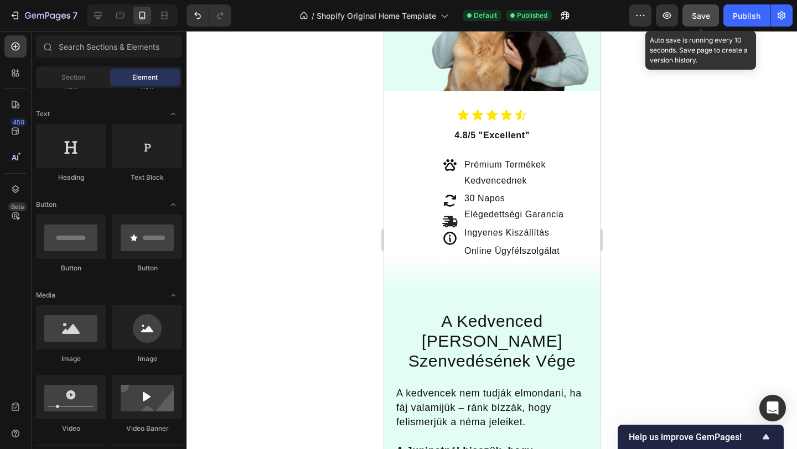
click at [703, 17] on span "Save" at bounding box center [701, 15] width 18 height 9
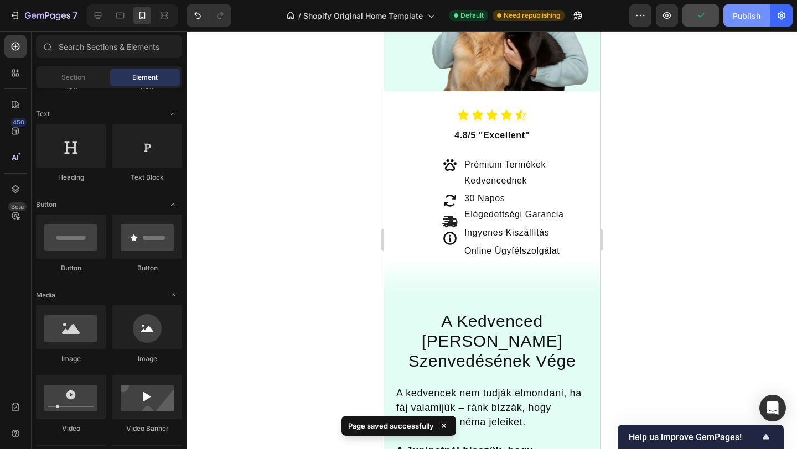
click at [748, 18] on div "Publish" at bounding box center [747, 16] width 28 height 12
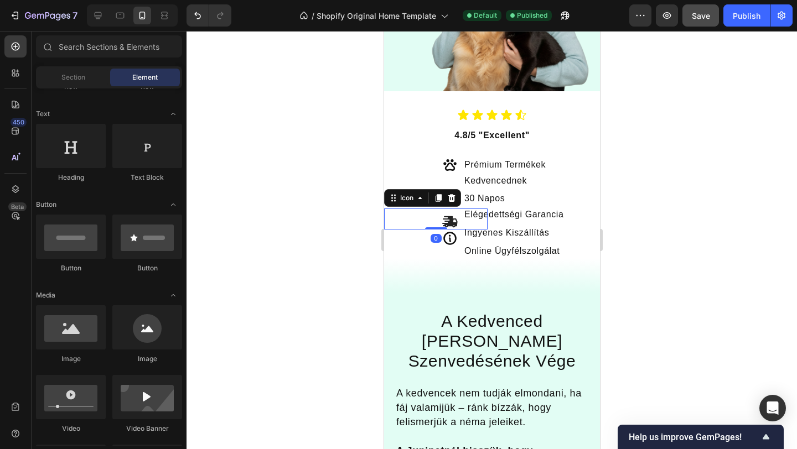
click at [447, 222] on icon at bounding box center [449, 221] width 15 height 11
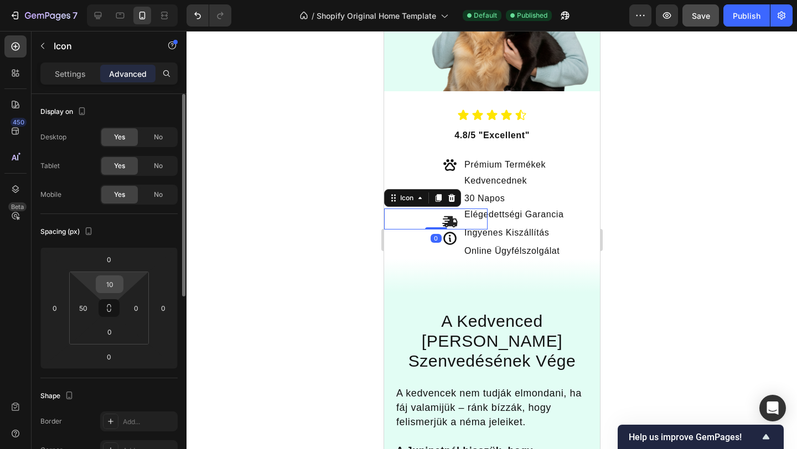
click at [115, 286] on input "10" at bounding box center [110, 284] width 22 height 17
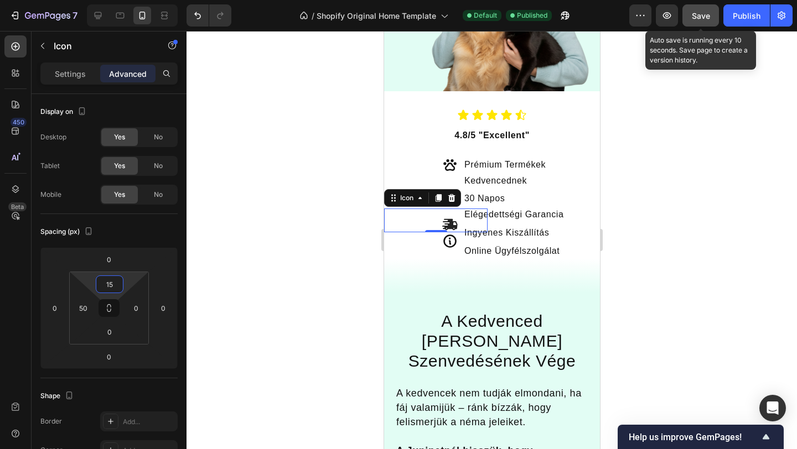
type input "15"
click at [701, 18] on span "Save" at bounding box center [701, 15] width 18 height 9
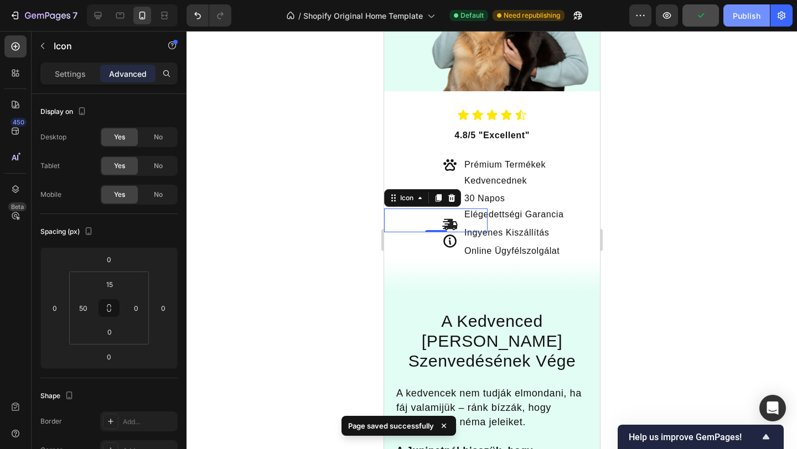
click at [735, 14] on div "Publish" at bounding box center [747, 16] width 28 height 12
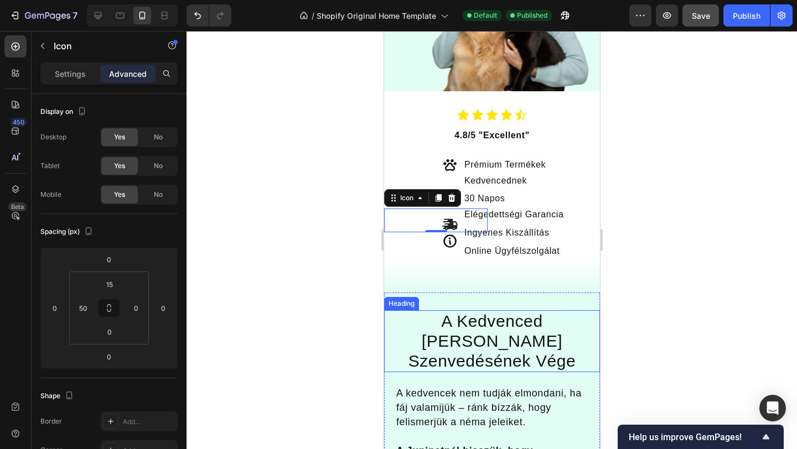
click at [417, 325] on h2 "A Kedvenced [PERSON_NAME] Szenvedésének Vége" at bounding box center [492, 341] width 194 height 62
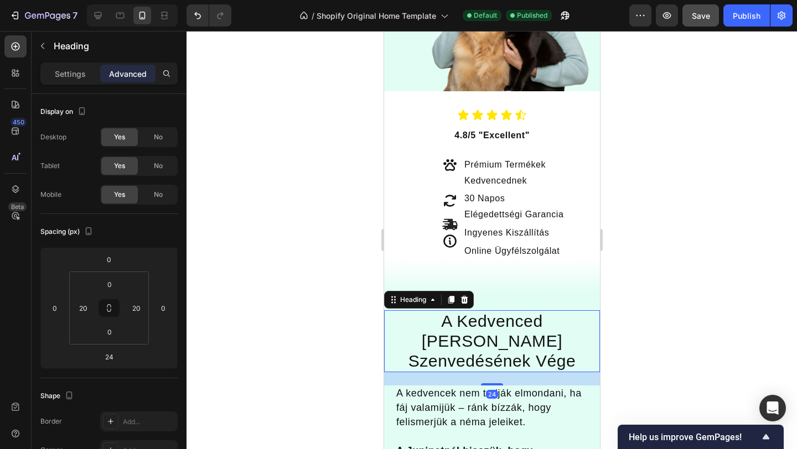
click at [421, 322] on h2 "A Kedvenced [PERSON_NAME] Szenvedésének Vége" at bounding box center [492, 341] width 194 height 62
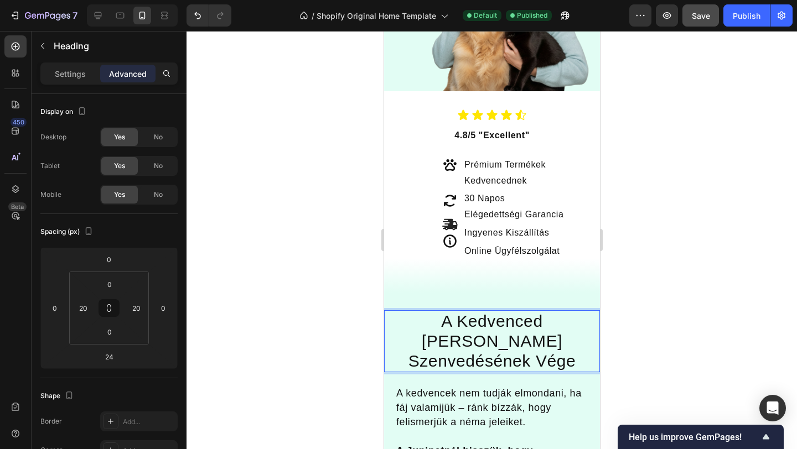
click at [421, 322] on p "A Kedvenced [PERSON_NAME] Szenvedésének Vége" at bounding box center [491, 342] width 191 height 60
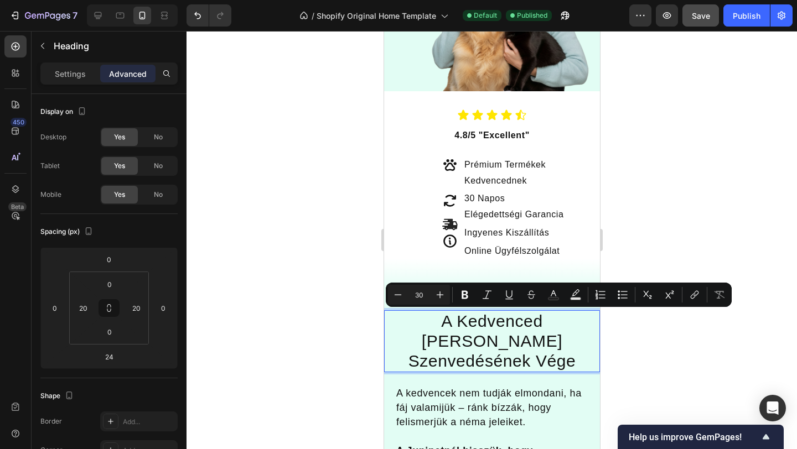
click at [421, 322] on p "A Kedvenced [PERSON_NAME] Szenvedésének Vége" at bounding box center [491, 342] width 191 height 60
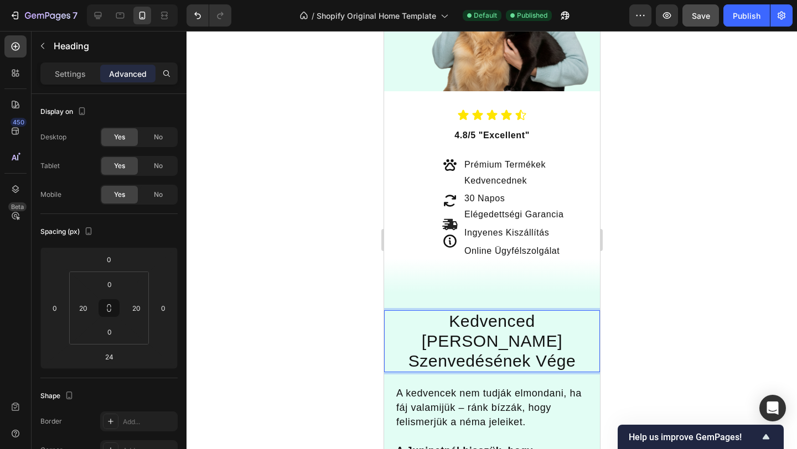
click at [692, 247] on div at bounding box center [492, 240] width 610 height 418
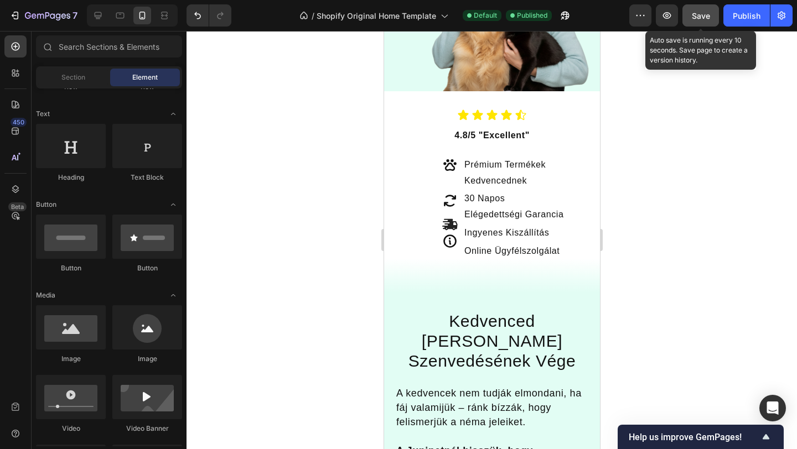
click at [699, 24] on button "Save" at bounding box center [700, 15] width 37 height 22
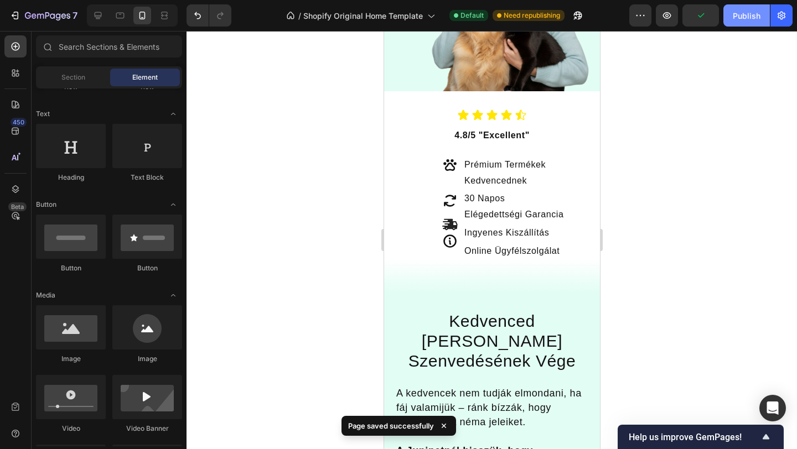
click at [741, 15] on div "Publish" at bounding box center [747, 16] width 28 height 12
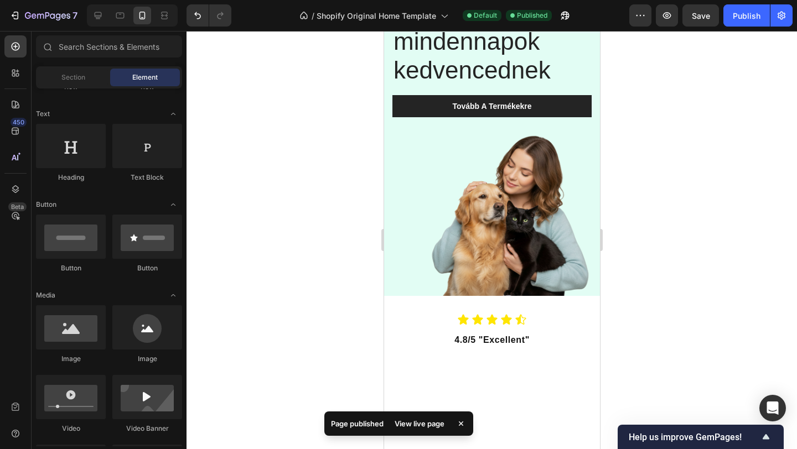
scroll to position [0, 0]
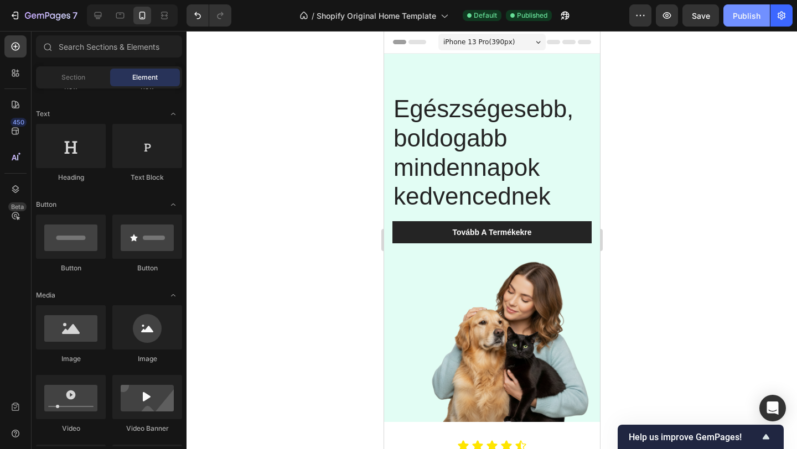
click at [743, 15] on div "Publish" at bounding box center [747, 16] width 28 height 12
click at [745, 14] on div "Publish" at bounding box center [747, 16] width 28 height 12
click at [742, 20] on div "Publish" at bounding box center [747, 16] width 28 height 12
click at [740, 17] on div "Publish" at bounding box center [747, 16] width 28 height 12
click at [740, 10] on div "Publish" at bounding box center [747, 16] width 28 height 12
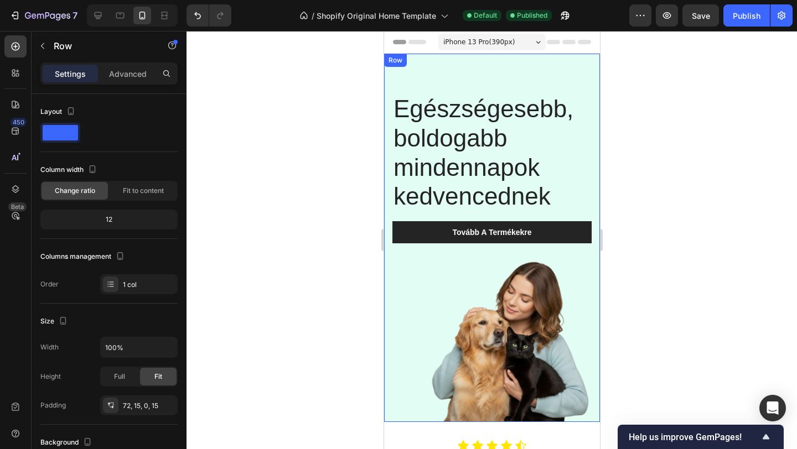
click at [489, 78] on div "Egészségesebb, boldogabb mindennapok kedvencednek Heading Tovább A Termékekre B…" at bounding box center [492, 238] width 216 height 369
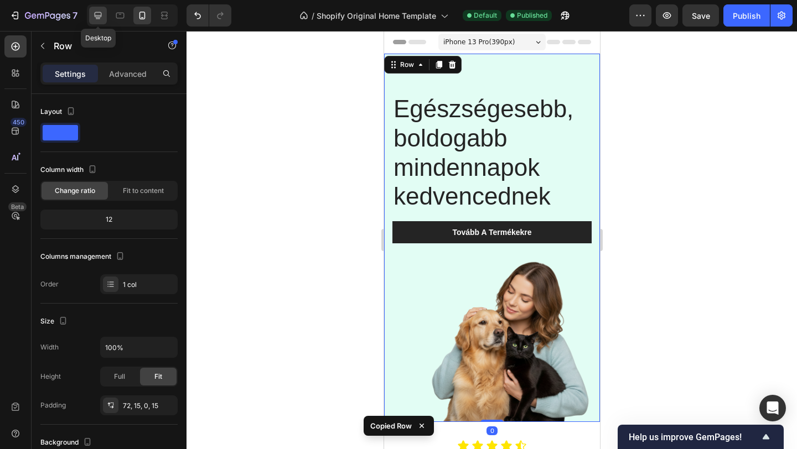
click at [102, 19] on icon at bounding box center [97, 15] width 11 height 11
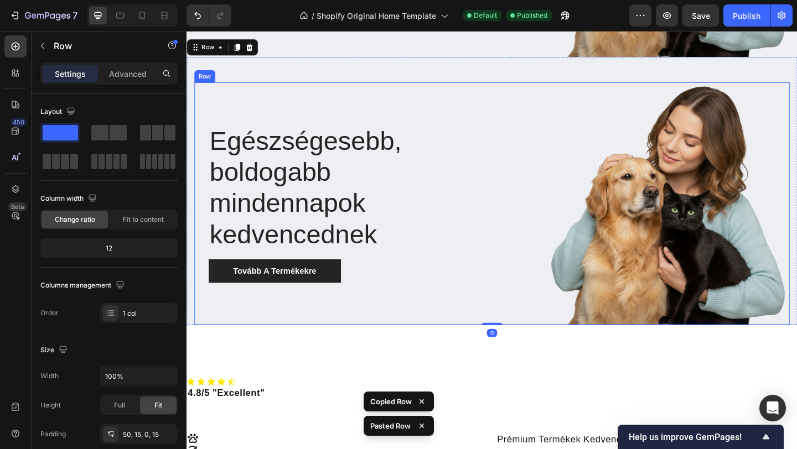
scroll to position [291, 0]
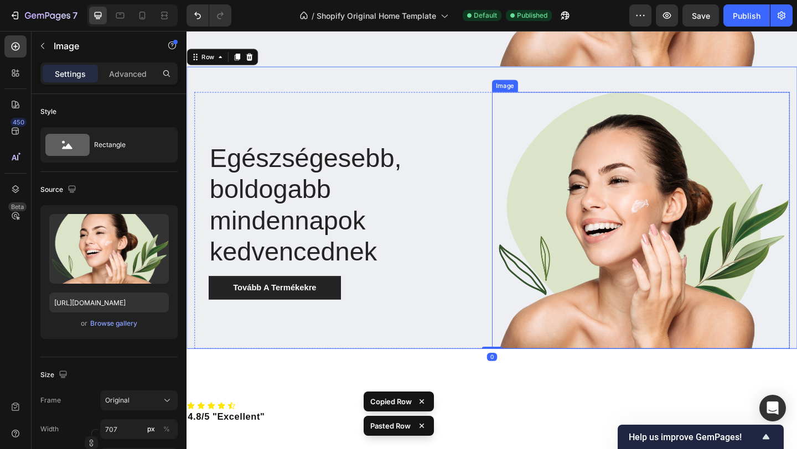
click at [537, 104] on img at bounding box center [681, 236] width 324 height 279
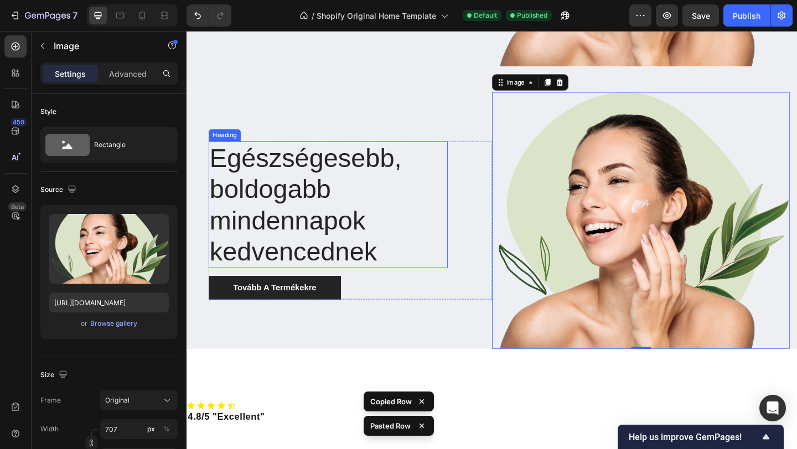
scroll to position [0, 0]
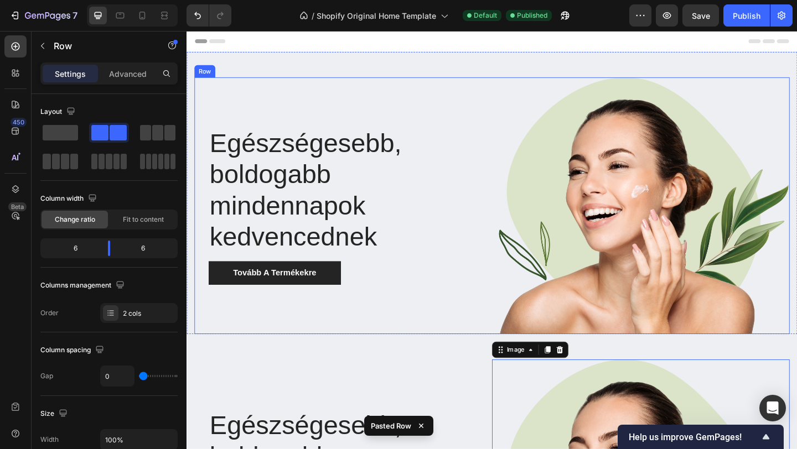
click at [480, 84] on div "Egészségesebb, boldogabb mindennapok kedvencednek Heading Tovább A Termékekre B…" at bounding box center [357, 220] width 324 height 279
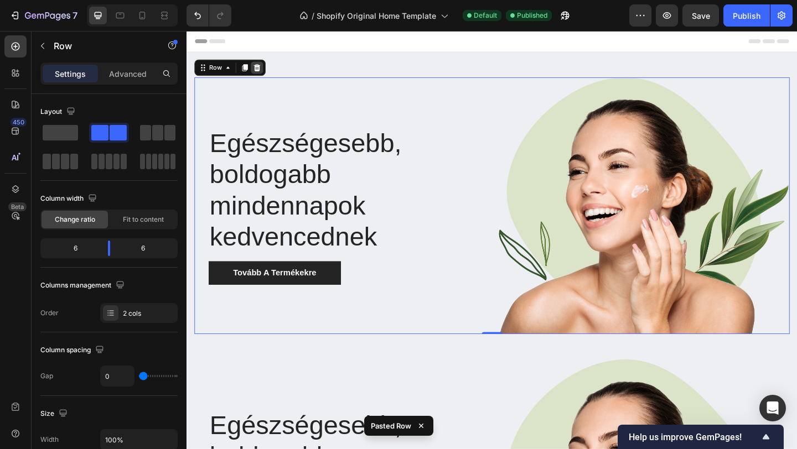
click at [262, 67] on icon at bounding box center [263, 71] width 7 height 8
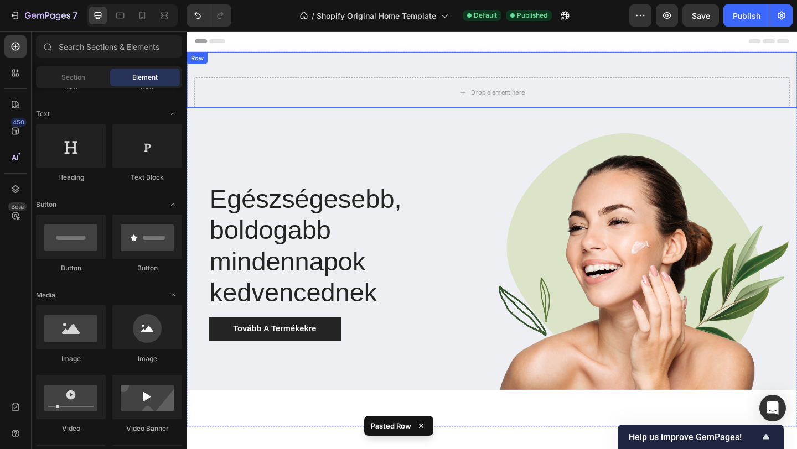
click at [279, 63] on div "Drop element here Row" at bounding box center [519, 84] width 664 height 61
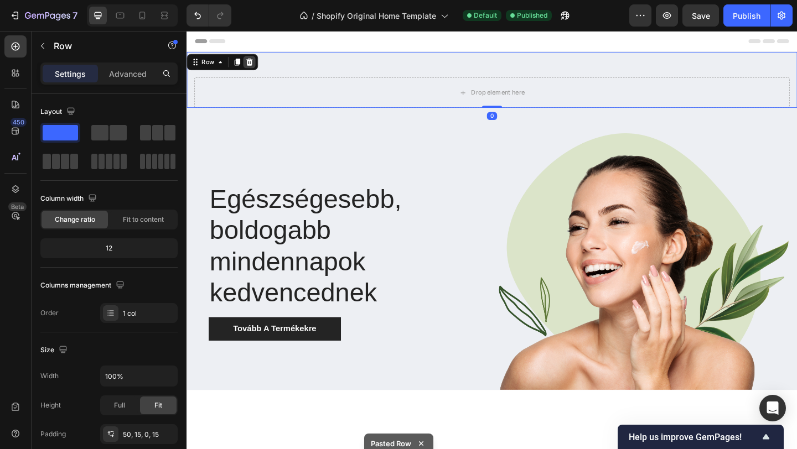
click at [248, 63] on div at bounding box center [254, 64] width 13 height 13
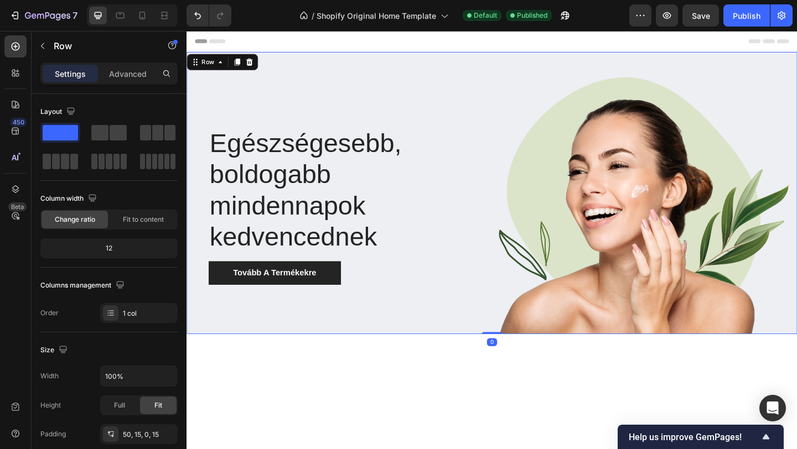
click at [258, 65] on div "Egészségesebb, boldogabb mindennapok kedvencednek Heading Tovább A Termékekre B…" at bounding box center [519, 207] width 664 height 307
click at [258, 65] on icon at bounding box center [254, 64] width 9 height 9
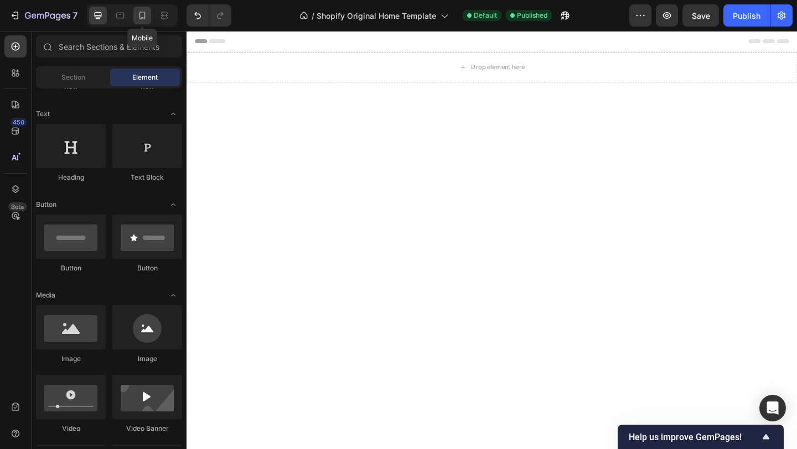
click at [147, 22] on div at bounding box center [142, 16] width 18 height 18
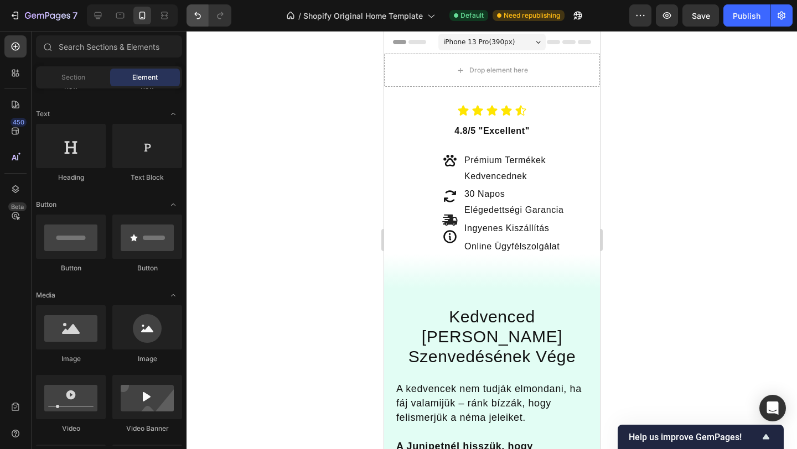
click at [190, 15] on button "Undo/Redo" at bounding box center [198, 15] width 22 height 22
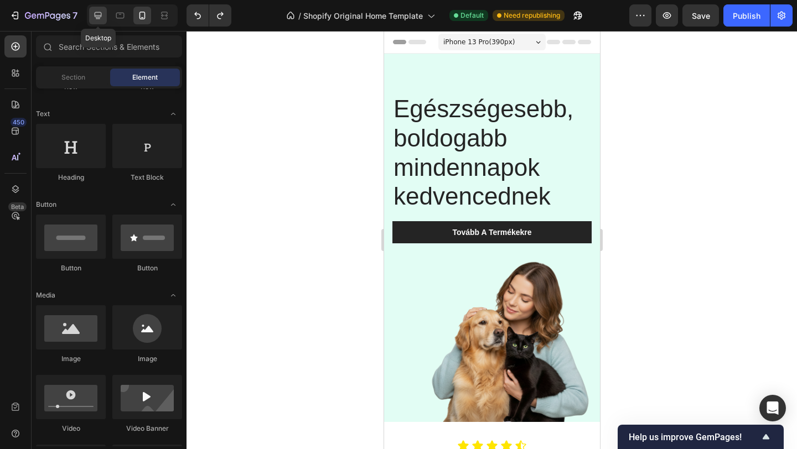
click at [102, 19] on icon at bounding box center [97, 15] width 11 height 11
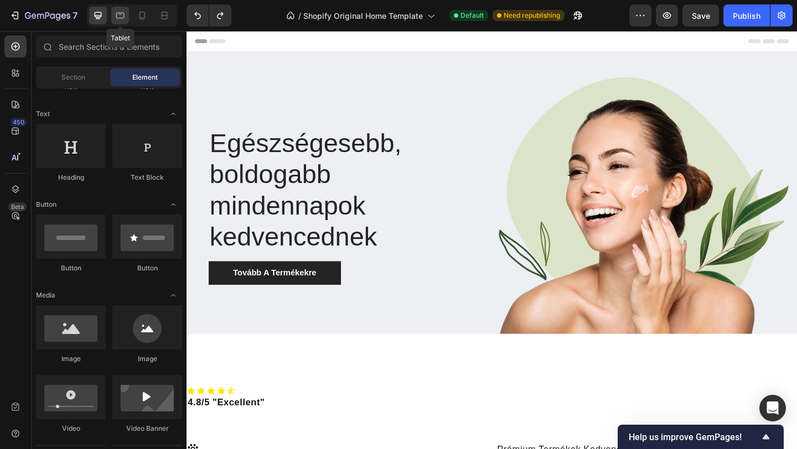
click at [124, 18] on icon at bounding box center [120, 15] width 11 height 11
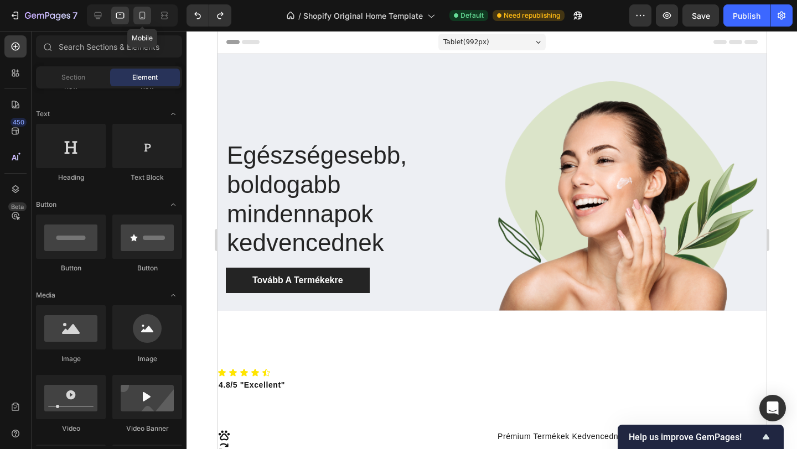
click at [143, 18] on icon at bounding box center [142, 15] width 11 height 11
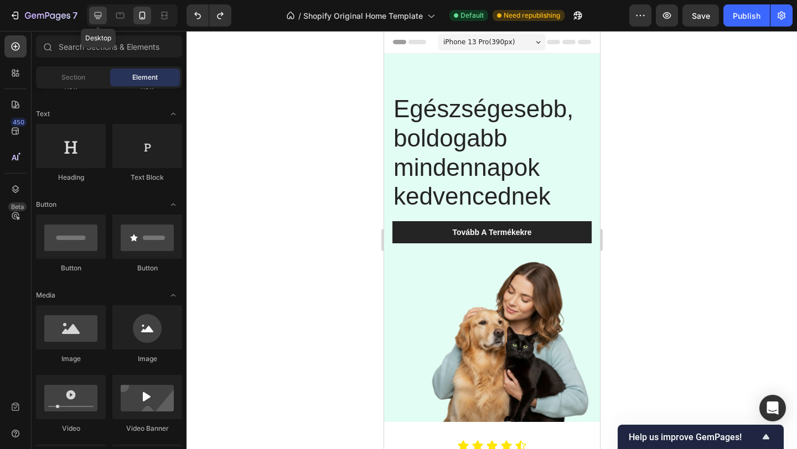
click at [98, 16] on icon at bounding box center [97, 15] width 11 height 11
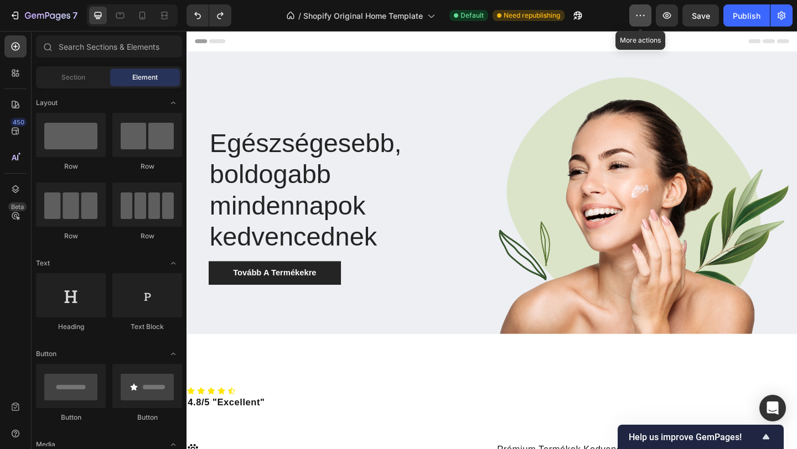
click at [638, 18] on icon "button" at bounding box center [640, 15] width 11 height 11
click at [137, 7] on div at bounding box center [142, 16] width 18 height 18
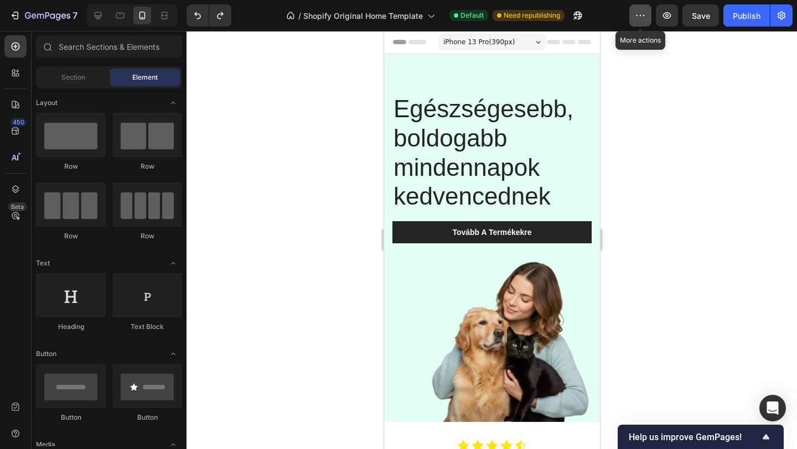
click at [644, 18] on icon "button" at bounding box center [640, 15] width 11 height 11
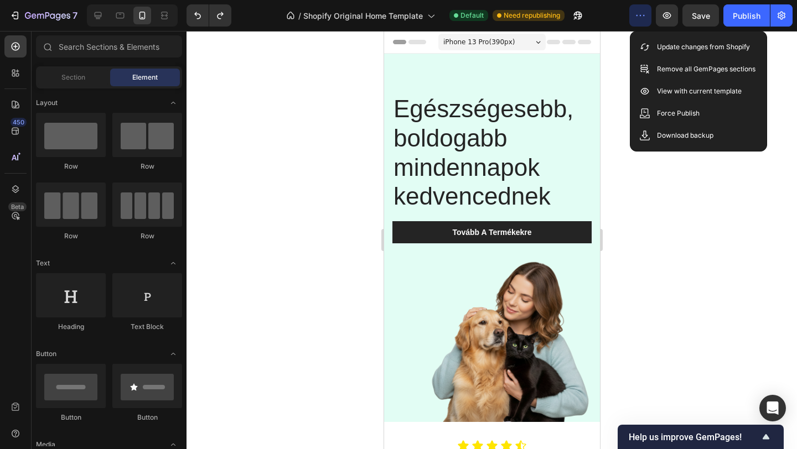
click at [708, 209] on div at bounding box center [492, 240] width 610 height 418
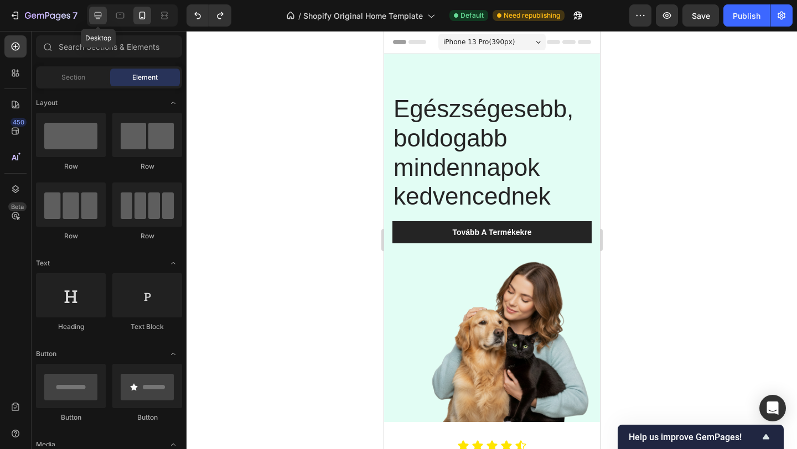
click at [101, 15] on icon at bounding box center [98, 15] width 7 height 7
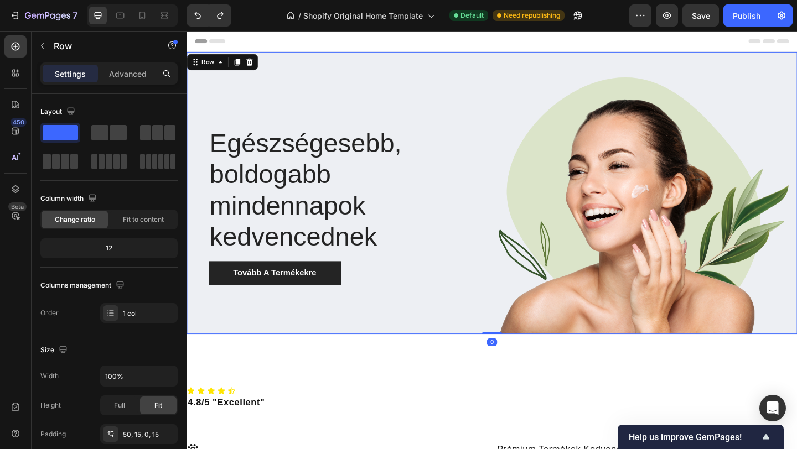
click at [298, 71] on div "Egészségesebb, boldogabb mindennapok kedvencednek Heading Tovább A Termékekre B…" at bounding box center [519, 207] width 664 height 307
click at [221, 68] on icon at bounding box center [223, 64] width 9 height 9
click at [340, 64] on div "Egészségesebb, boldogabb mindennapok kedvencednek Heading Tovább A Termékekre B…" at bounding box center [519, 207] width 664 height 307
click at [138, 14] on icon at bounding box center [142, 15] width 11 height 11
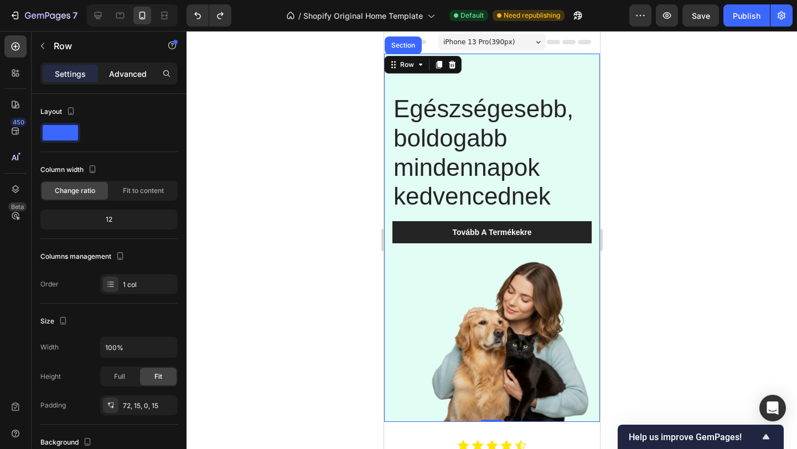
click at [124, 75] on p "Advanced" at bounding box center [128, 74] width 38 height 12
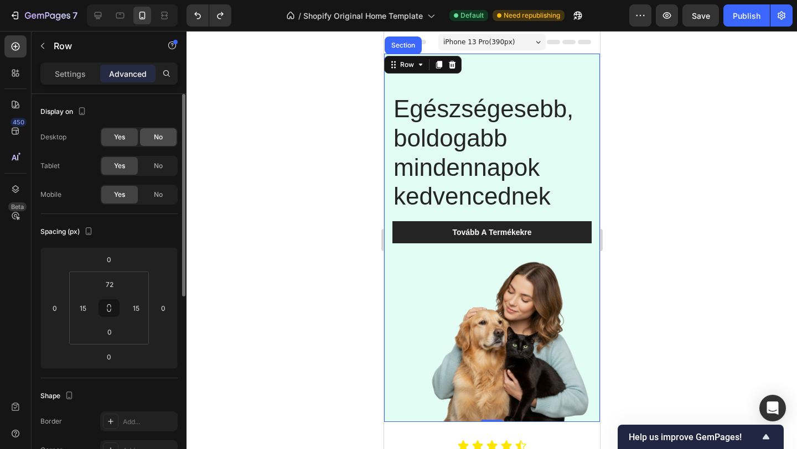
click at [151, 139] on div "No" at bounding box center [158, 137] width 37 height 18
click at [159, 172] on div "No" at bounding box center [158, 166] width 37 height 18
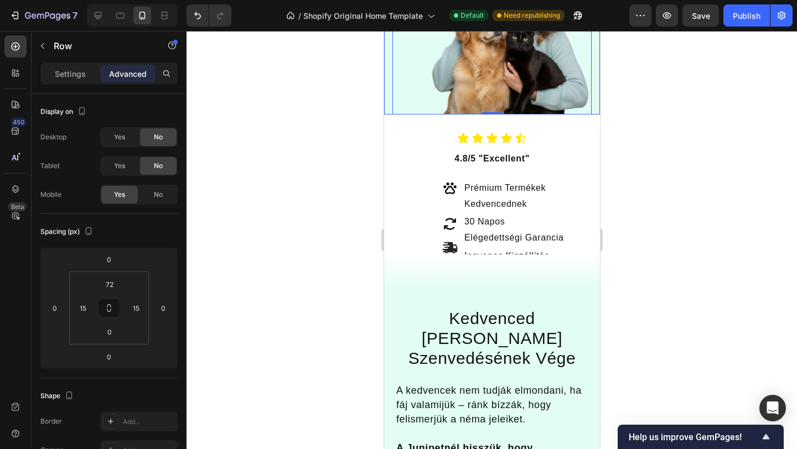
scroll to position [308, 0]
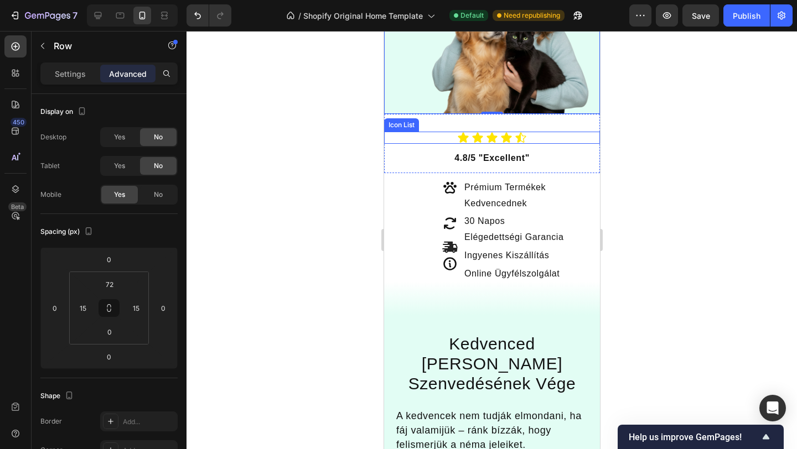
click at [565, 134] on div "Icon Icon Icon Icon Icon" at bounding box center [492, 138] width 216 height 12
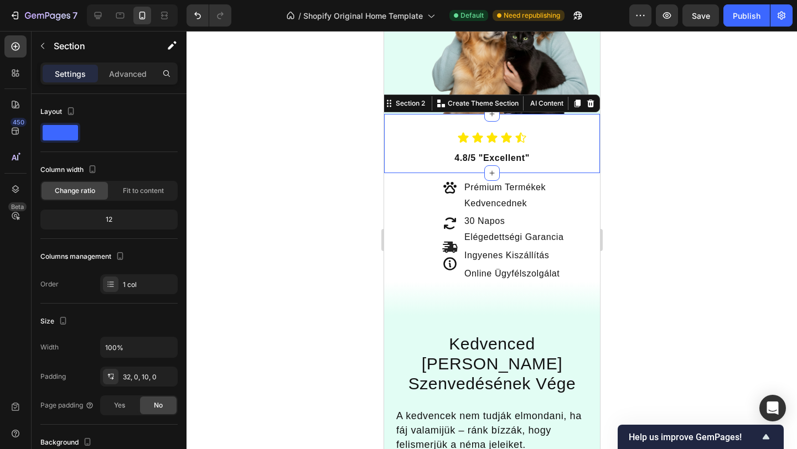
click at [557, 123] on div "Icon Icon Icon Icon Icon Icon List 4.8/5 "Excellent" Text Block Section 2 You c…" at bounding box center [492, 143] width 216 height 59
click at [126, 68] on p "Advanced" at bounding box center [128, 74] width 38 height 12
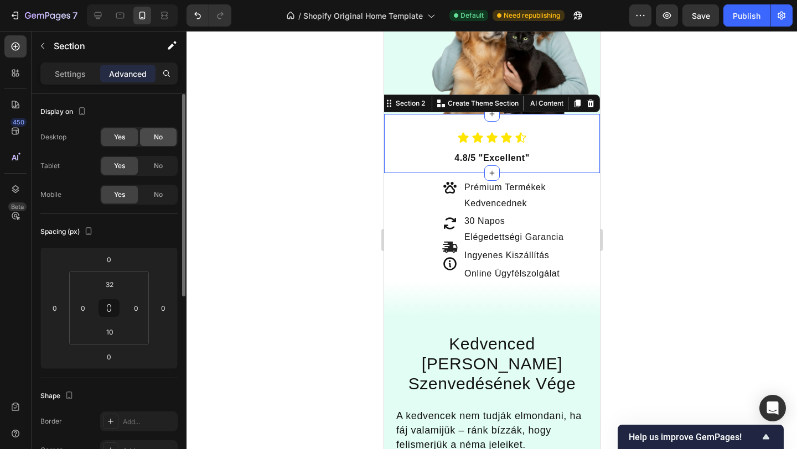
click at [158, 145] on div "No" at bounding box center [158, 137] width 37 height 18
click at [158, 164] on span "No" at bounding box center [158, 166] width 9 height 10
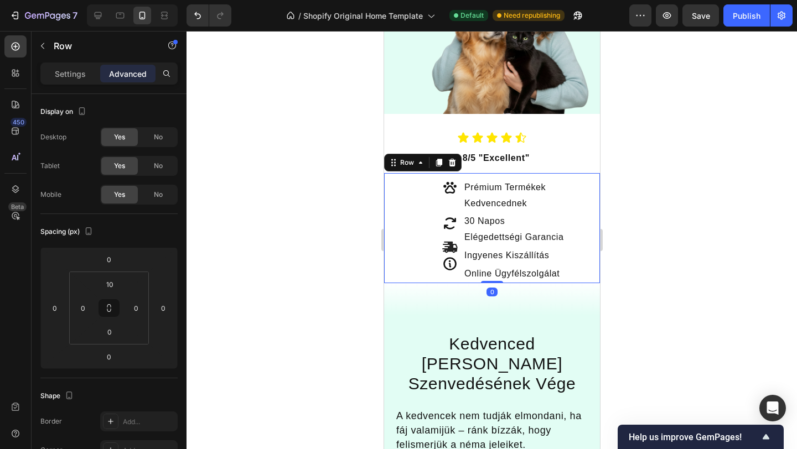
click at [582, 230] on div "Prémium Termékek Kedvencednek Text Block 30 Napos Elégedettségi Garancia Text B…" at bounding box center [547, 231] width 103 height 105
click at [167, 136] on div "No" at bounding box center [158, 137] width 37 height 18
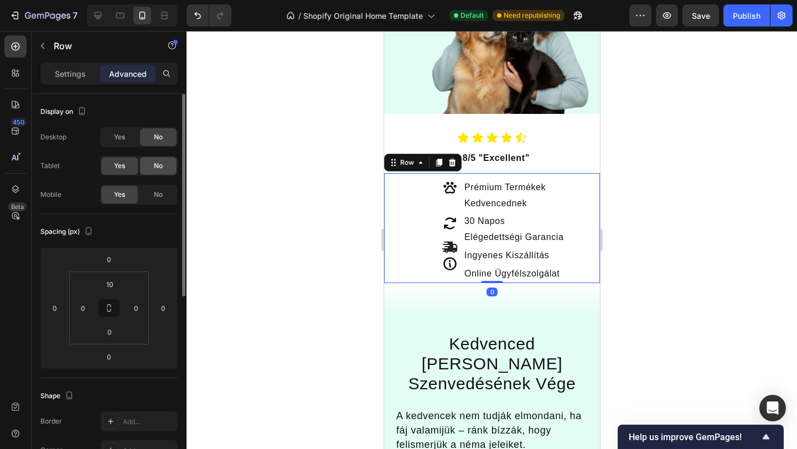
click at [162, 164] on span "No" at bounding box center [158, 166] width 9 height 10
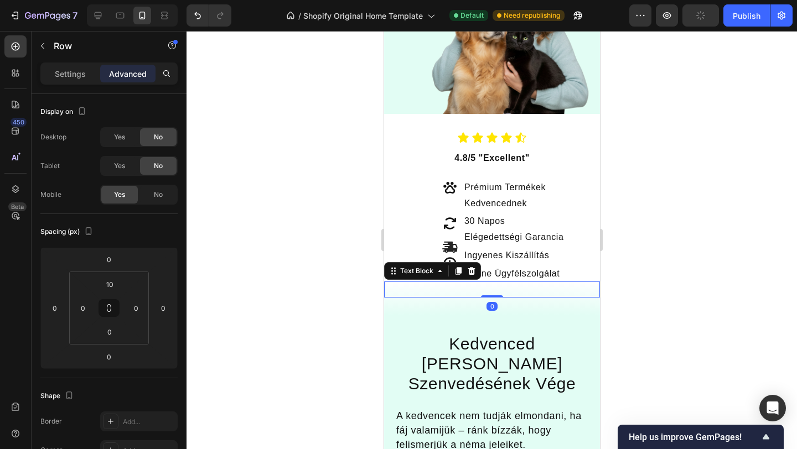
click at [582, 295] on p "blank block" at bounding box center [492, 290] width 214 height 14
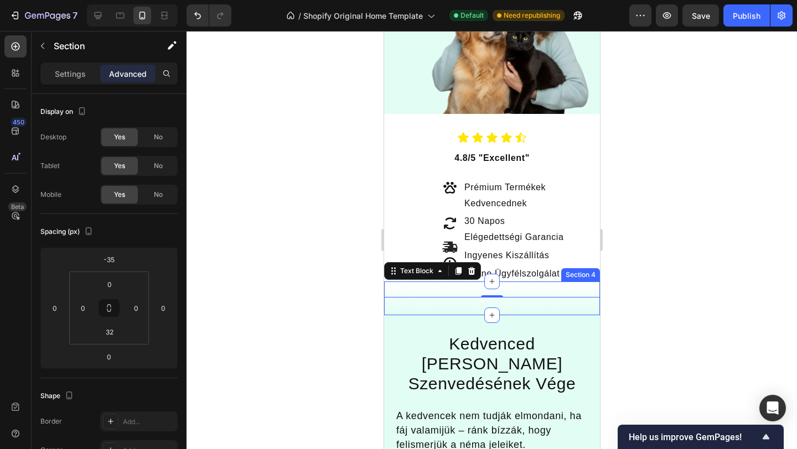
click at [545, 305] on div "blank block Text Block 0 Section 4" at bounding box center [492, 299] width 216 height 34
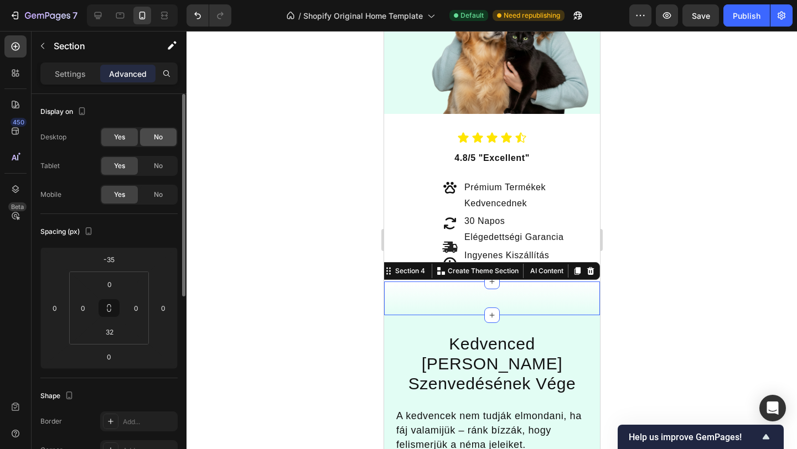
click at [162, 142] on div "No" at bounding box center [158, 137] width 37 height 18
click at [162, 170] on span "No" at bounding box center [158, 166] width 9 height 10
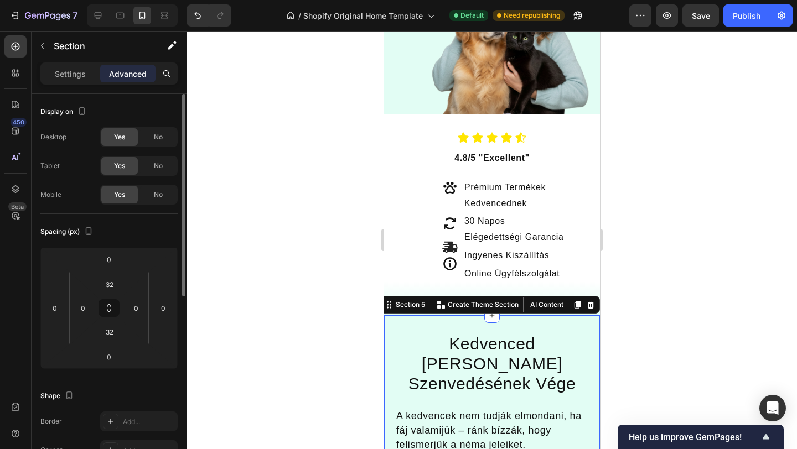
click at [170, 144] on div "No" at bounding box center [158, 137] width 37 height 18
click at [168, 165] on div "No" at bounding box center [158, 166] width 37 height 18
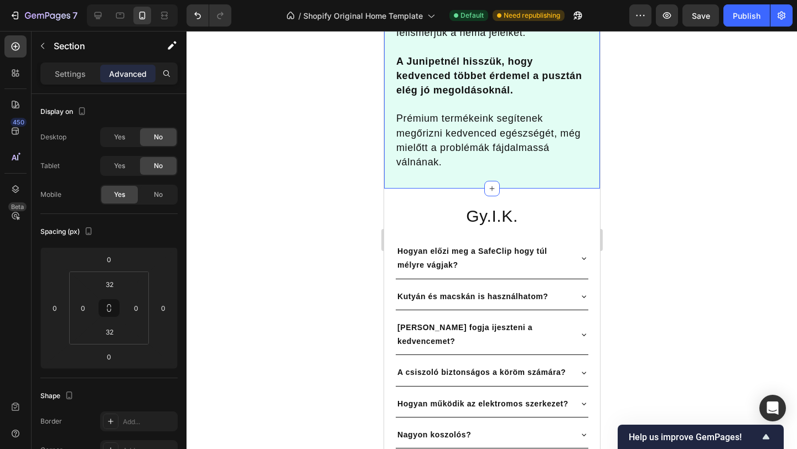
scroll to position [732, 0]
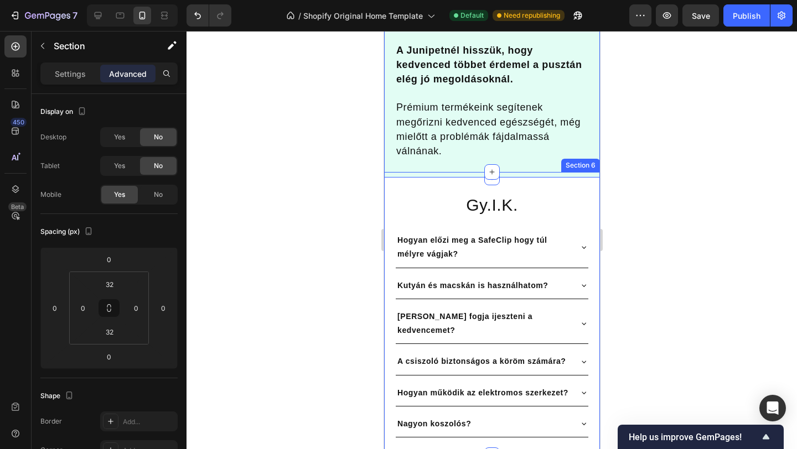
click at [543, 172] on div "Gy.I.K. Heading [PERSON_NAME] előzi meg a SafeClip hogy túl mélyre vágjak? Kuty…" at bounding box center [492, 305] width 216 height 266
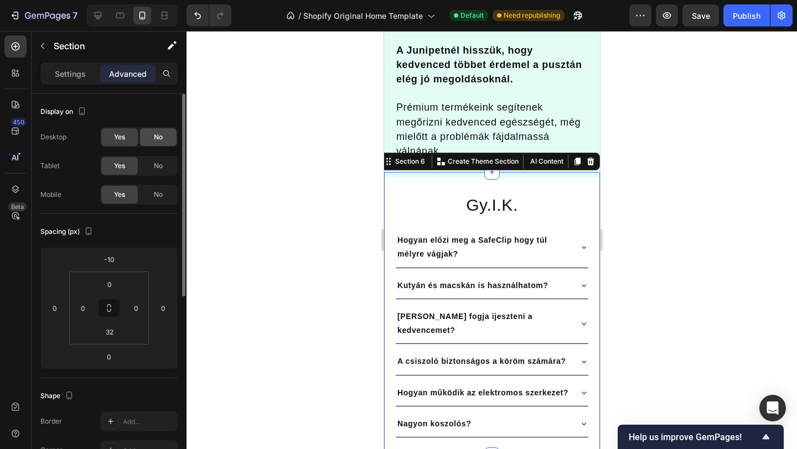
click at [162, 132] on div "No" at bounding box center [158, 137] width 37 height 18
click at [161, 167] on span "No" at bounding box center [158, 166] width 9 height 10
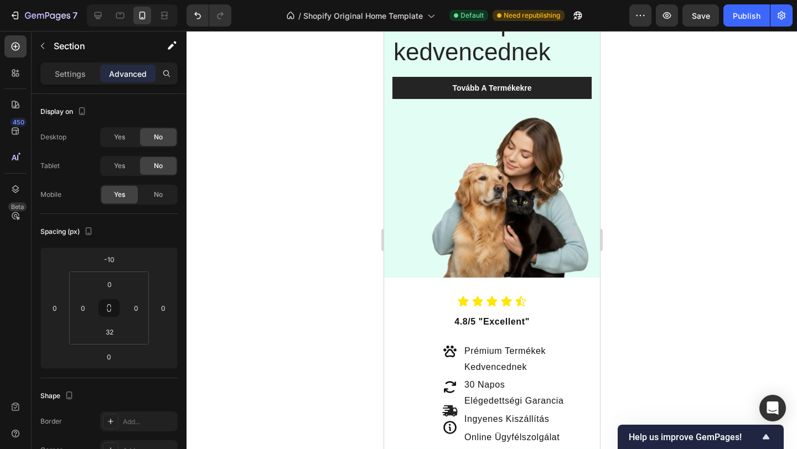
scroll to position [0, 0]
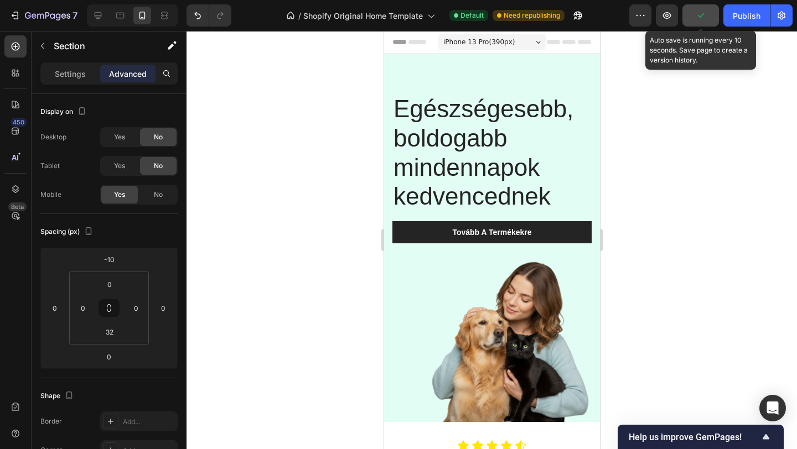
click at [708, 14] on button "button" at bounding box center [700, 15] width 37 height 22
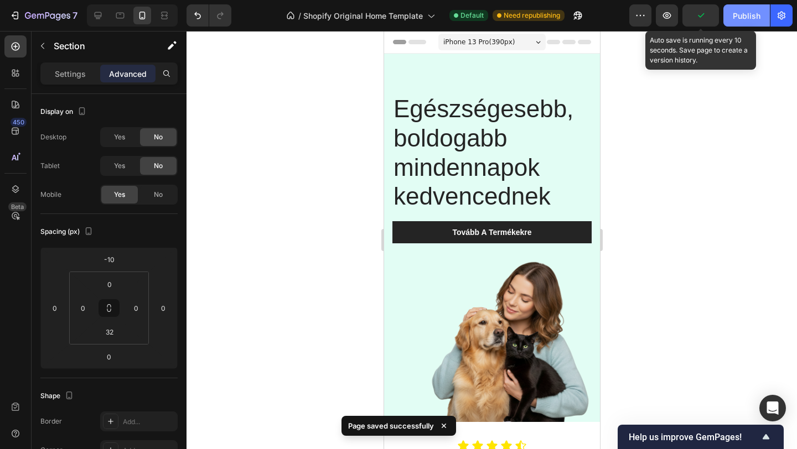
click at [745, 14] on div "Publish" at bounding box center [747, 16] width 28 height 12
